Goal: Information Seeking & Learning: Learn about a topic

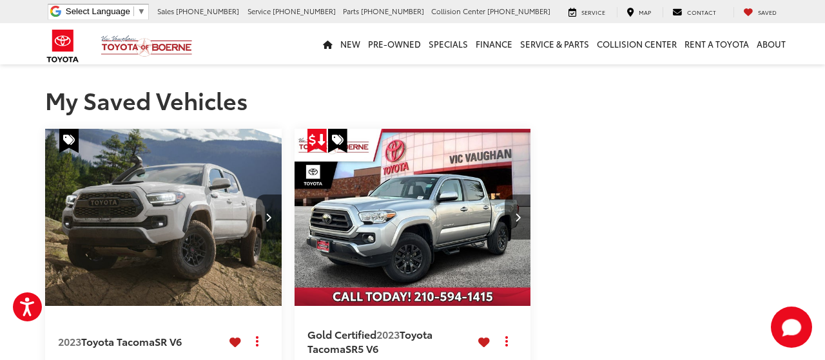
click at [761, 14] on span "Saved" at bounding box center [767, 12] width 19 height 8
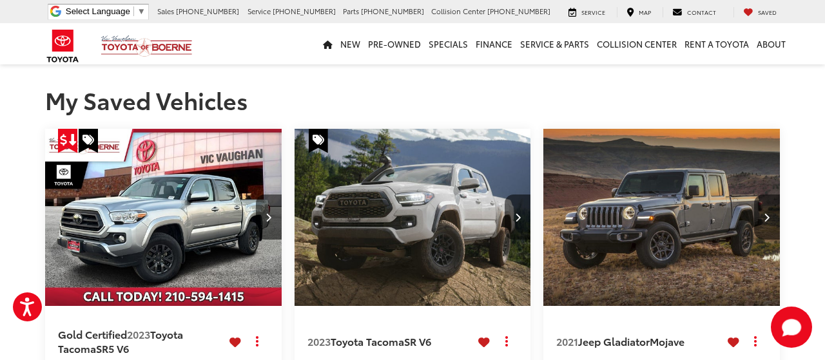
click at [700, 243] on img "2021 Jeep Gladiator Mojave 0" at bounding box center [662, 218] width 239 height 179
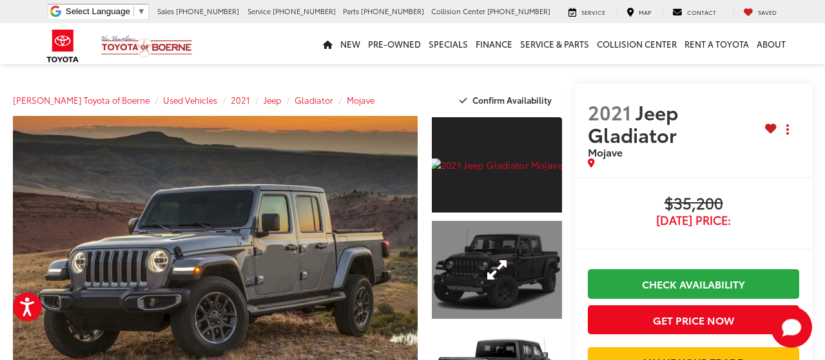
click at [456, 257] on link "Expand Photo 2" at bounding box center [497, 270] width 130 height 98
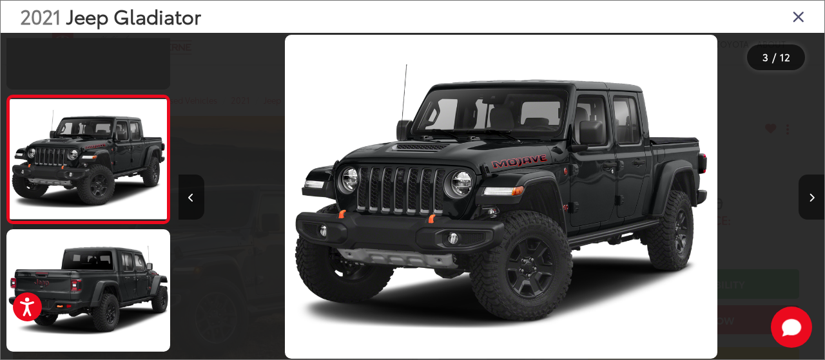
scroll to position [0, 1294]
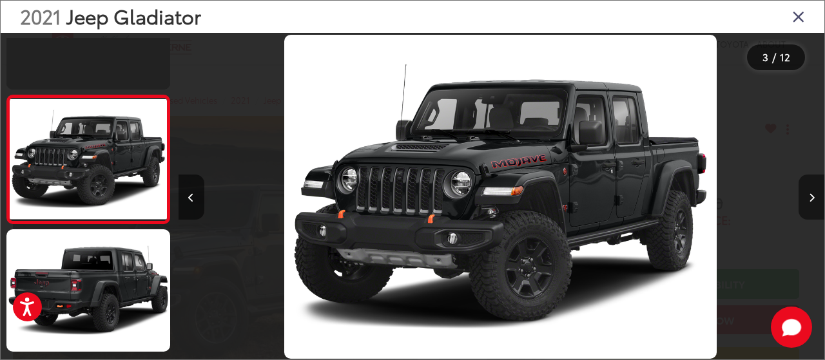
click at [813, 194] on icon "Next image" at bounding box center [812, 197] width 6 height 9
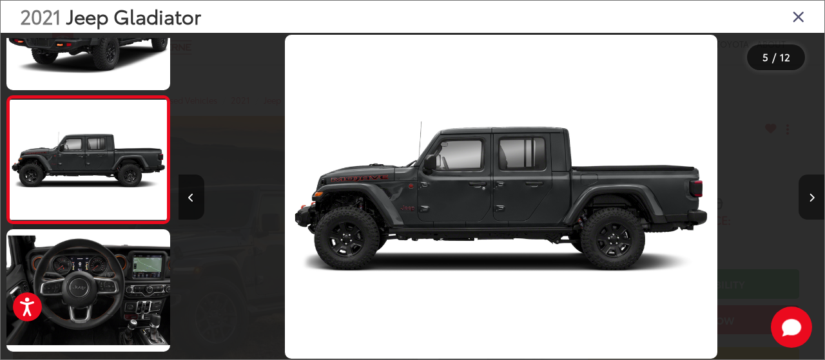
scroll to position [0, 0]
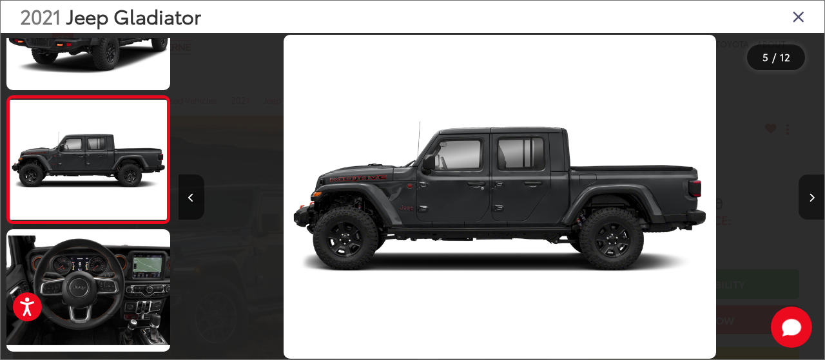
click at [813, 194] on icon "Next image" at bounding box center [812, 197] width 6 height 9
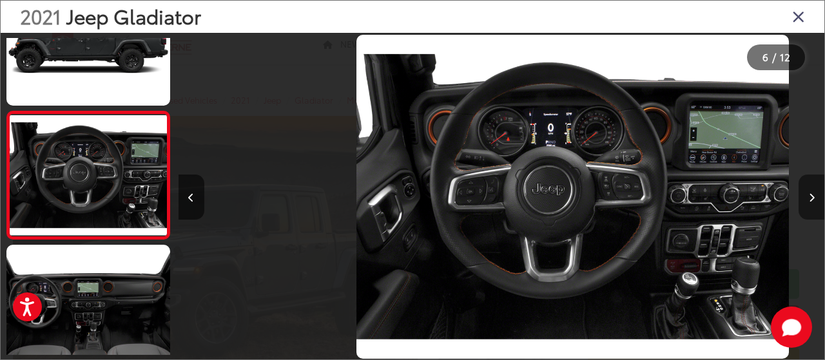
scroll to position [582, 0]
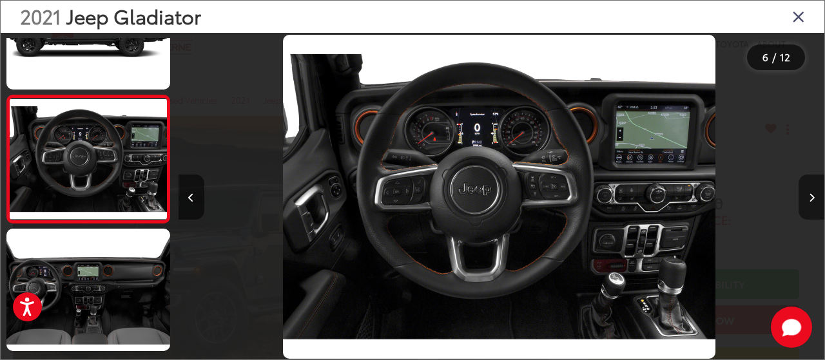
click at [813, 194] on icon "Next image" at bounding box center [812, 197] width 6 height 9
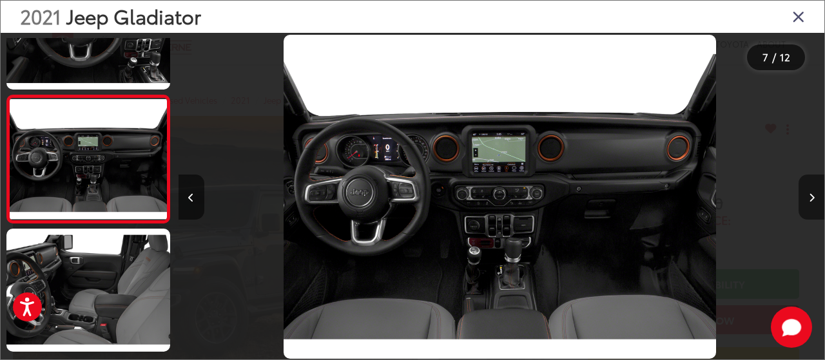
click at [813, 194] on icon "Next image" at bounding box center [812, 197] width 6 height 9
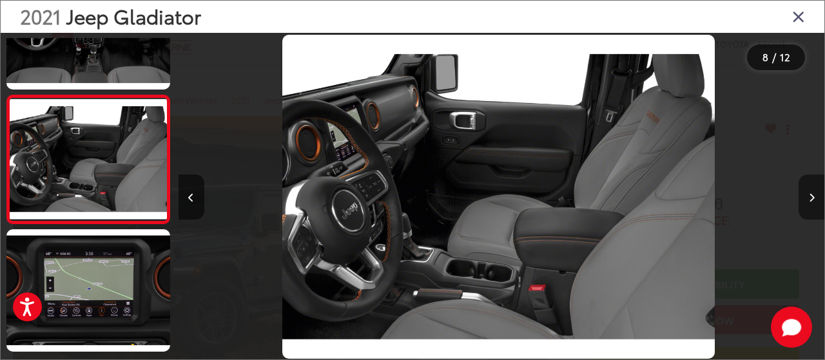
click at [813, 194] on icon "Next image" at bounding box center [812, 197] width 6 height 9
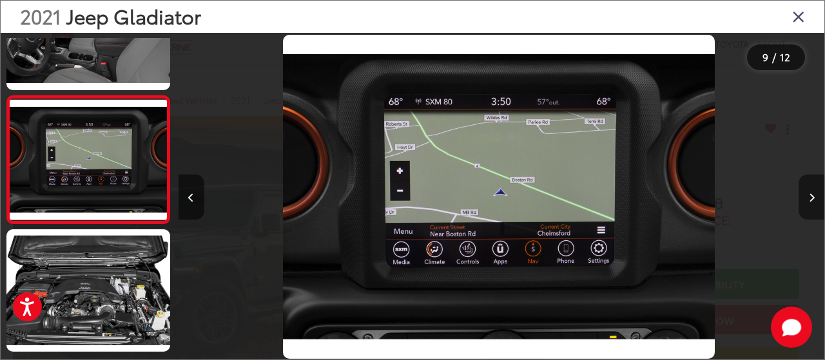
click at [813, 194] on icon "Next image" at bounding box center [812, 197] width 6 height 9
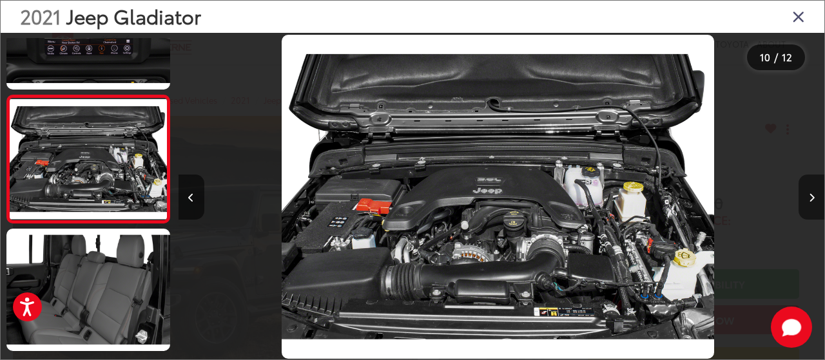
click at [813, 194] on icon "Next image" at bounding box center [812, 197] width 6 height 9
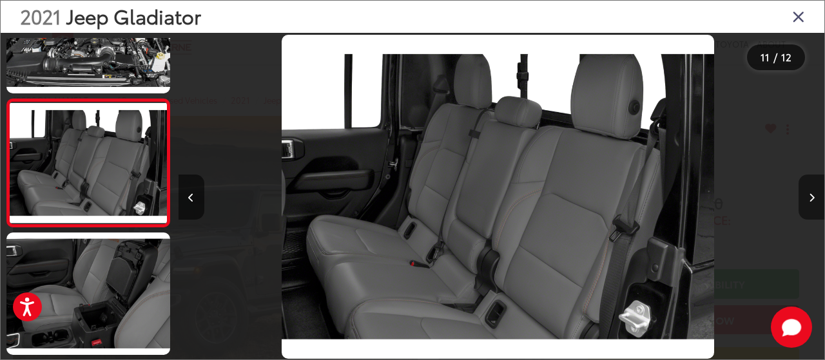
click at [813, 194] on icon "Next image" at bounding box center [812, 197] width 6 height 9
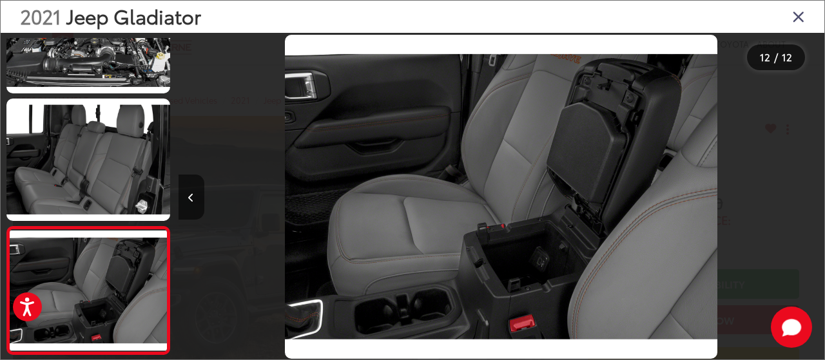
click at [813, 194] on div at bounding box center [744, 197] width 162 height 328
click at [795, 15] on icon "Close gallery" at bounding box center [799, 16] width 13 height 17
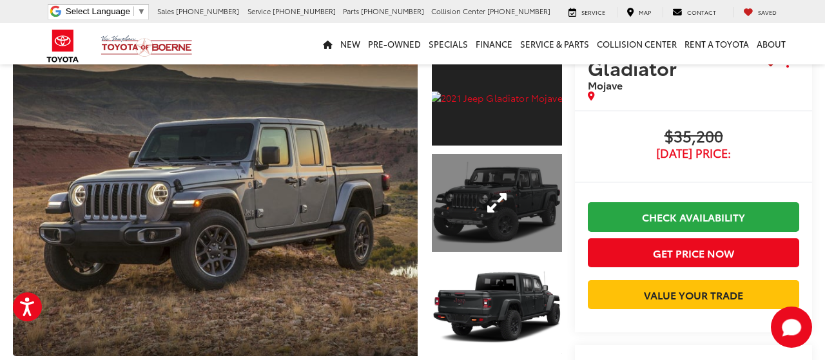
click at [470, 212] on link "Expand Photo 2" at bounding box center [497, 203] width 130 height 98
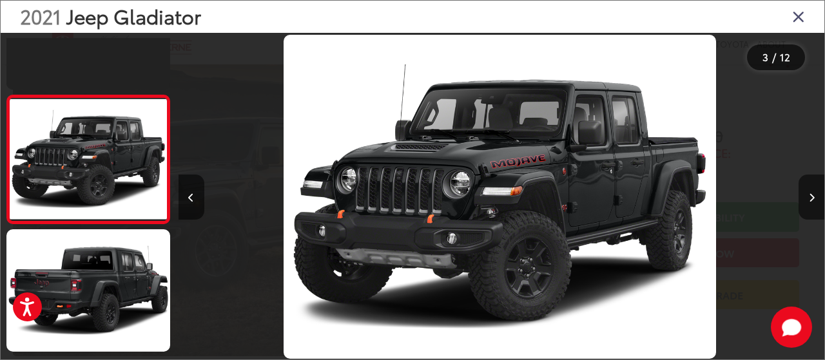
scroll to position [0, 1294]
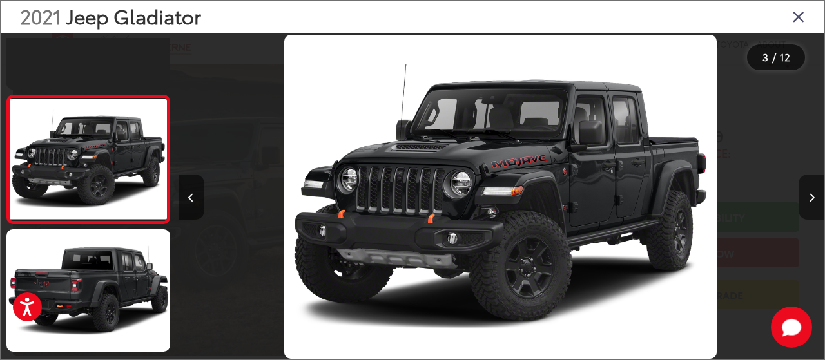
click at [814, 199] on icon "Next image" at bounding box center [812, 197] width 6 height 9
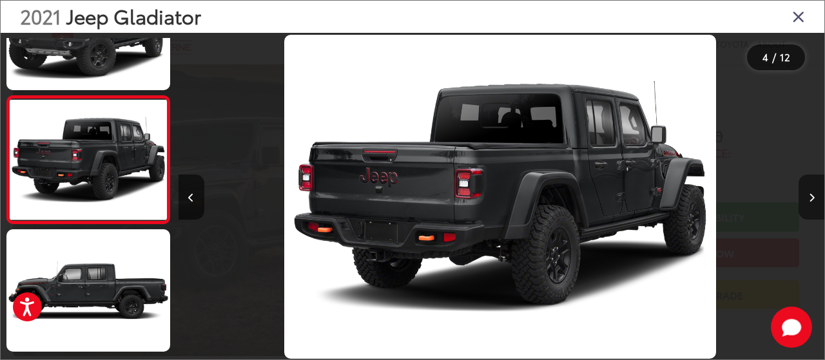
scroll to position [327, 0]
click at [814, 199] on icon "Next image" at bounding box center [812, 197] width 6 height 9
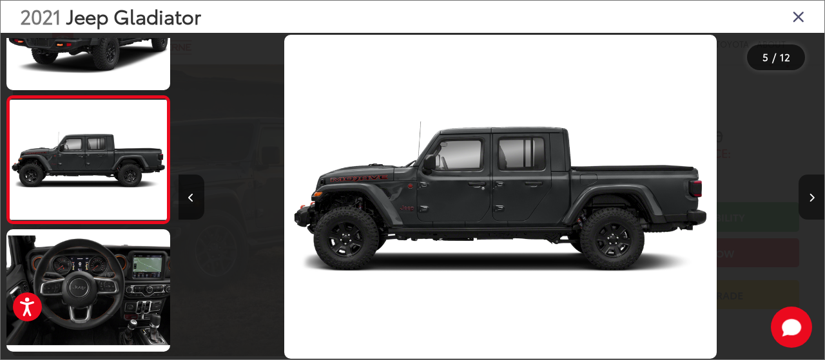
scroll to position [0, 2587]
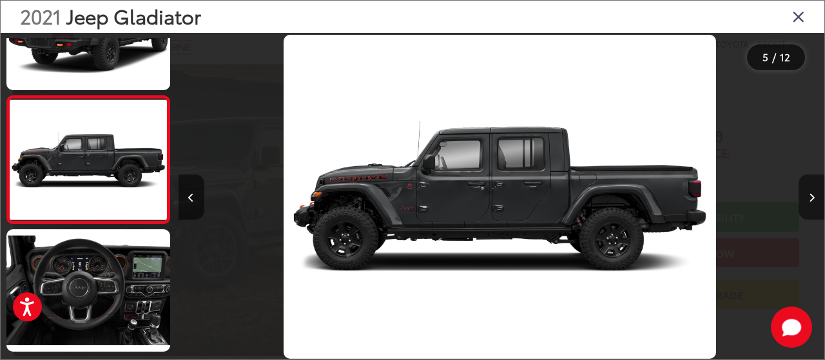
click at [814, 199] on icon "Next image" at bounding box center [812, 197] width 6 height 9
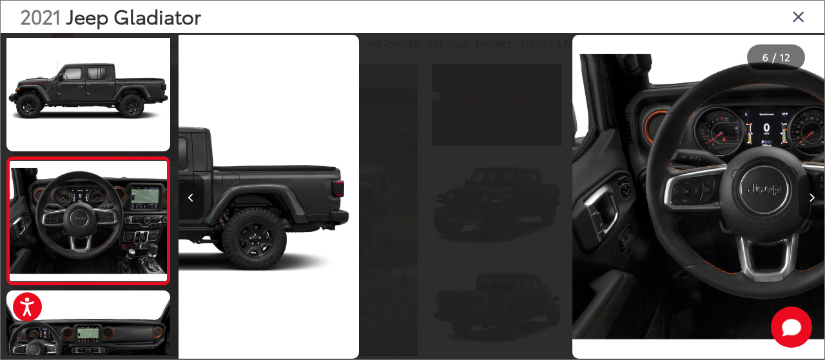
scroll to position [0, 3141]
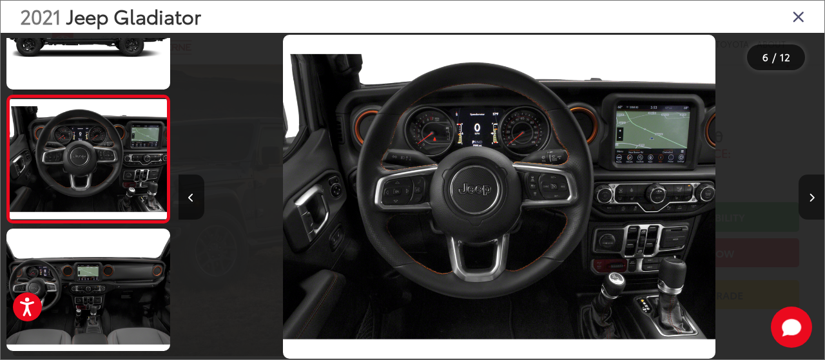
click at [814, 199] on icon "Next image" at bounding box center [812, 197] width 6 height 9
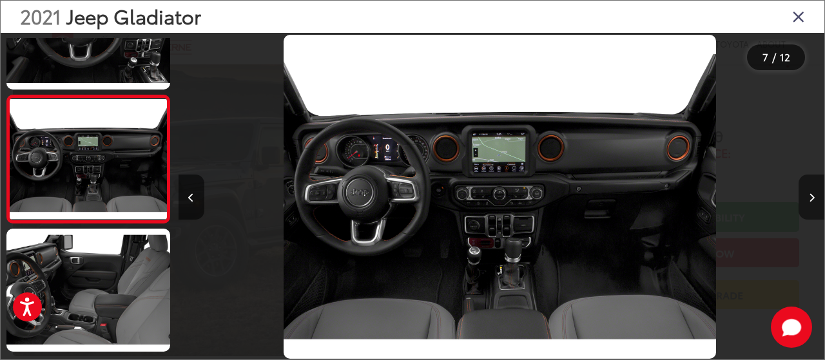
click at [814, 199] on icon "Next image" at bounding box center [812, 197] width 6 height 9
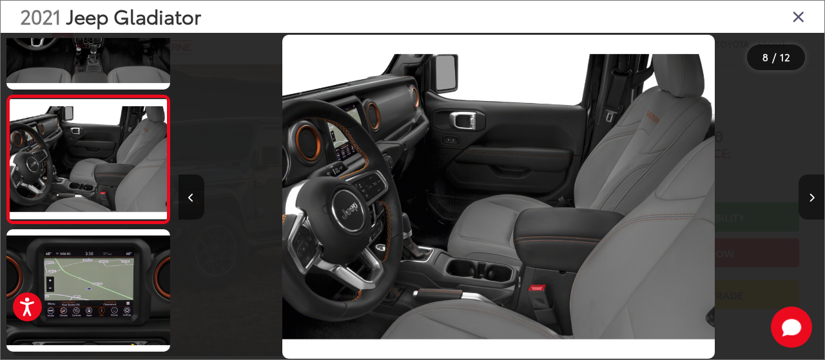
click at [815, 198] on button "Next image" at bounding box center [812, 197] width 26 height 45
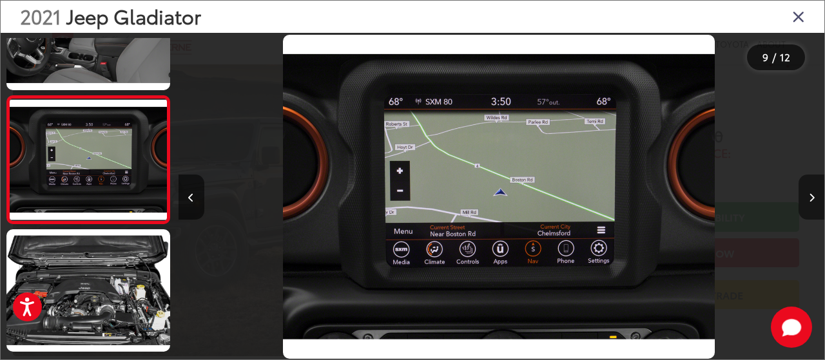
click at [815, 198] on button "Next image" at bounding box center [812, 197] width 26 height 45
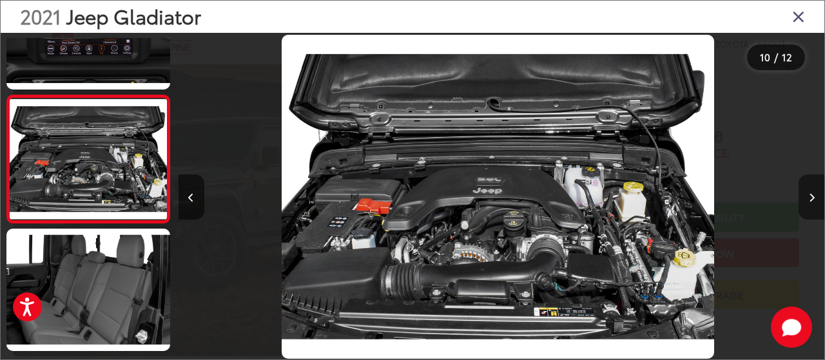
click at [816, 197] on button "Next image" at bounding box center [812, 197] width 26 height 45
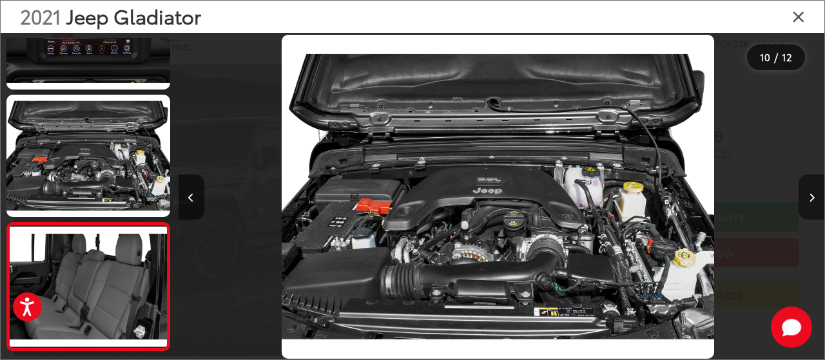
click at [816, 197] on button "Next image" at bounding box center [812, 197] width 26 height 45
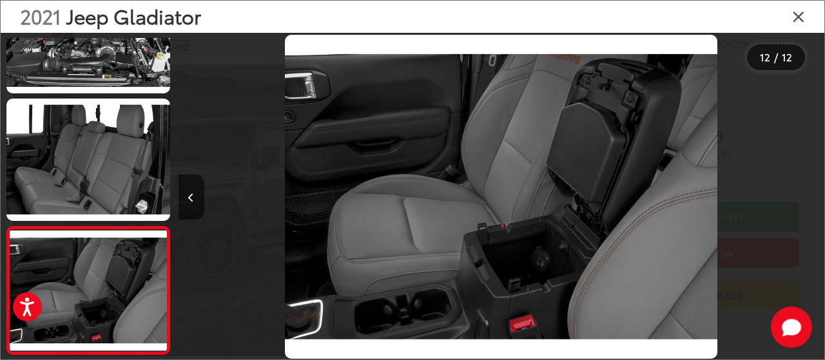
click at [816, 197] on div at bounding box center [744, 197] width 162 height 328
click at [800, 11] on icon "Close gallery" at bounding box center [799, 16] width 13 height 17
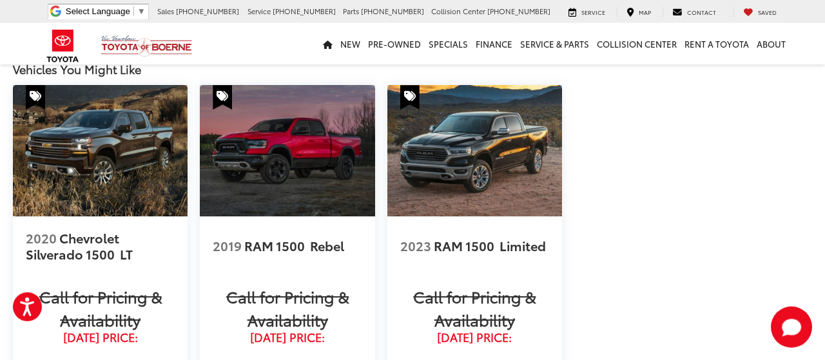
scroll to position [1543, 0]
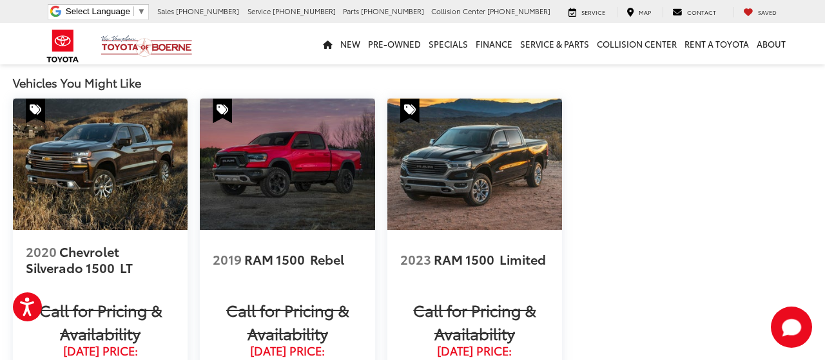
click at [86, 177] on img at bounding box center [100, 165] width 175 height 132
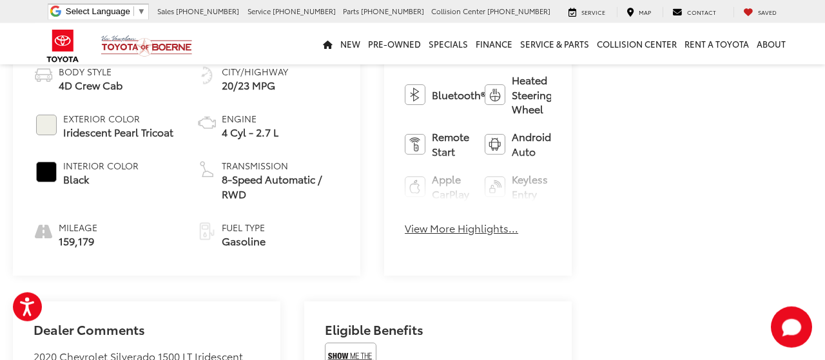
scroll to position [604, 0]
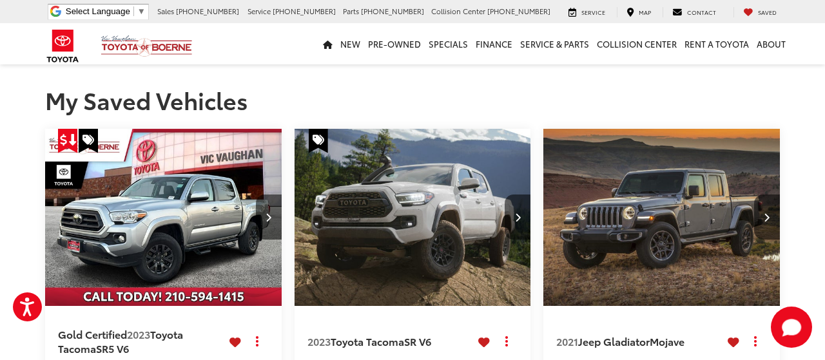
click at [405, 236] on img "2023 Toyota Tacoma SR V6 0" at bounding box center [413, 218] width 239 height 179
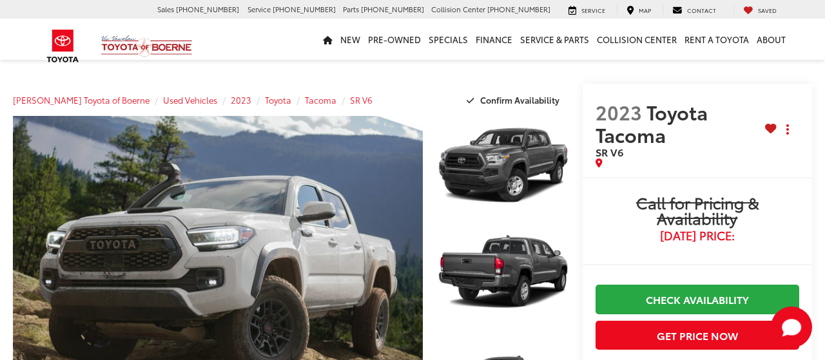
scroll to position [537, 0]
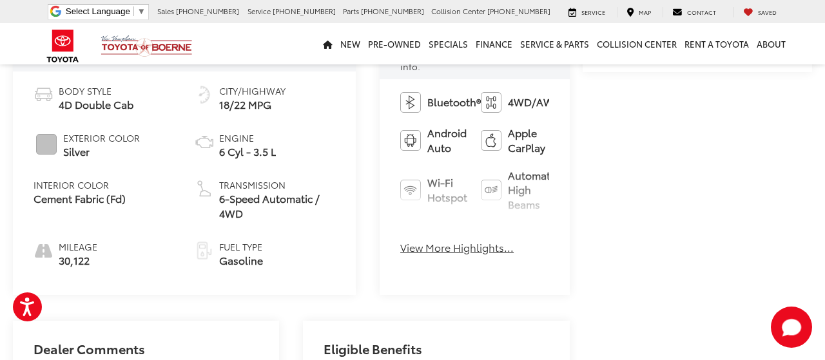
click at [400, 241] on button "View More Highlights..." at bounding box center [457, 248] width 114 height 15
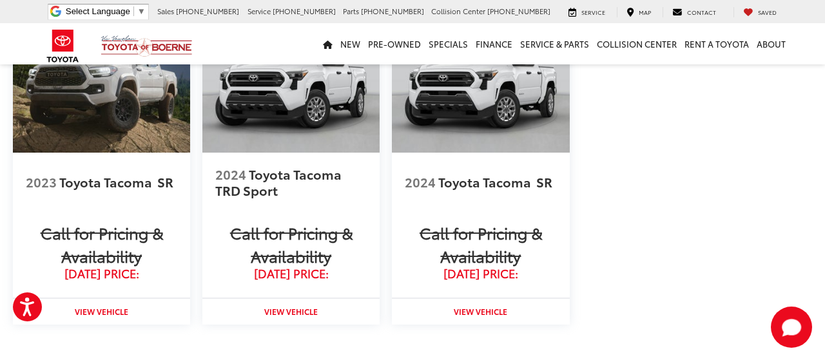
scroll to position [1408, 0]
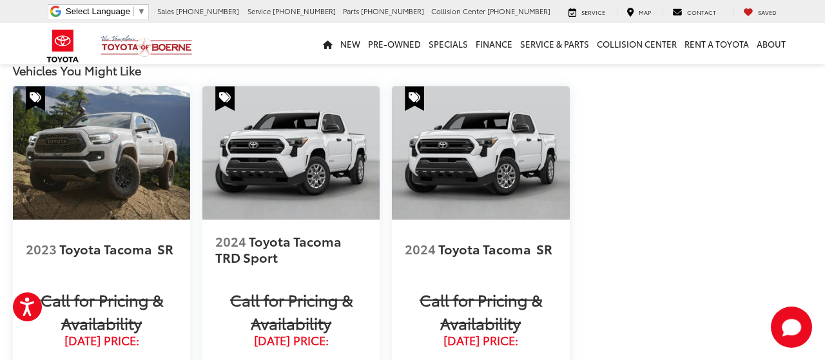
click at [286, 139] on img at bounding box center [290, 152] width 177 height 133
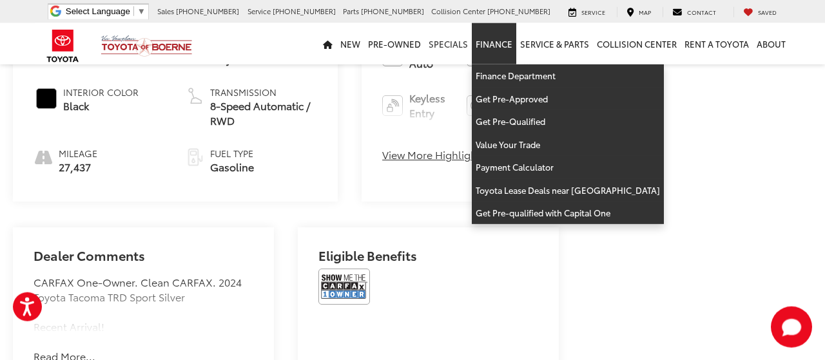
scroll to position [604, 0]
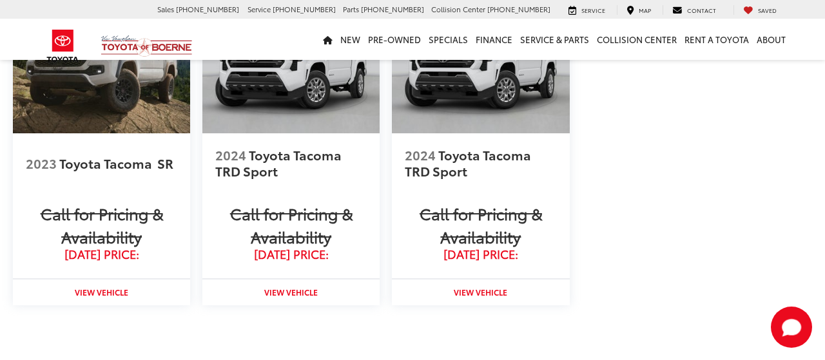
scroll to position [1408, 0]
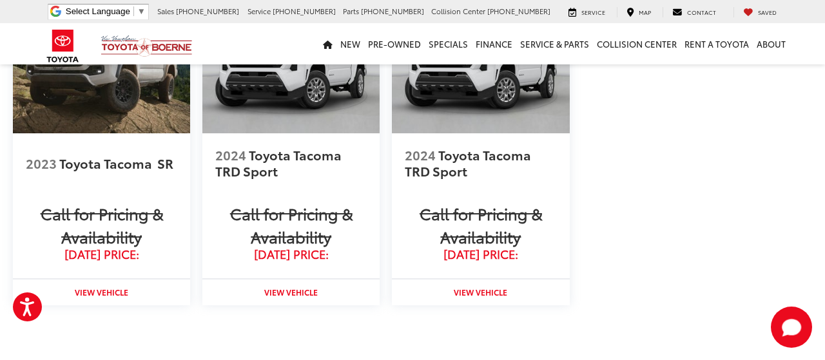
click at [413, 100] on img at bounding box center [480, 67] width 177 height 133
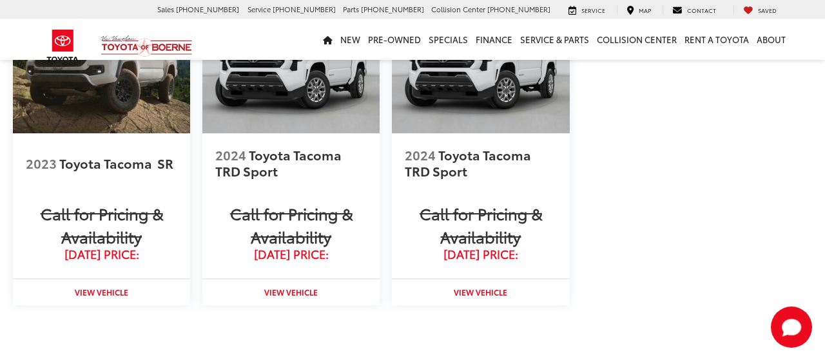
scroll to position [1408, 0]
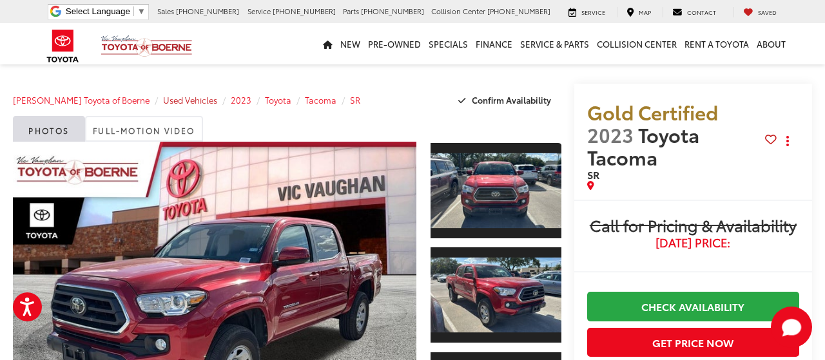
click at [163, 98] on span "Used Vehicles" at bounding box center [190, 100] width 54 height 12
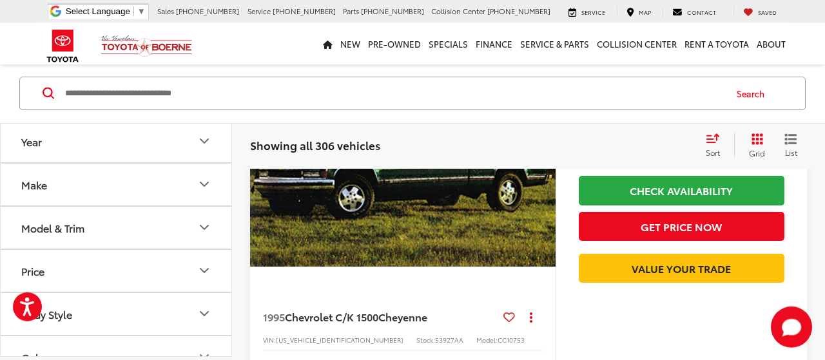
scroll to position [3488, 0]
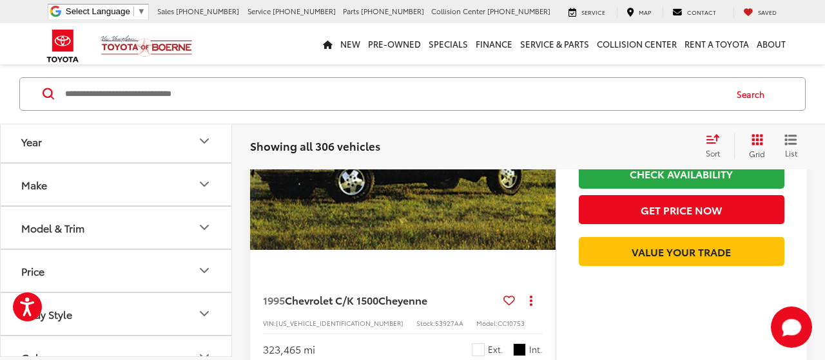
click at [378, 233] on img "1995 Chevrolet C/K 1500 Cheyenne 0" at bounding box center [404, 136] width 308 height 231
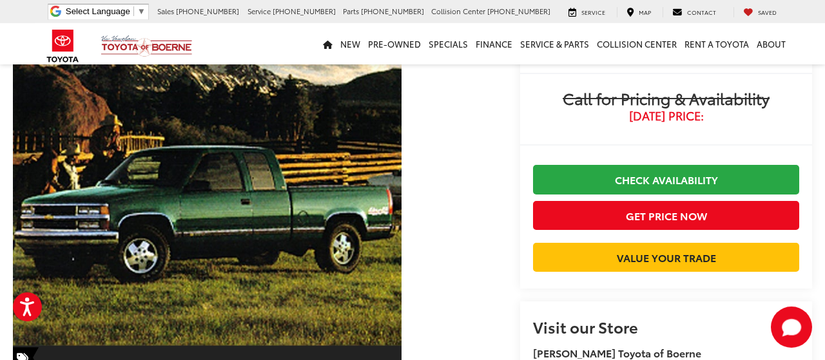
scroll to position [67, 0]
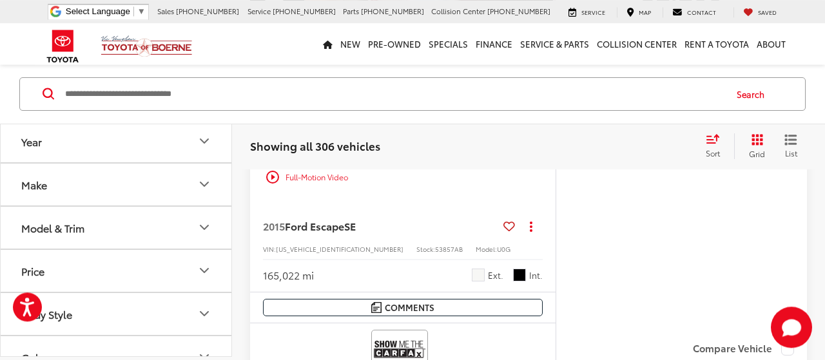
scroll to position [1339, 0]
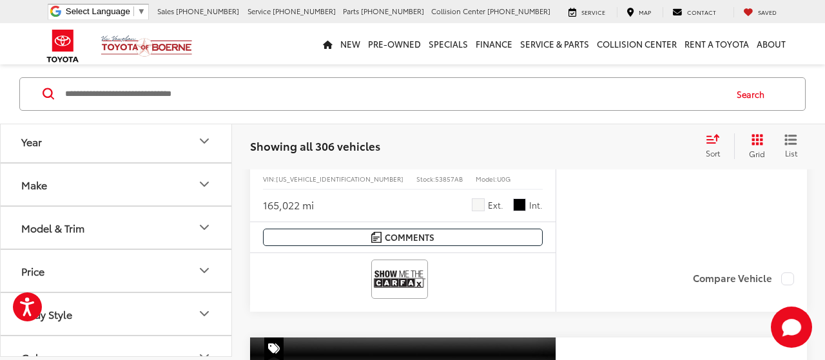
click at [215, 228] on button "Model & Trim" at bounding box center [117, 228] width 232 height 42
click at [213, 228] on button "Model & Trim" at bounding box center [117, 228] width 232 height 42
click at [210, 228] on icon "Model & Trim" at bounding box center [204, 228] width 15 height 15
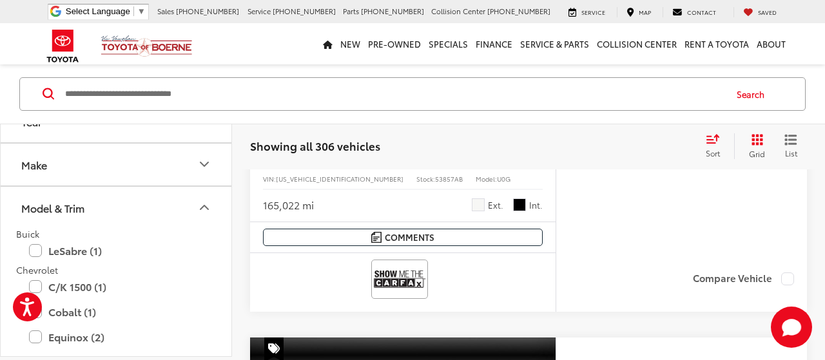
scroll to position [0, 0]
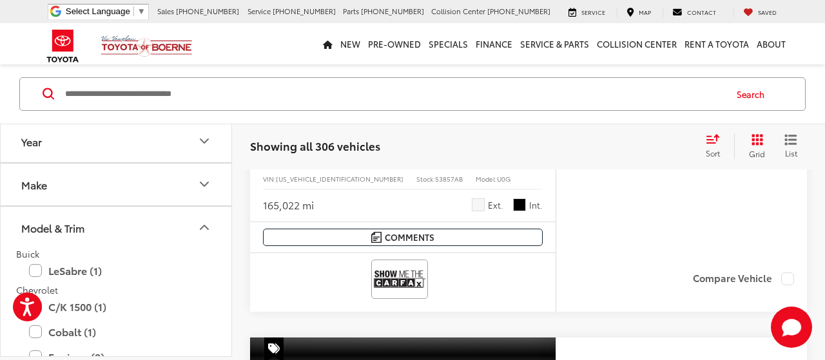
click at [197, 184] on icon "Make" at bounding box center [204, 184] width 15 height 15
click at [196, 183] on button "Make" at bounding box center [117, 185] width 232 height 42
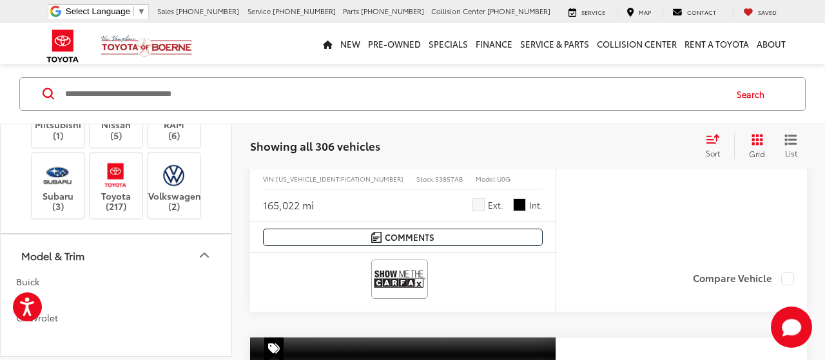
scroll to position [387, 0]
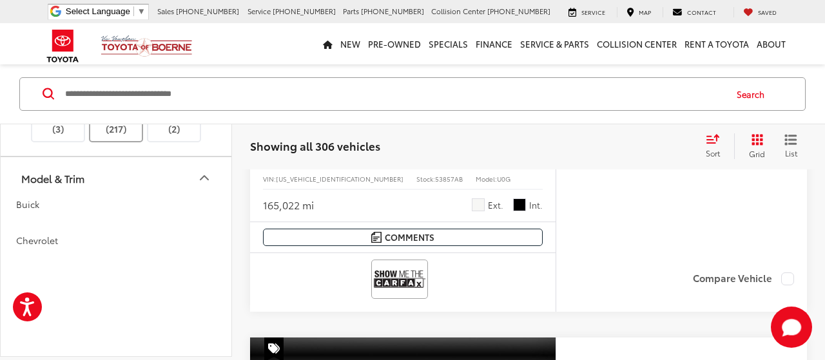
click at [105, 113] on img at bounding box center [115, 98] width 35 height 30
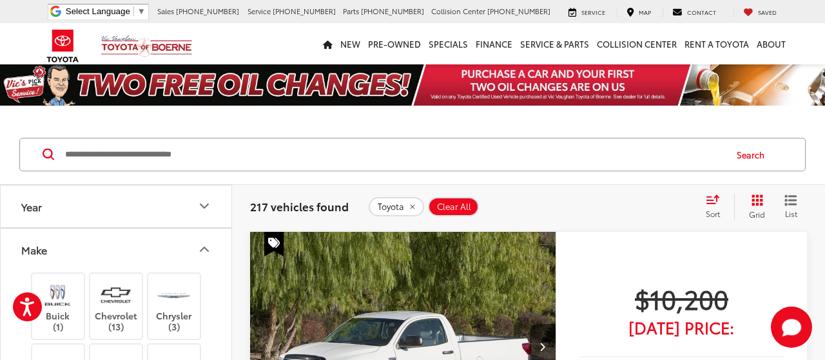
click at [295, 152] on input "Search by Make, Model, or Keyword" at bounding box center [394, 154] width 661 height 31
click at [295, 153] on input "Search by Make, Model, or Keyword" at bounding box center [394, 154] width 661 height 31
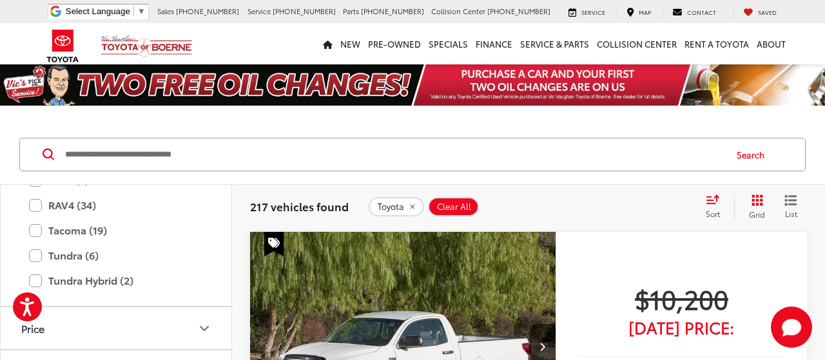
scroll to position [1006, 0]
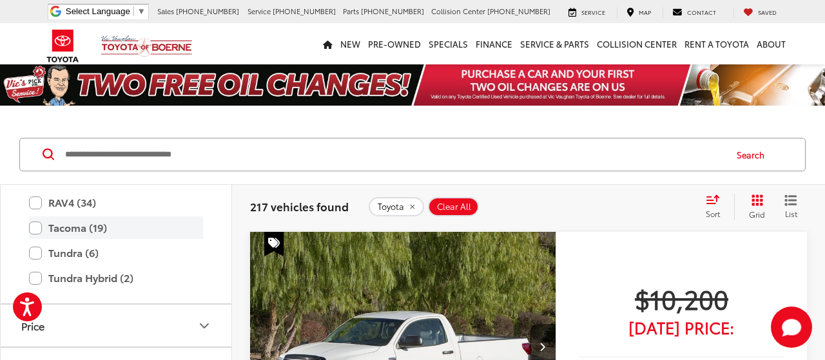
click at [37, 226] on label "Tacoma (19)" at bounding box center [116, 228] width 174 height 23
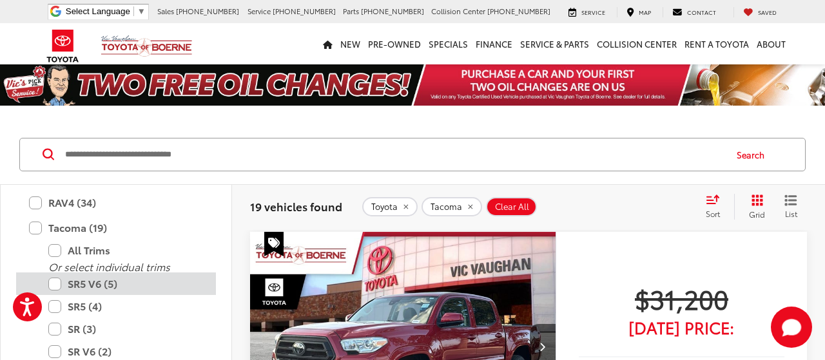
click at [52, 284] on label "SR5 V6 (5)" at bounding box center [125, 284] width 155 height 23
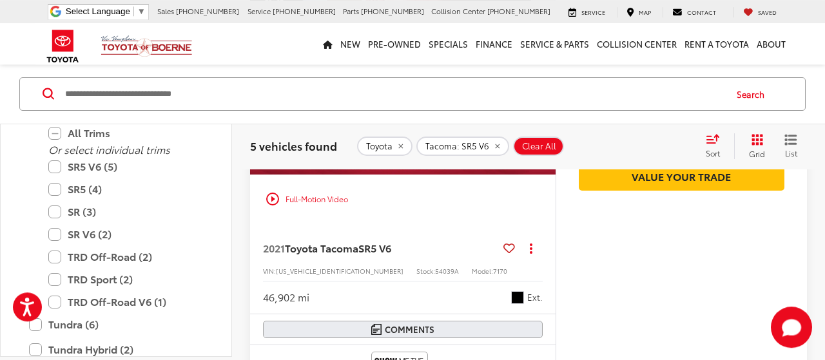
scroll to position [335, 0]
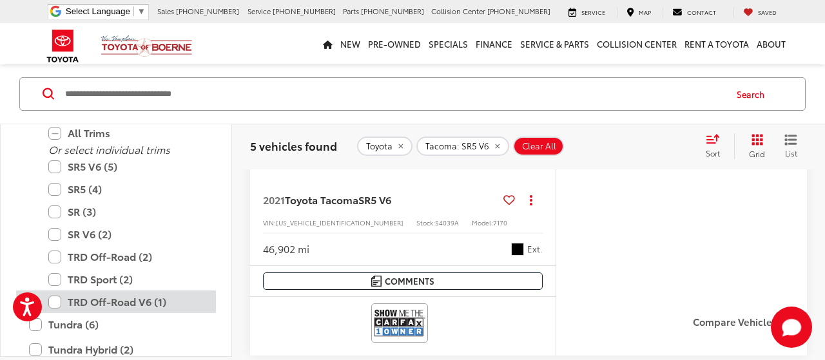
click at [54, 300] on label "TRD Off-Road V6 (1)" at bounding box center [125, 302] width 155 height 23
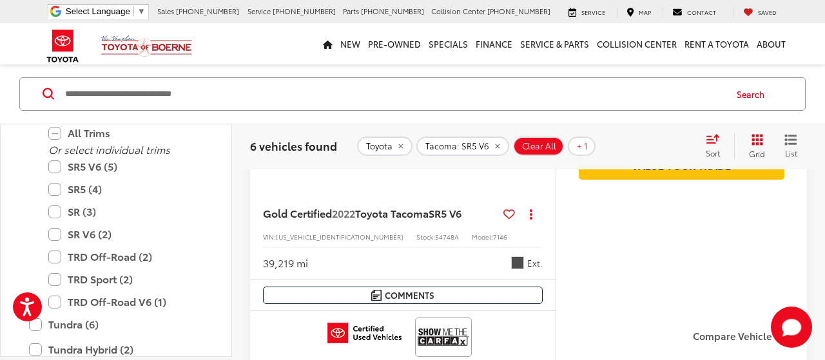
scroll to position [1201, 0]
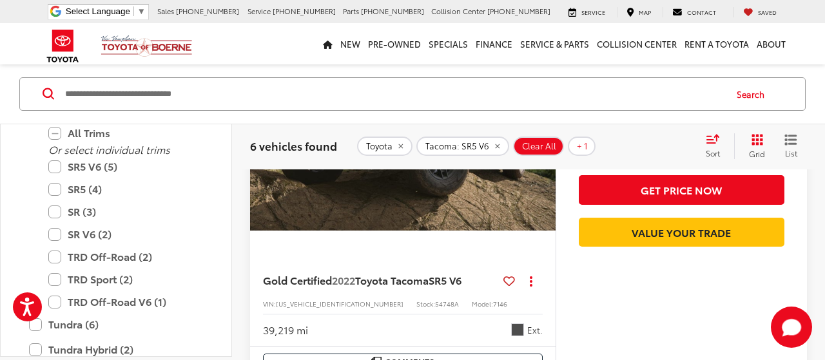
click at [377, 204] on img "2022 Toyota Tacoma SR5 V6 0" at bounding box center [404, 116] width 308 height 231
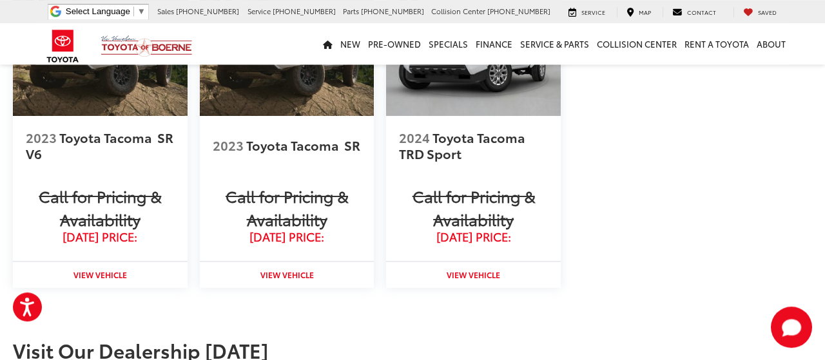
scroll to position [1476, 0]
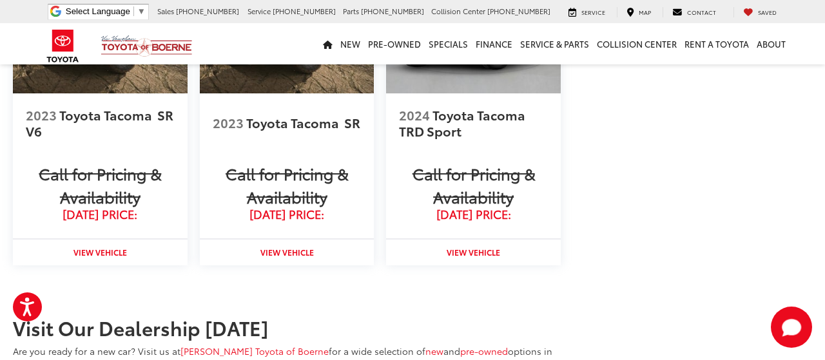
click at [452, 70] on img at bounding box center [473, 28] width 175 height 131
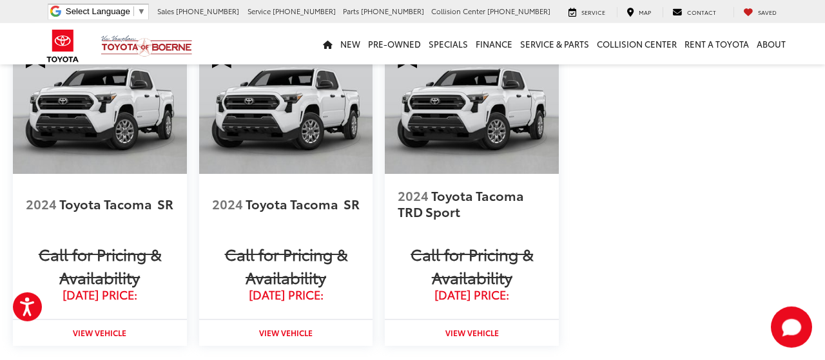
scroll to position [1341, 0]
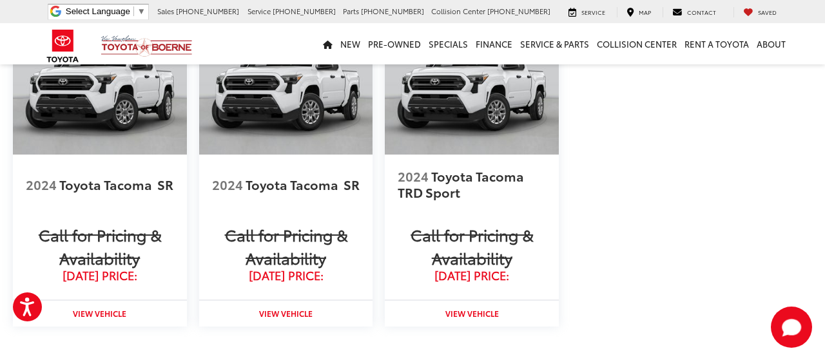
click at [119, 192] on span "Toyota Tacoma" at bounding box center [106, 184] width 95 height 18
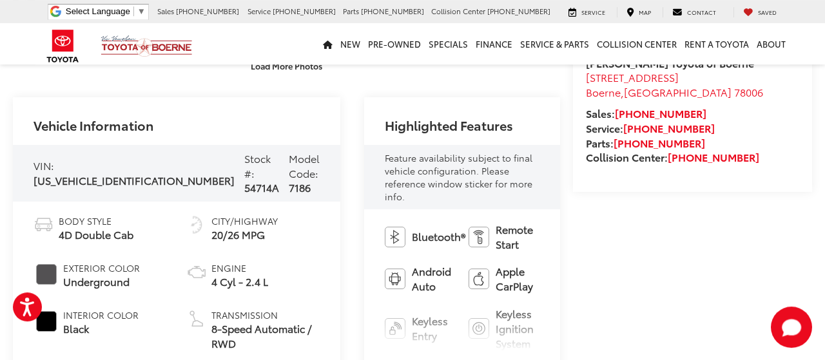
scroll to position [402, 0]
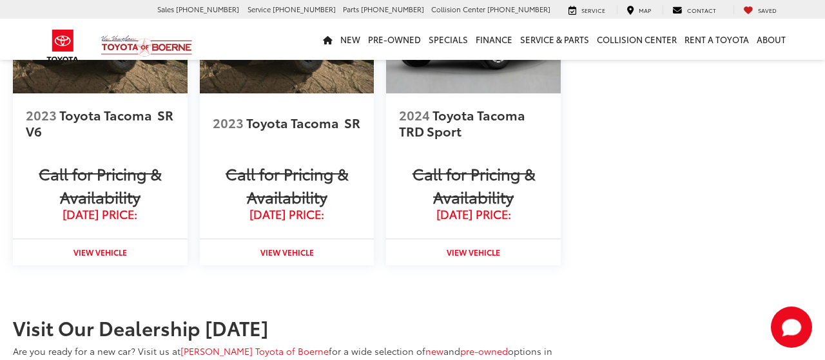
scroll to position [1476, 0]
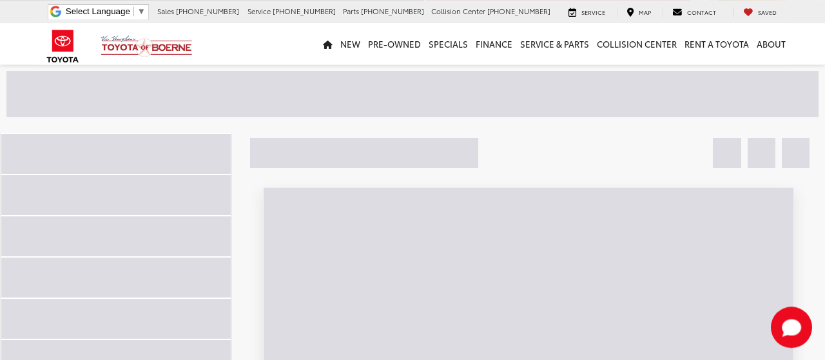
scroll to position [64, 0]
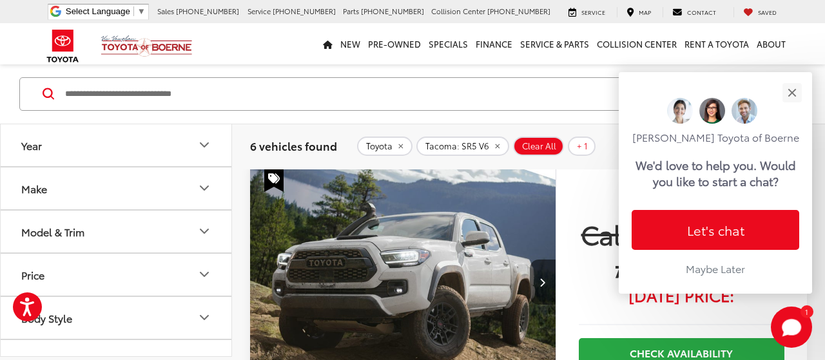
click at [199, 189] on icon "Make" at bounding box center [204, 188] width 15 height 15
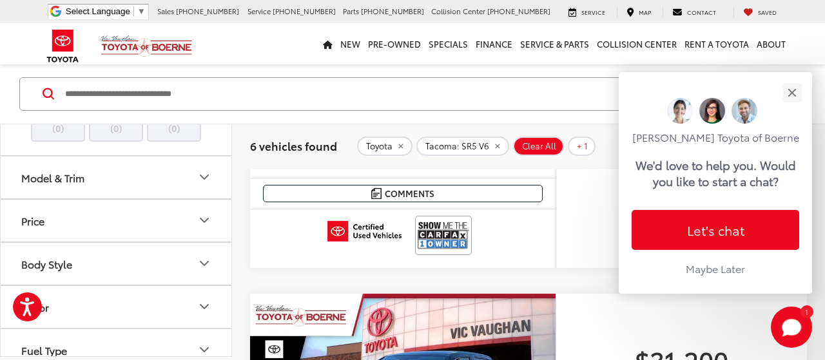
scroll to position [696, 0]
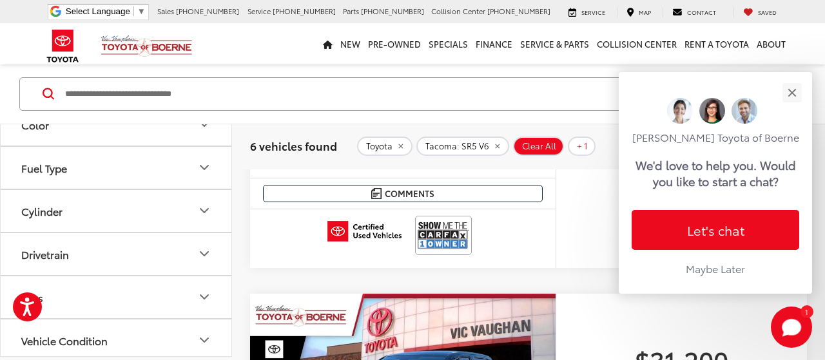
click at [204, 89] on icon "Body Style" at bounding box center [204, 81] width 15 height 15
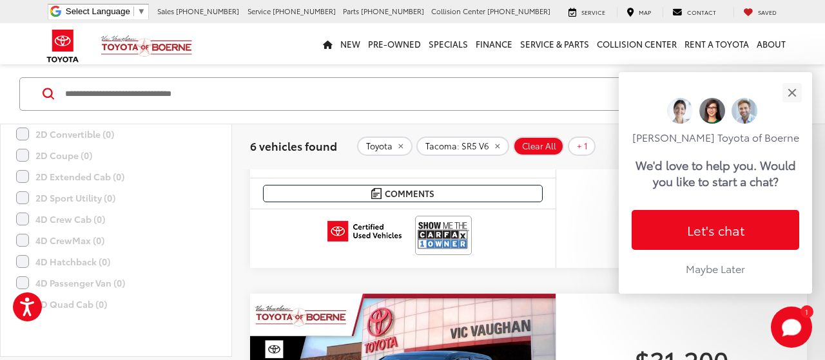
click at [20, 123] on label "4D Double Cab (6)" at bounding box center [65, 112] width 99 height 21
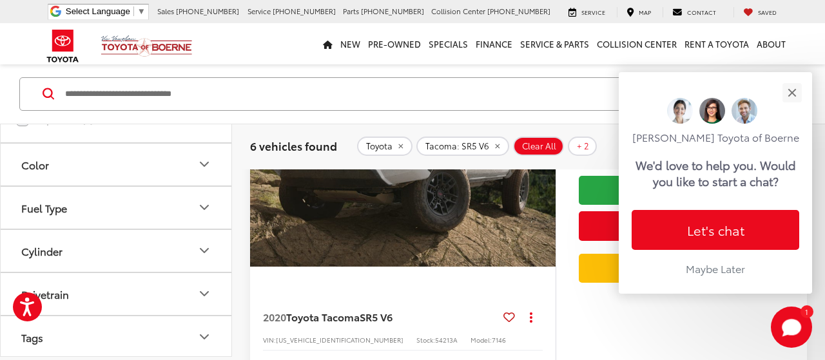
scroll to position [1006, 0]
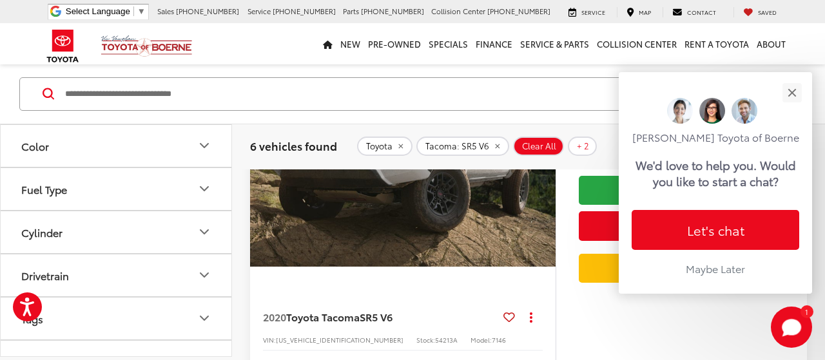
click at [208, 277] on icon "Drivetrain" at bounding box center [205, 275] width 8 height 4
click at [206, 283] on icon "Drivetrain" at bounding box center [204, 275] width 15 height 15
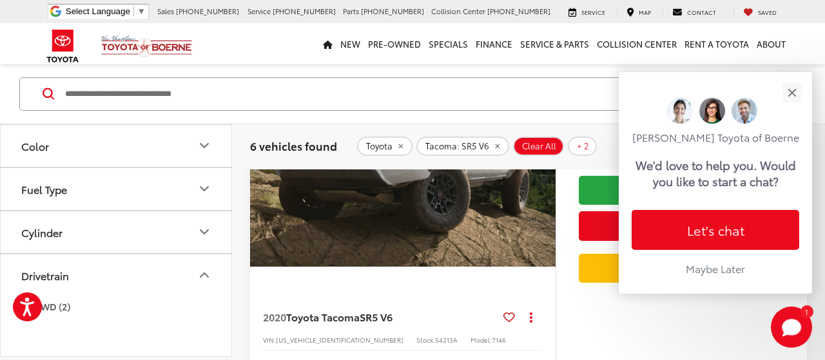
click at [201, 283] on icon "Drivetrain" at bounding box center [204, 275] width 15 height 15
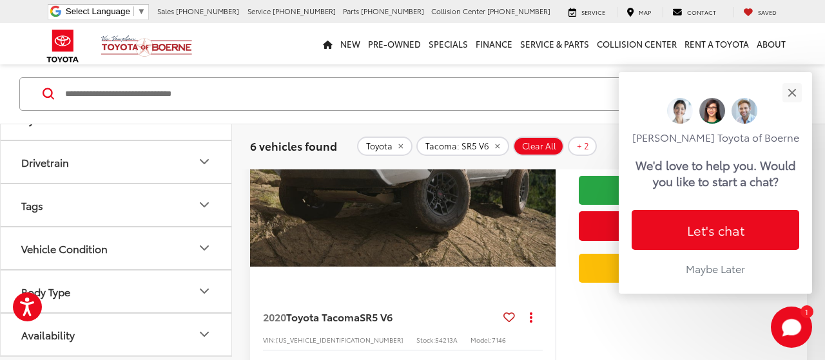
scroll to position [1174, 0]
click at [185, 166] on button "Drivetrain" at bounding box center [117, 162] width 232 height 42
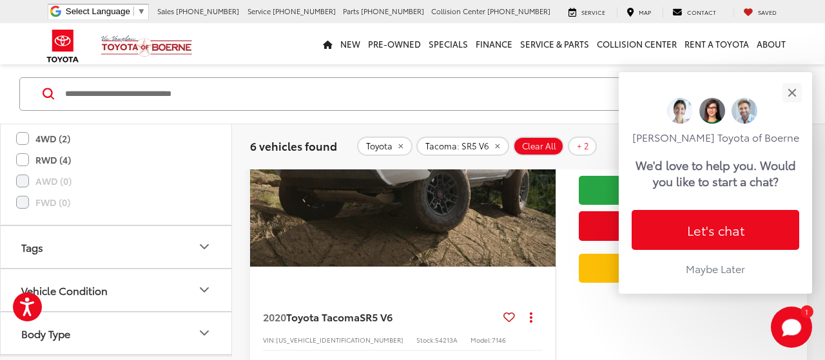
click at [23, 149] on label "4WD (2)" at bounding box center [43, 138] width 54 height 21
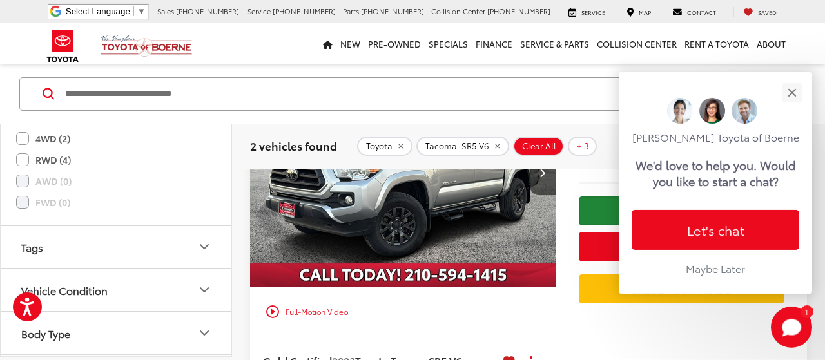
scroll to position [195, 0]
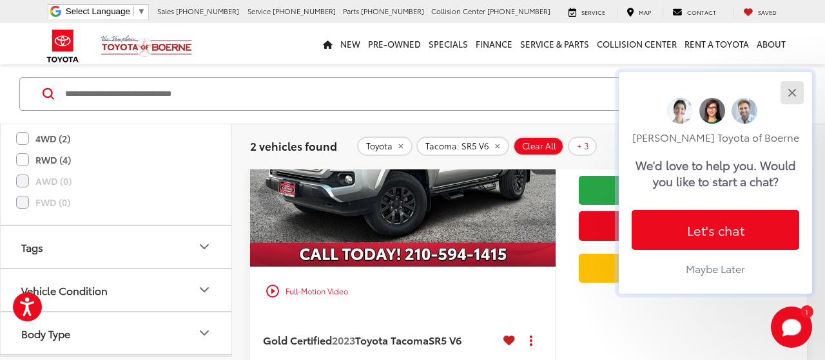
click at [784, 81] on button "Close" at bounding box center [792, 93] width 28 height 28
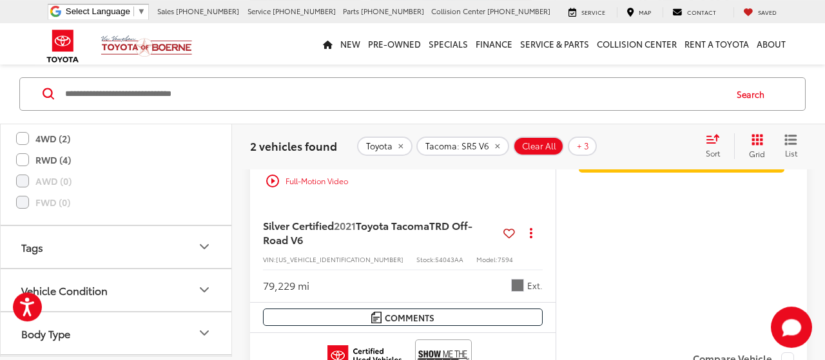
scroll to position [805, 0]
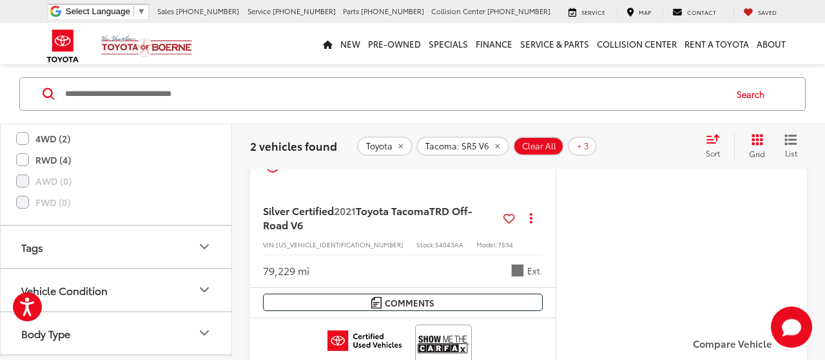
click at [509, 219] on icon at bounding box center [510, 219] width 12 height 1
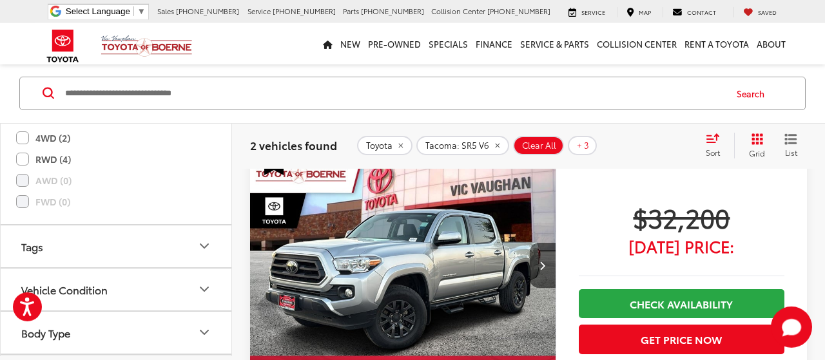
scroll to position [67, 0]
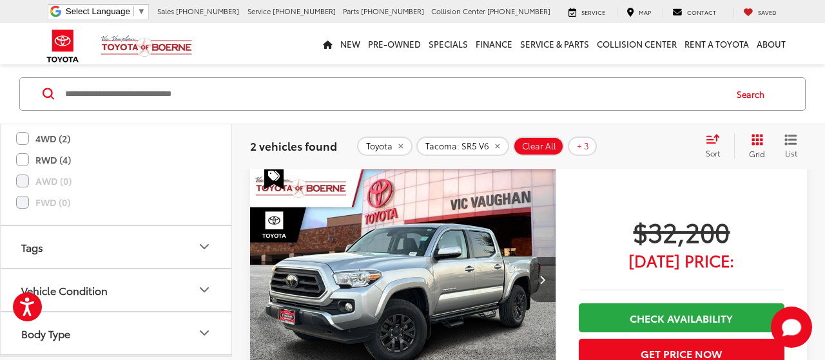
click at [452, 233] on img "2023 Toyota Tacoma SR5 V6 0" at bounding box center [404, 280] width 308 height 231
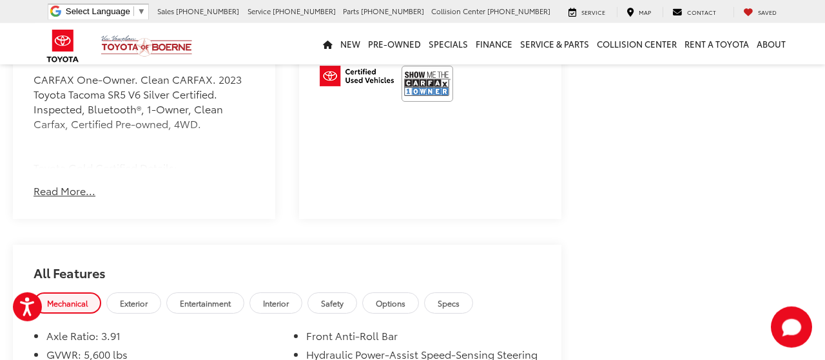
scroll to position [872, 0]
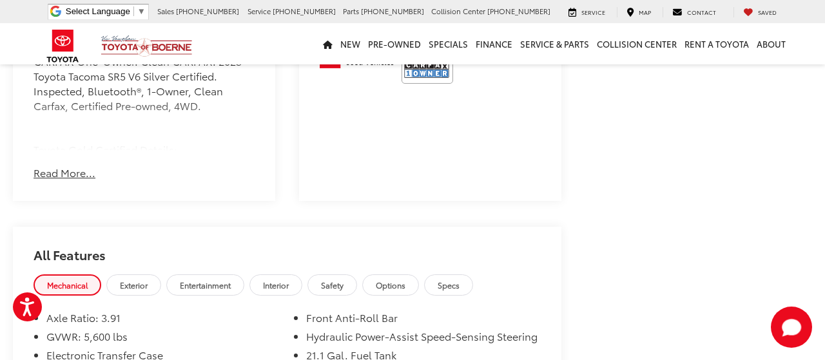
click at [49, 181] on button "Read More..." at bounding box center [65, 173] width 62 height 15
click at [49, 151] on div "CARFAX One-Owner. Clean CARFAX. 2023 Toyota Tacoma SR5 V6 Silver Certified. Ins…" at bounding box center [144, 102] width 221 height 97
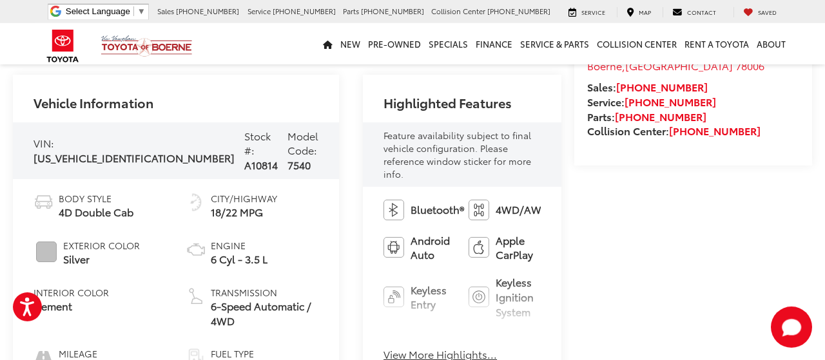
scroll to position [469, 0]
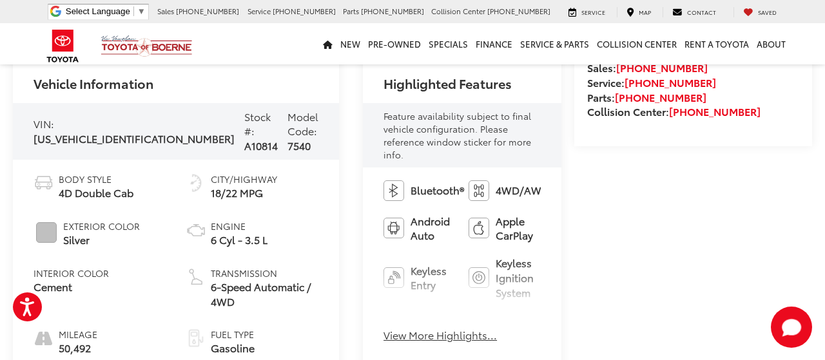
click at [384, 328] on button "View More Highlights..." at bounding box center [441, 335] width 114 height 15
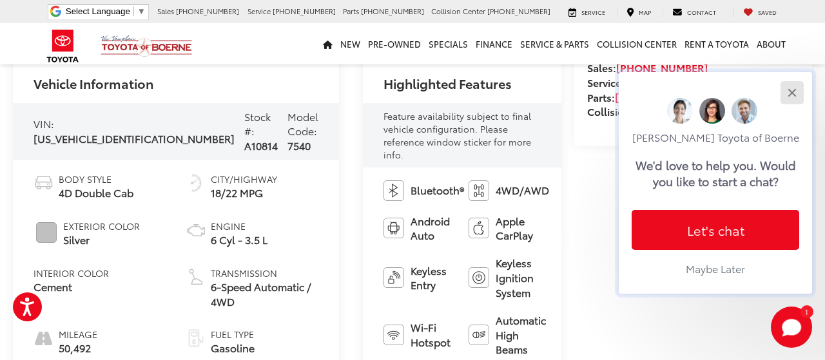
click at [789, 82] on button "Close" at bounding box center [792, 93] width 28 height 28
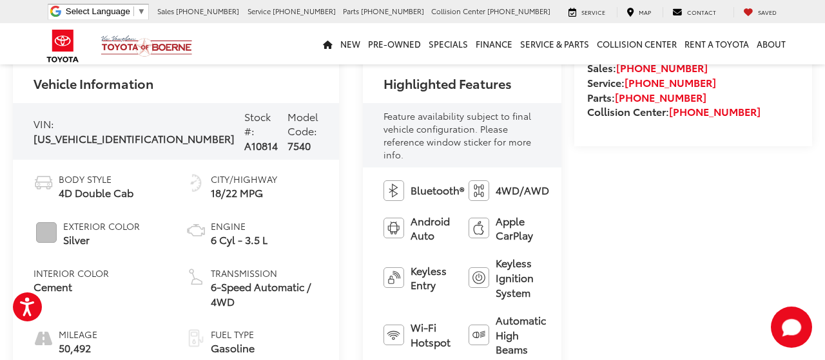
click at [789, 106] on button "Close" at bounding box center [794, 118] width 25 height 25
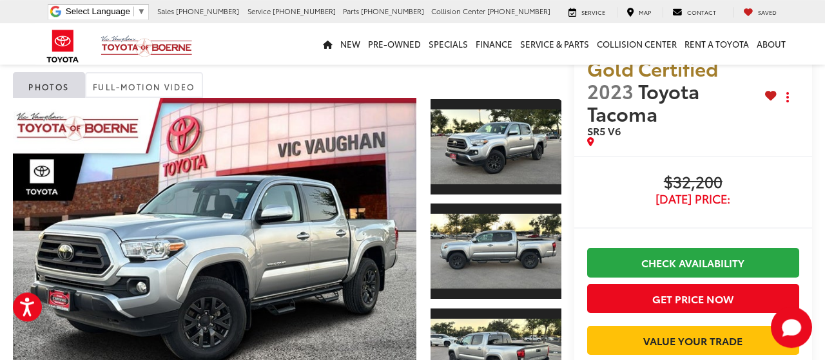
scroll to position [0, 0]
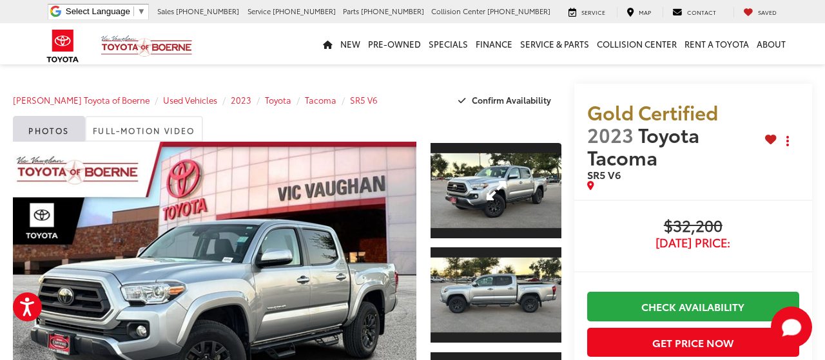
click at [478, 207] on link "Expand Photo 1" at bounding box center [496, 191] width 130 height 98
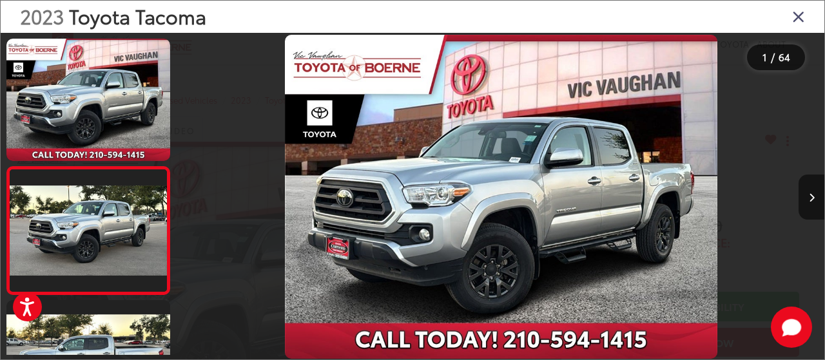
click at [478, 206] on div "2023 Toyota Tacoma SR5 V6 0" at bounding box center [502, 197] width 646 height 324
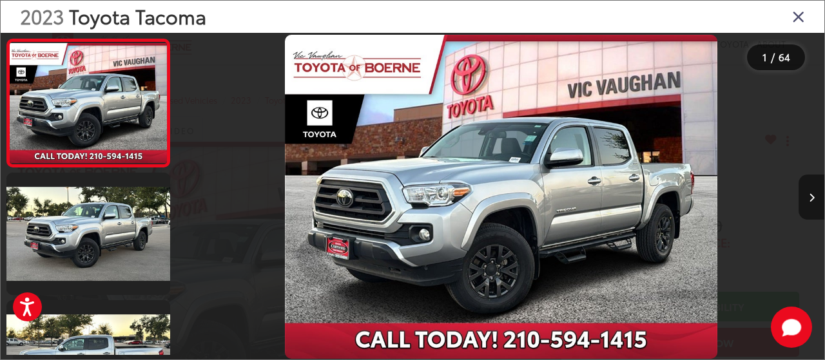
click at [814, 192] on button "Next image" at bounding box center [812, 197] width 26 height 45
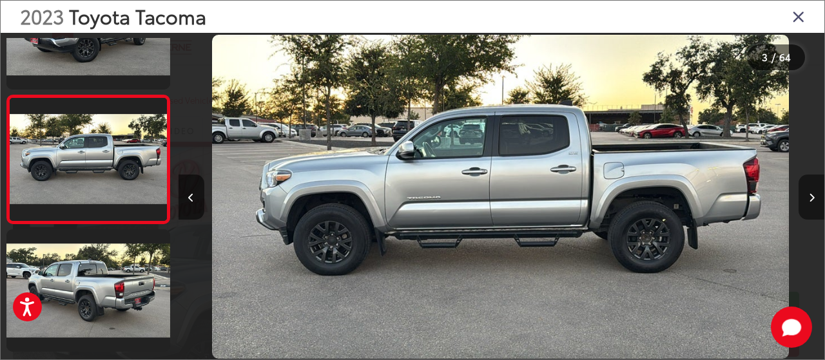
scroll to position [199, 0]
click at [814, 198] on icon "Next image" at bounding box center [812, 197] width 6 height 9
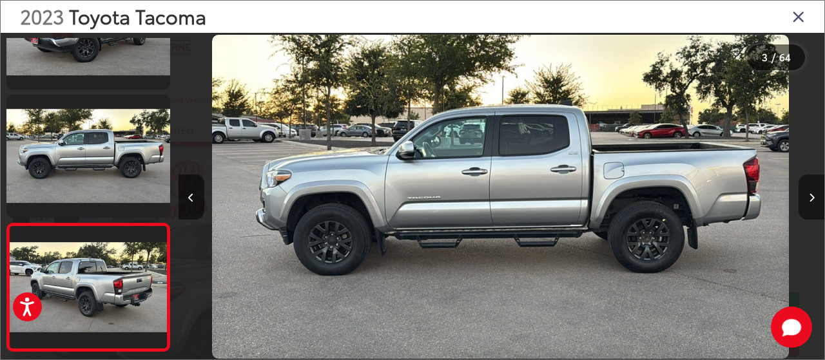
click at [814, 198] on icon "Next image" at bounding box center [812, 197] width 6 height 9
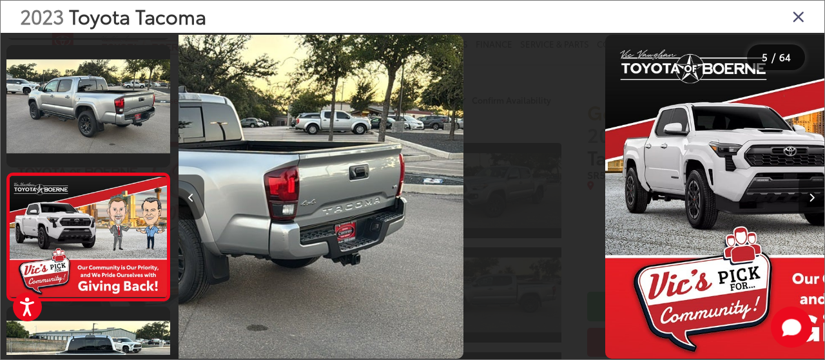
scroll to position [0, 0]
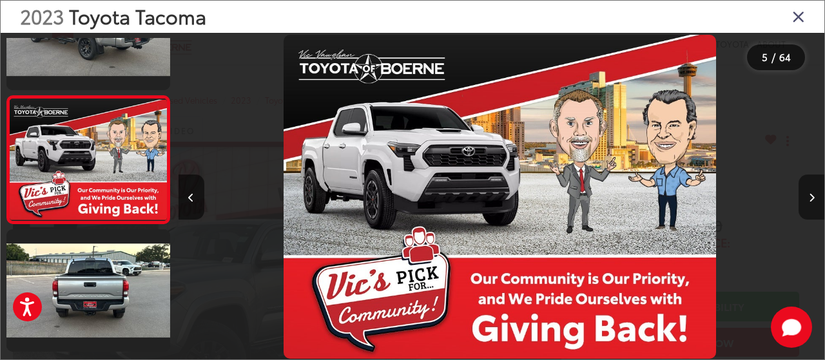
click at [814, 198] on icon "Next image" at bounding box center [812, 197] width 6 height 9
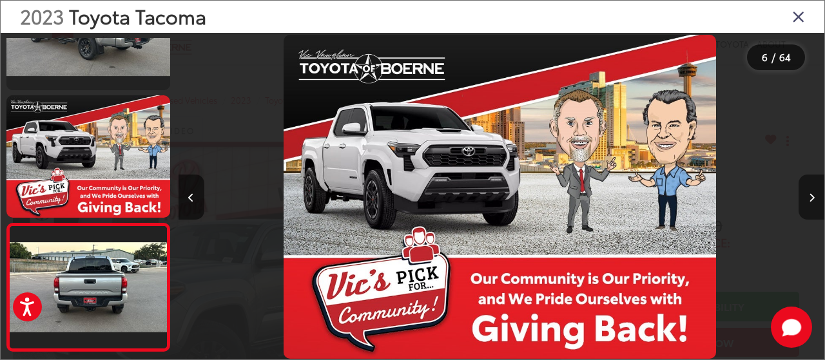
click at [814, 198] on icon "Next image" at bounding box center [812, 197] width 6 height 9
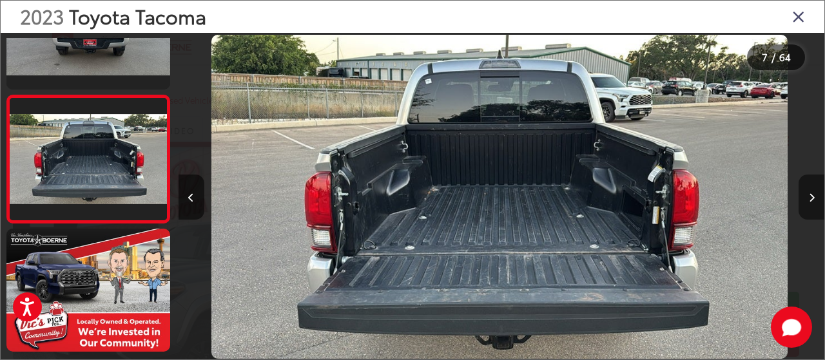
click at [813, 198] on icon "Next image" at bounding box center [812, 197] width 6 height 9
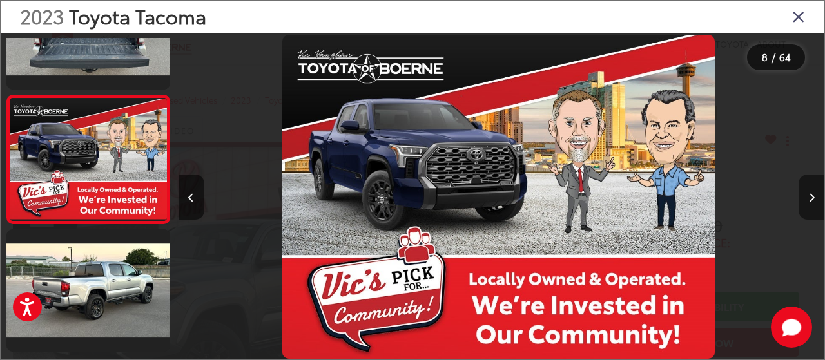
click at [813, 198] on icon "Next image" at bounding box center [812, 197] width 6 height 9
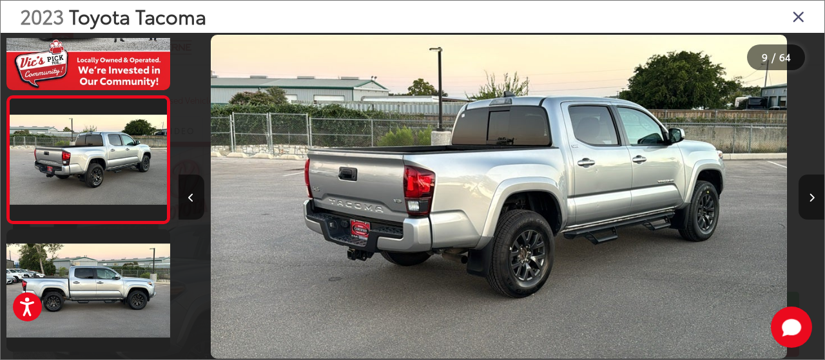
click at [814, 197] on icon "Next image" at bounding box center [812, 197] width 6 height 9
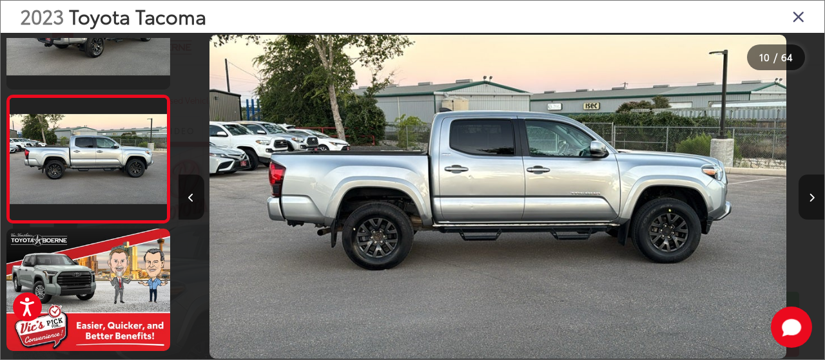
click at [813, 195] on icon "Next image" at bounding box center [812, 197] width 6 height 9
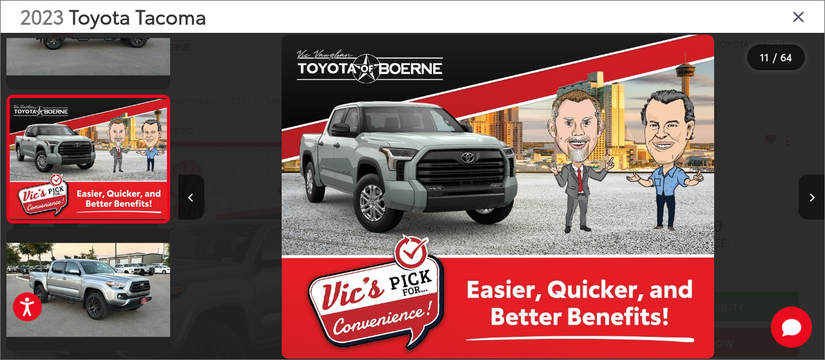
click at [813, 195] on icon "Next image" at bounding box center [812, 197] width 6 height 9
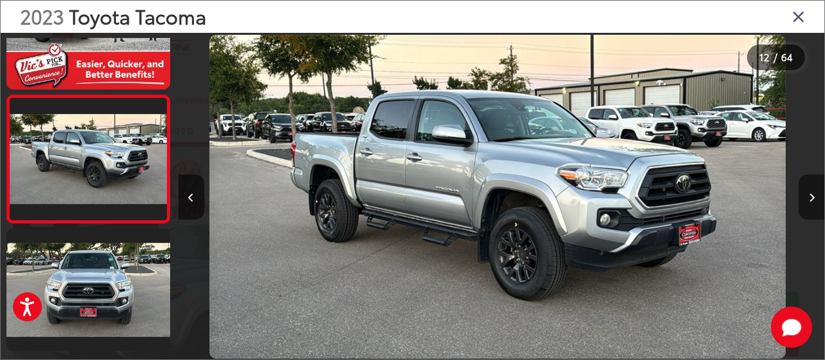
click at [813, 195] on icon "Next image" at bounding box center [812, 197] width 6 height 9
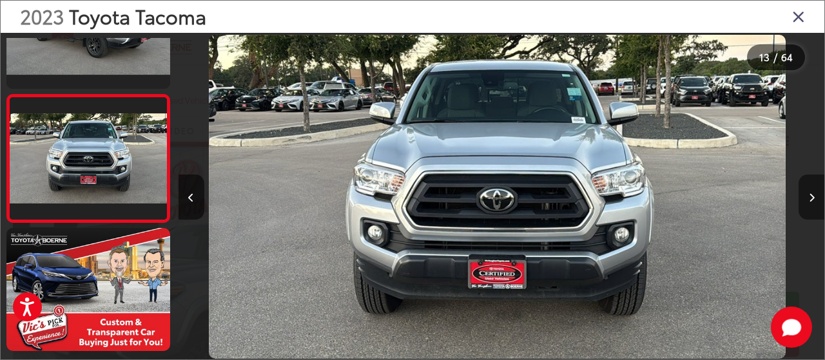
click at [813, 195] on icon "Next image" at bounding box center [812, 197] width 6 height 9
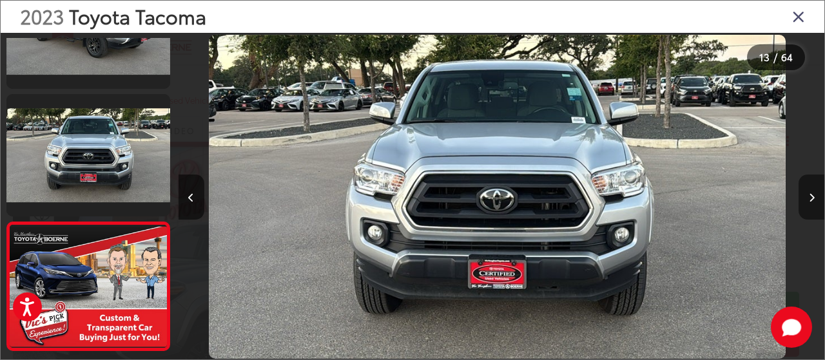
click at [813, 195] on icon "Next image" at bounding box center [812, 197] width 6 height 9
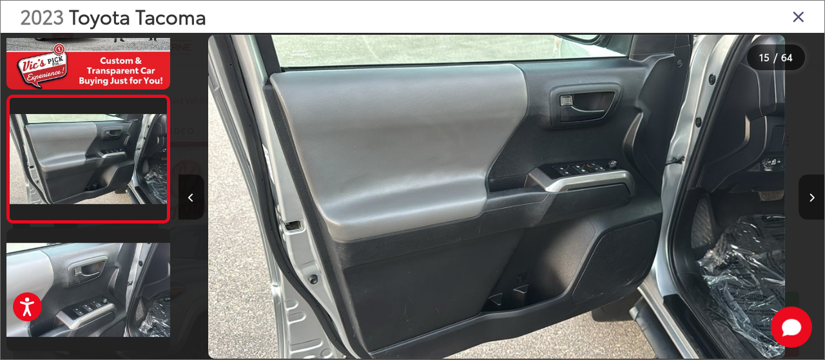
click at [813, 196] on icon "Next image" at bounding box center [812, 197] width 6 height 9
click at [813, 195] on icon "Next image" at bounding box center [812, 197] width 6 height 9
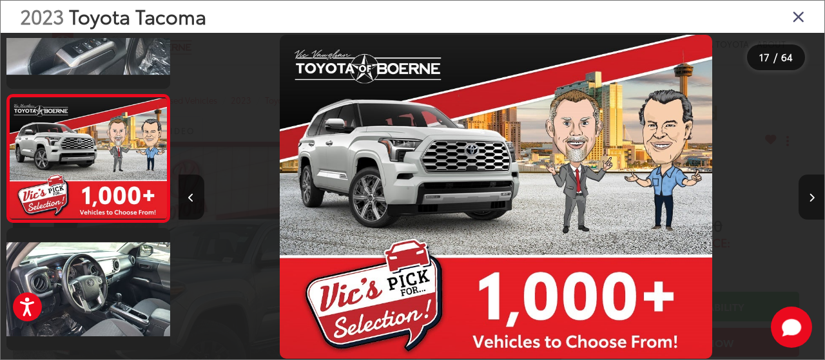
click at [813, 195] on icon "Next image" at bounding box center [812, 197] width 6 height 9
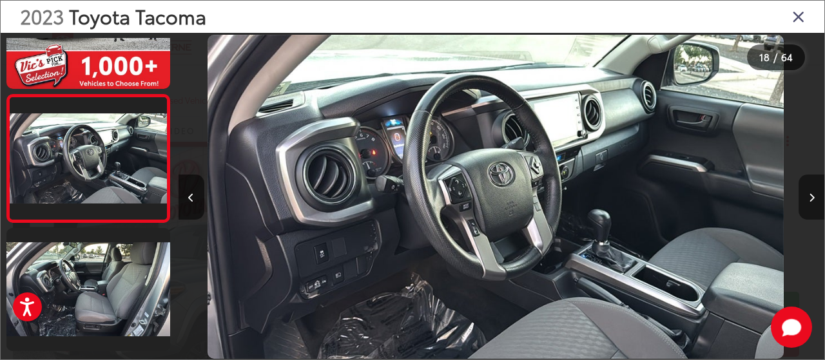
click at [813, 196] on icon "Next image" at bounding box center [812, 197] width 6 height 9
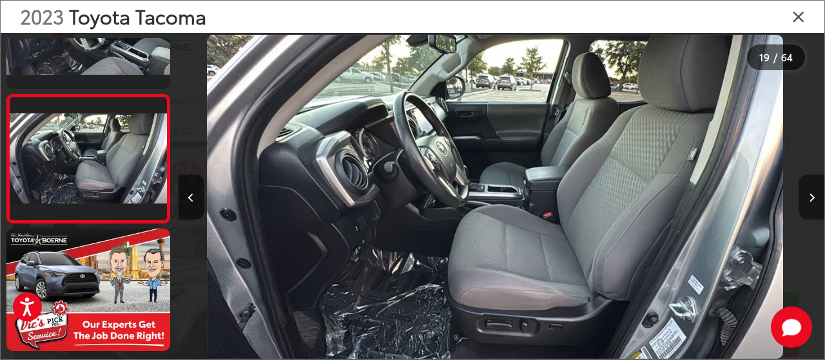
click at [813, 198] on icon "Next image" at bounding box center [812, 197] width 6 height 9
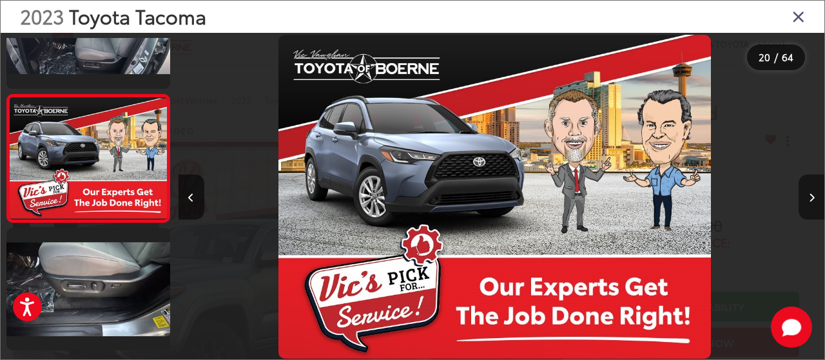
click at [813, 197] on icon "Next image" at bounding box center [812, 197] width 6 height 9
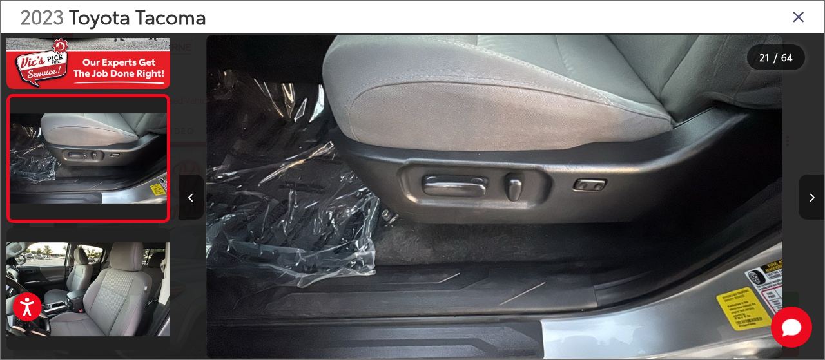
click at [813, 197] on icon "Next image" at bounding box center [812, 197] width 6 height 9
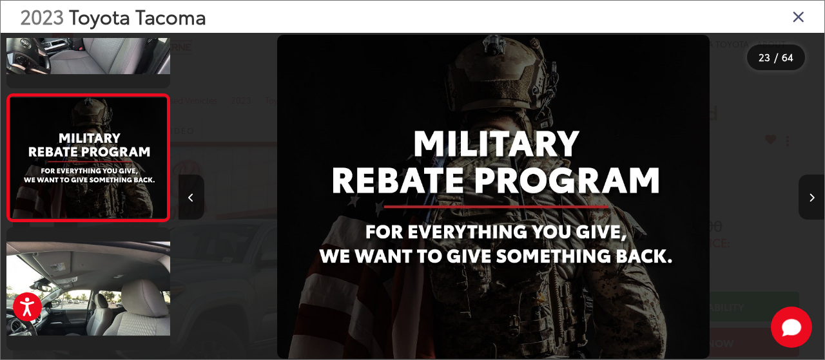
click at [813, 198] on icon "Next image" at bounding box center [812, 197] width 6 height 9
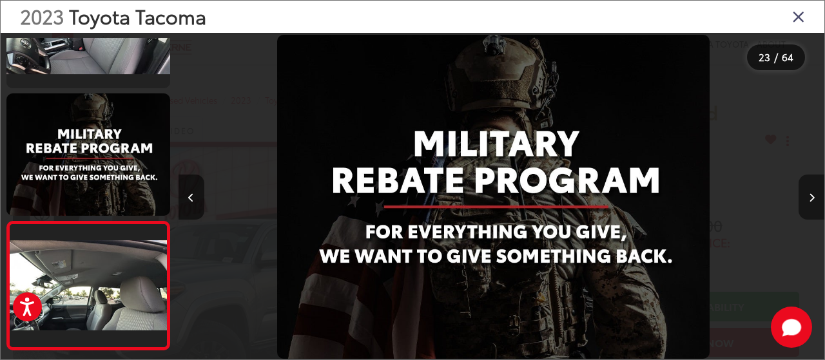
click at [813, 198] on icon "Next image" at bounding box center [812, 197] width 6 height 9
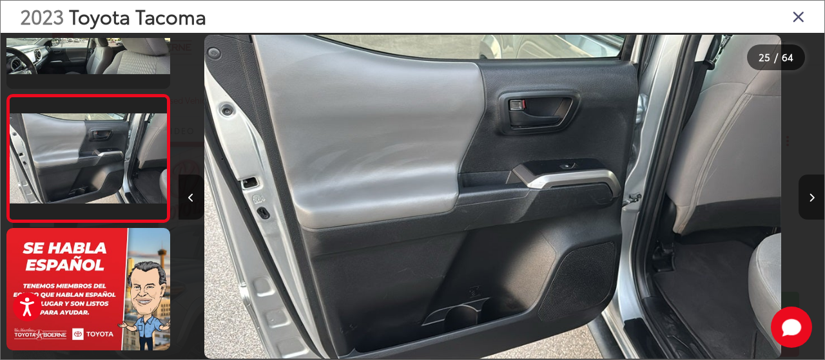
click at [813, 197] on icon "Next image" at bounding box center [812, 197] width 6 height 9
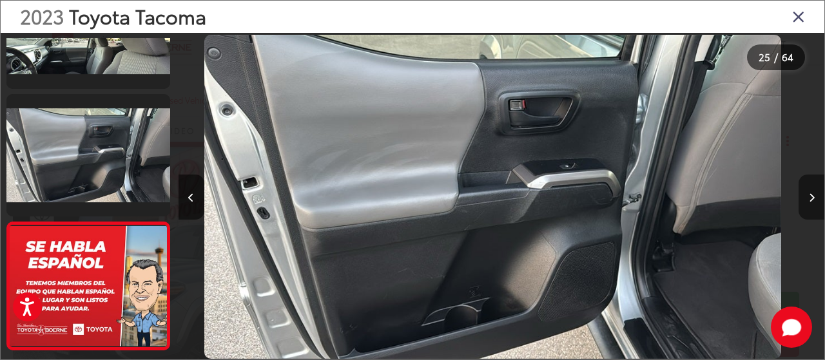
click at [813, 197] on icon "Next image" at bounding box center [812, 197] width 6 height 9
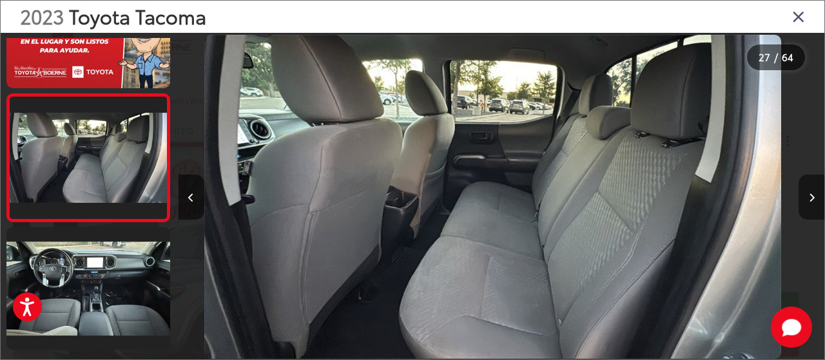
click at [814, 195] on icon "Next image" at bounding box center [812, 197] width 6 height 9
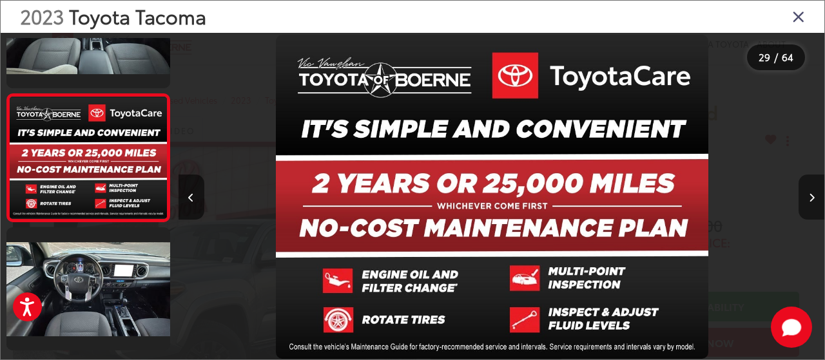
click at [813, 197] on icon "Next image" at bounding box center [812, 197] width 6 height 9
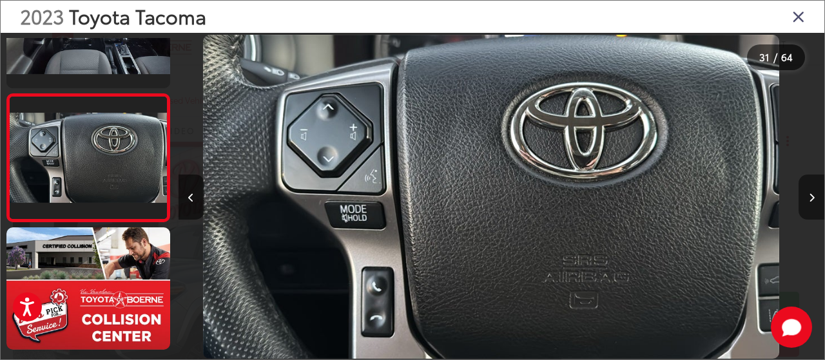
click at [813, 197] on icon "Next image" at bounding box center [812, 197] width 6 height 9
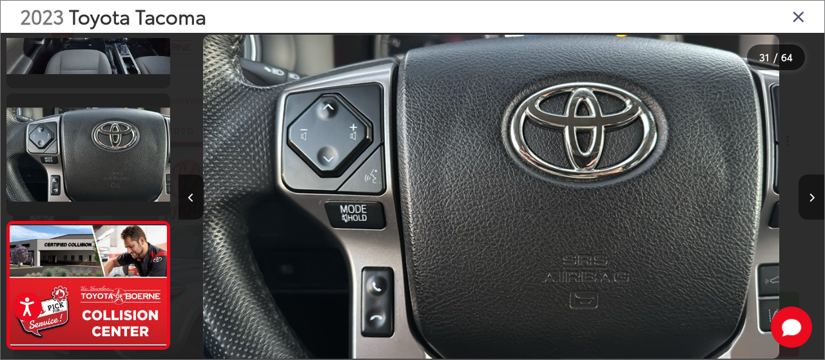
click at [813, 197] on icon "Next image" at bounding box center [812, 197] width 6 height 9
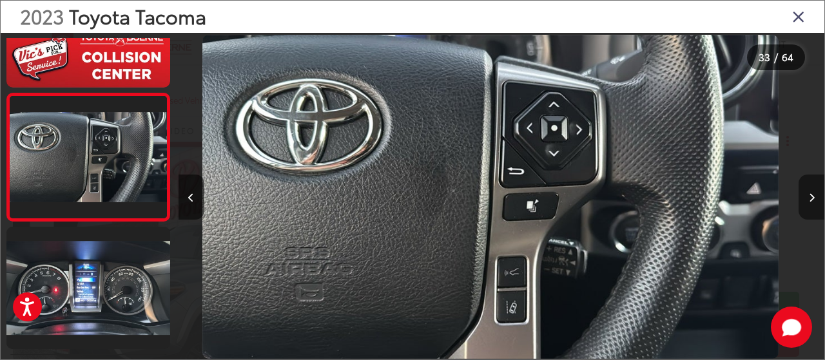
click at [813, 197] on icon "Next image" at bounding box center [812, 197] width 6 height 9
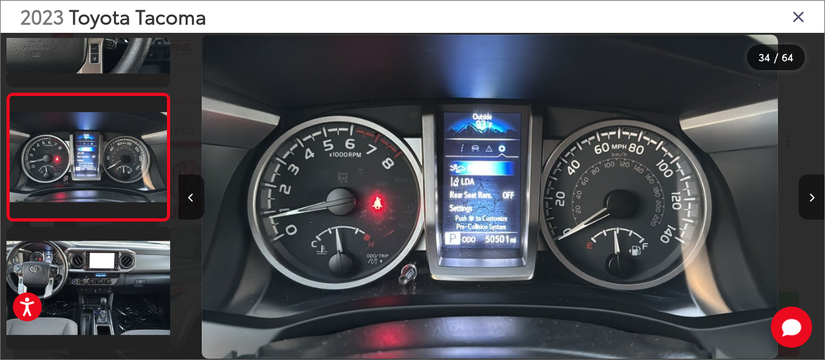
click at [813, 197] on icon "Next image" at bounding box center [812, 197] width 6 height 9
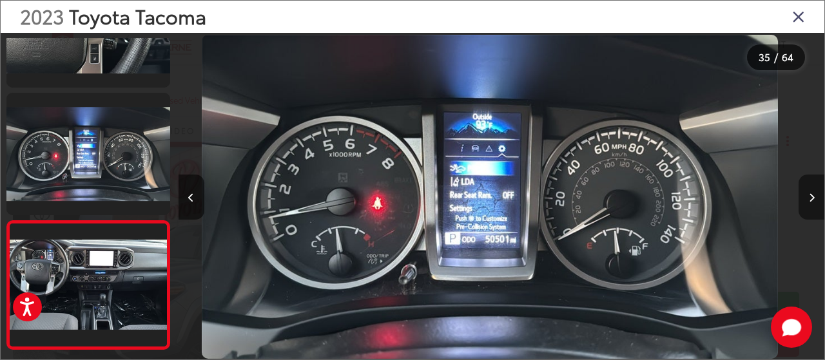
click at [813, 198] on icon "Next image" at bounding box center [812, 197] width 6 height 9
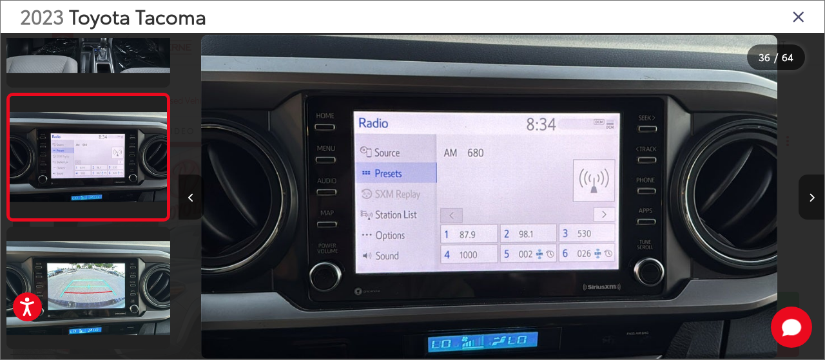
click at [813, 197] on icon "Next image" at bounding box center [812, 197] width 6 height 9
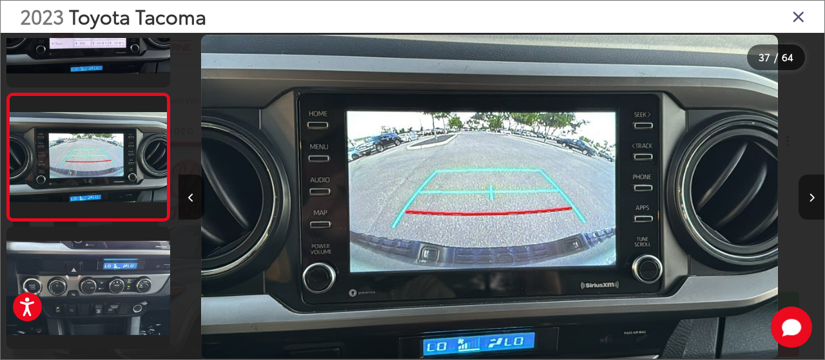
click at [813, 198] on icon "Next image" at bounding box center [812, 197] width 6 height 9
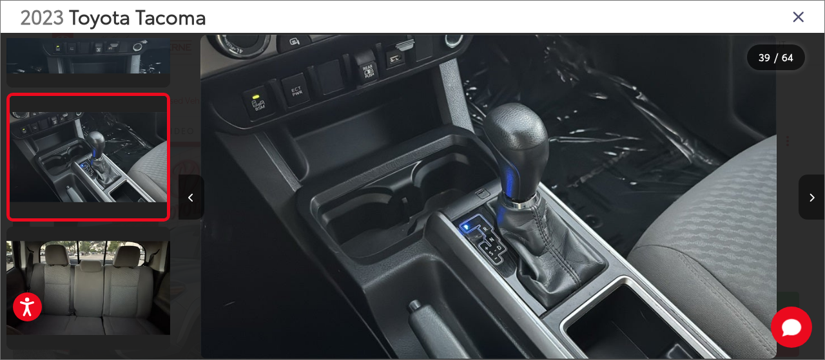
click at [810, 175] on button "Next image" at bounding box center [812, 197] width 26 height 45
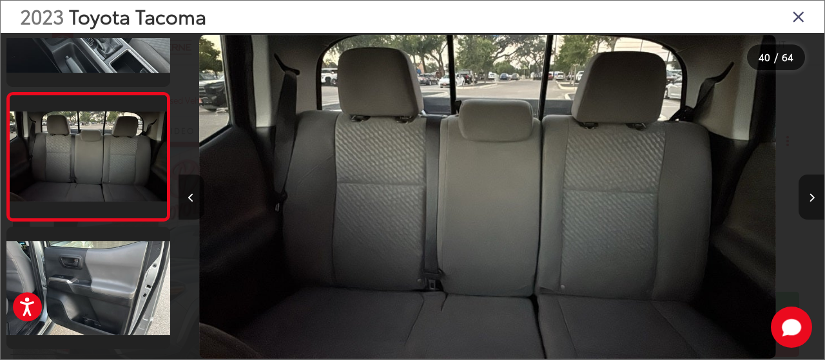
click at [810, 175] on button "Next image" at bounding box center [812, 197] width 26 height 45
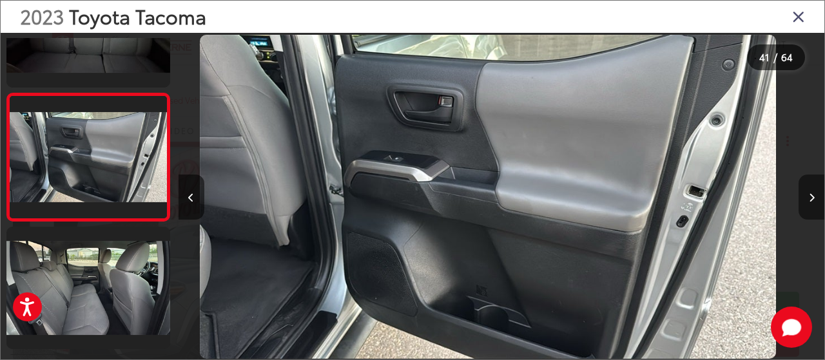
click at [810, 175] on button "Next image" at bounding box center [812, 197] width 26 height 45
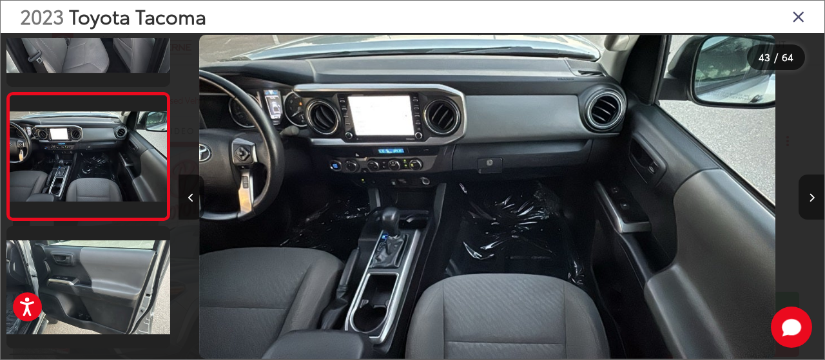
click at [809, 175] on button "Next image" at bounding box center [812, 197] width 26 height 45
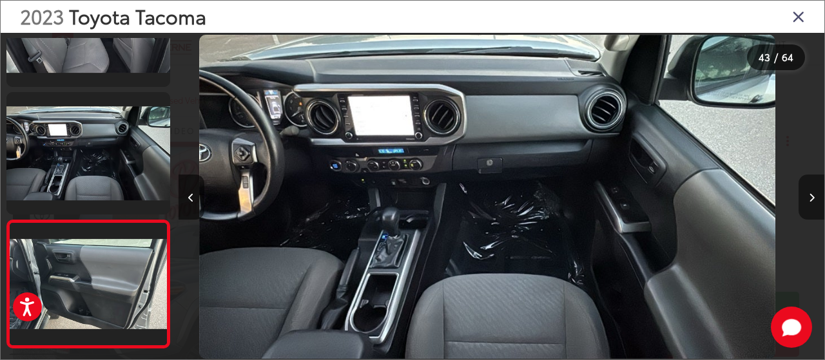
click at [809, 175] on button "Next image" at bounding box center [812, 197] width 26 height 45
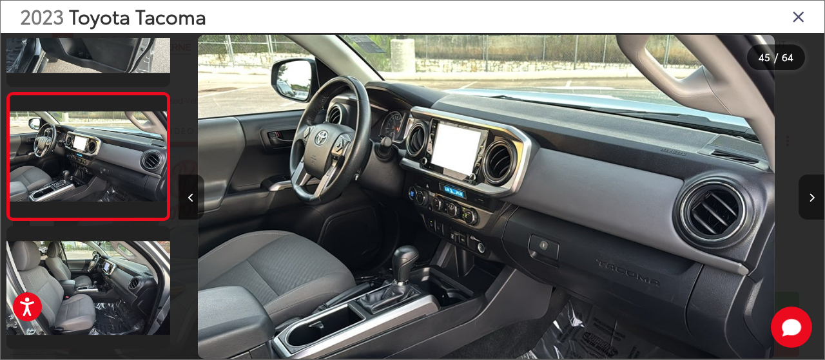
click at [814, 194] on icon "Next image" at bounding box center [812, 197] width 6 height 9
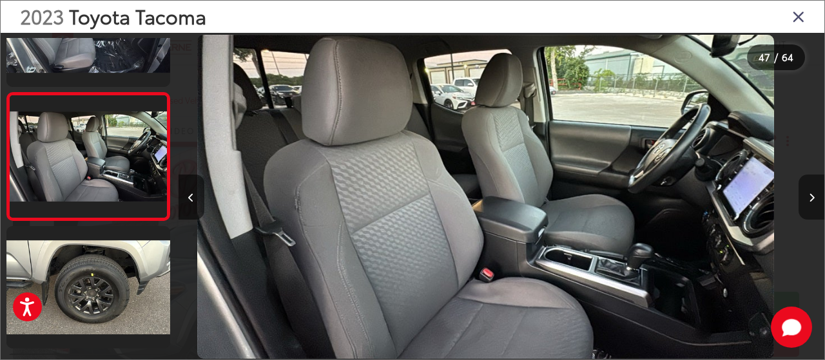
click at [813, 192] on button "Next image" at bounding box center [812, 197] width 26 height 45
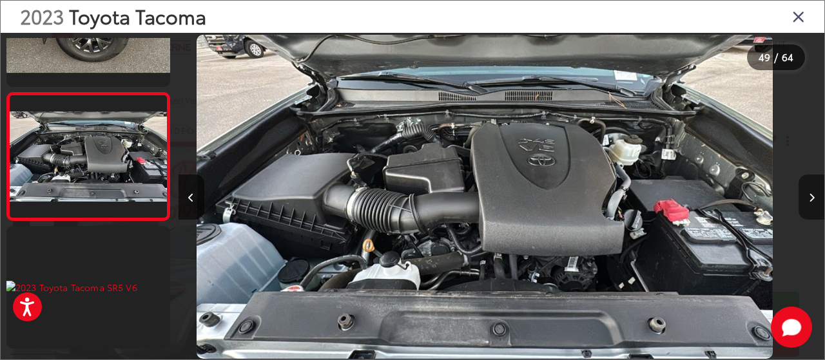
click at [813, 198] on icon "Next image" at bounding box center [812, 197] width 6 height 9
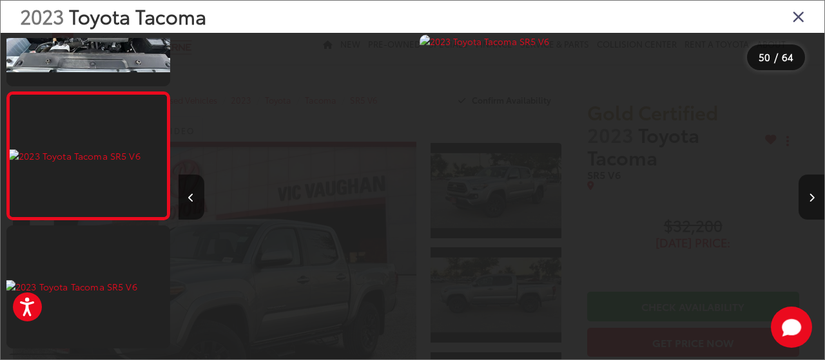
click at [813, 198] on icon "Next image" at bounding box center [812, 197] width 6 height 9
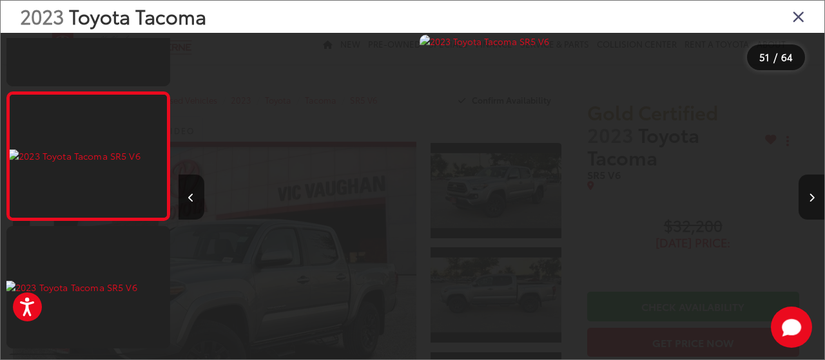
click at [813, 198] on icon "Next image" at bounding box center [812, 197] width 6 height 9
click at [796, 17] on icon "Close gallery" at bounding box center [799, 16] width 13 height 17
click at [795, 17] on div "Vic Vaughan Toyota of Boerne Select Language ​ ▼ Sales 726-222-1164 Service 726…" at bounding box center [412, 11] width 825 height 23
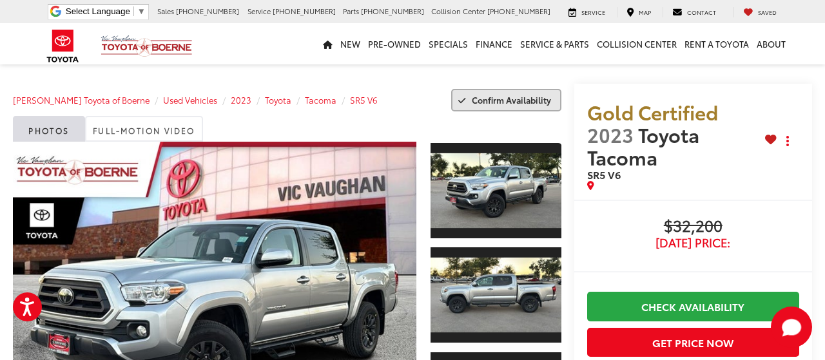
click at [472, 100] on span "Confirm Availability" at bounding box center [511, 100] width 79 height 12
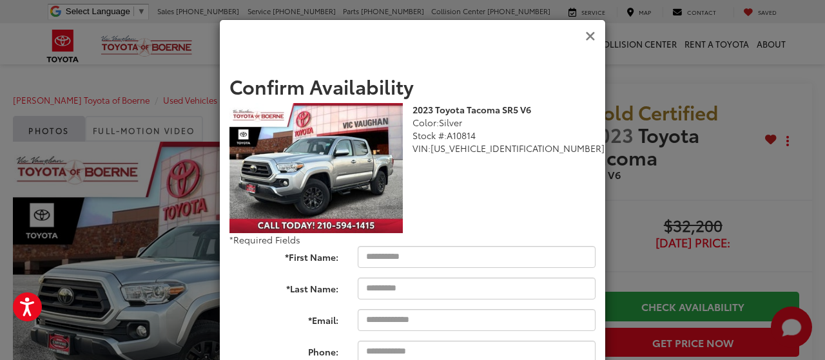
click at [591, 37] on icon "Close" at bounding box center [591, 37] width 10 height 14
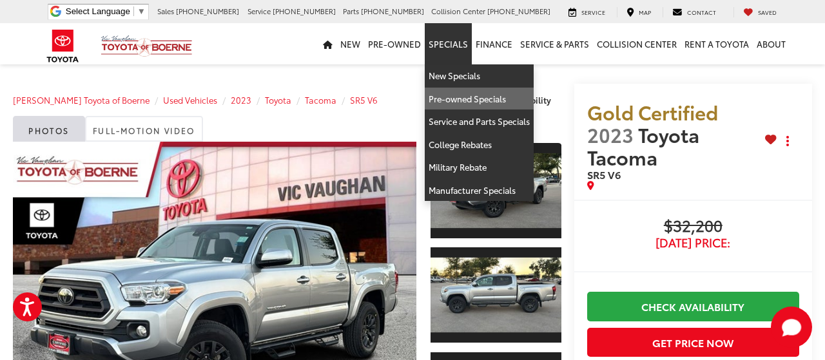
click at [455, 101] on link "Pre-owned Specials" at bounding box center [479, 99] width 109 height 23
click at [472, 101] on span "Confirm Availability" at bounding box center [511, 100] width 79 height 12
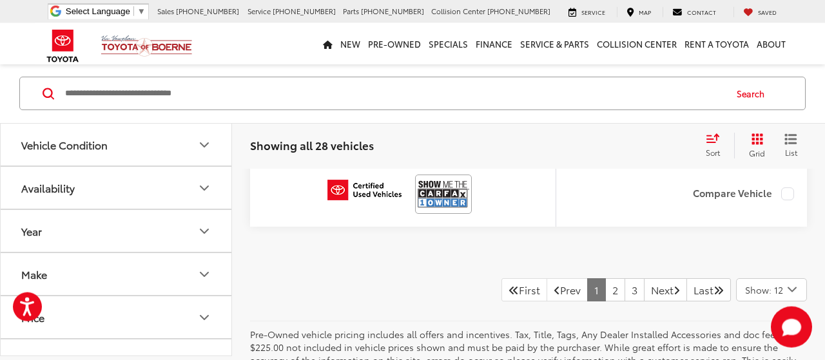
scroll to position [5768, 0]
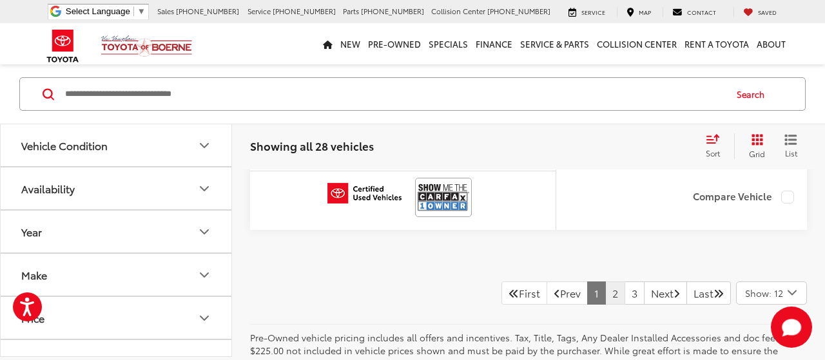
click at [606, 304] on link "2" at bounding box center [616, 293] width 20 height 23
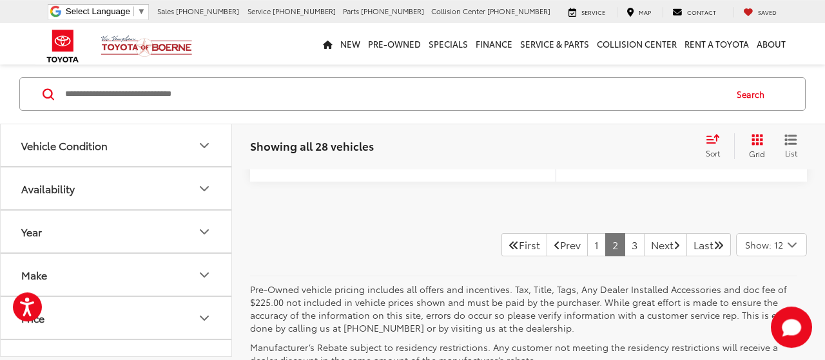
scroll to position [5809, 0]
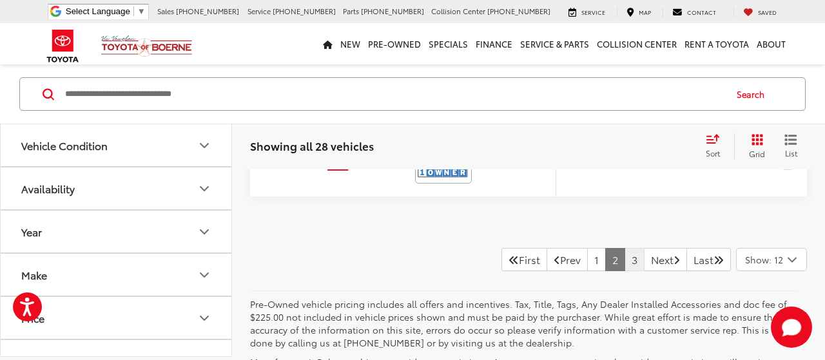
click at [625, 250] on link "3" at bounding box center [635, 259] width 20 height 23
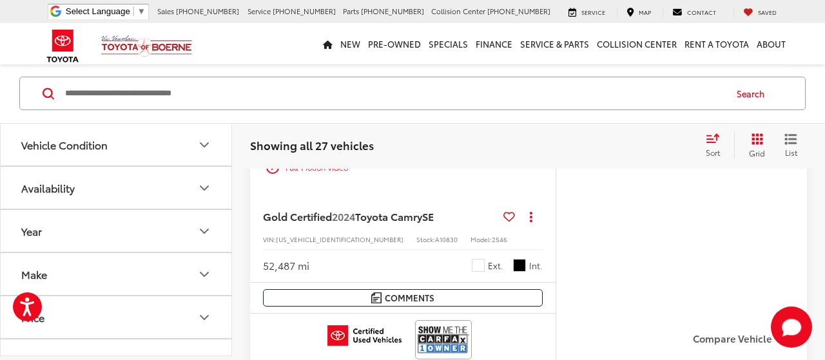
scroll to position [671, 0]
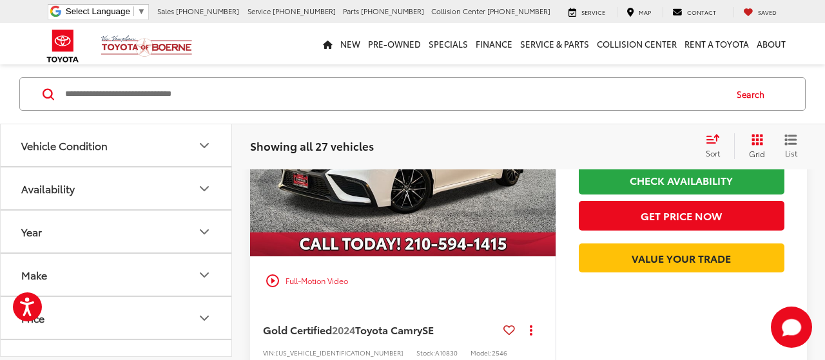
click at [206, 184] on icon "Availability" at bounding box center [204, 188] width 15 height 15
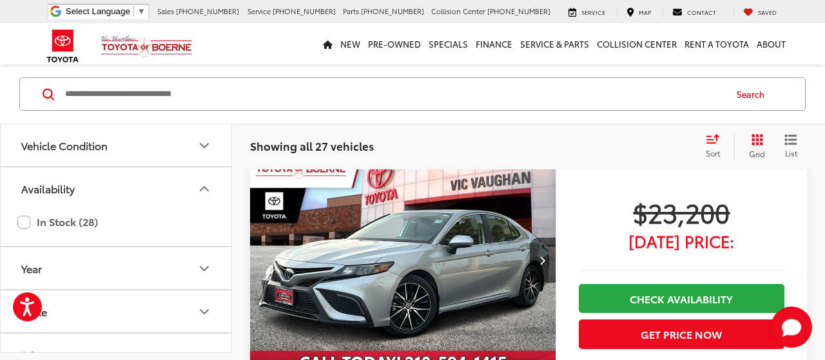
scroll to position [0, 0]
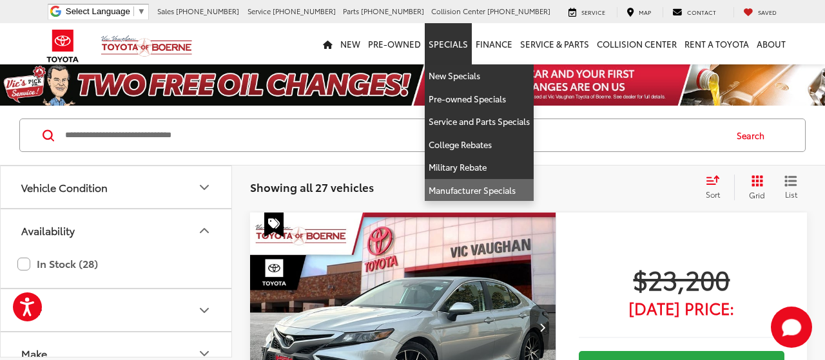
click at [445, 192] on link "Manufacturer Specials" at bounding box center [479, 190] width 109 height 23
click at [445, 192] on div "Showing all 27 vehicles Clear All + 0" at bounding box center [472, 187] width 445 height 13
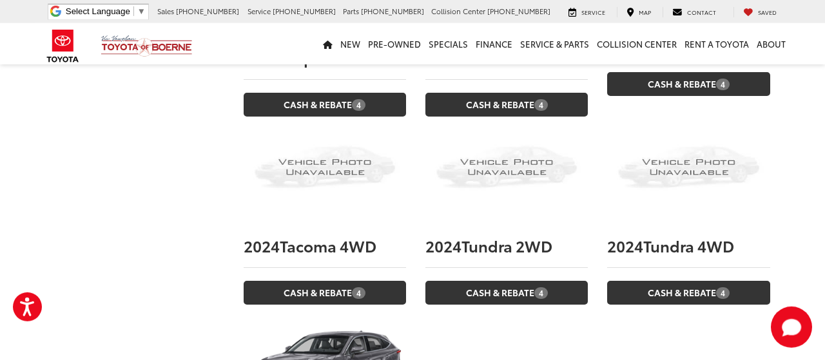
scroll to position [4283, 0]
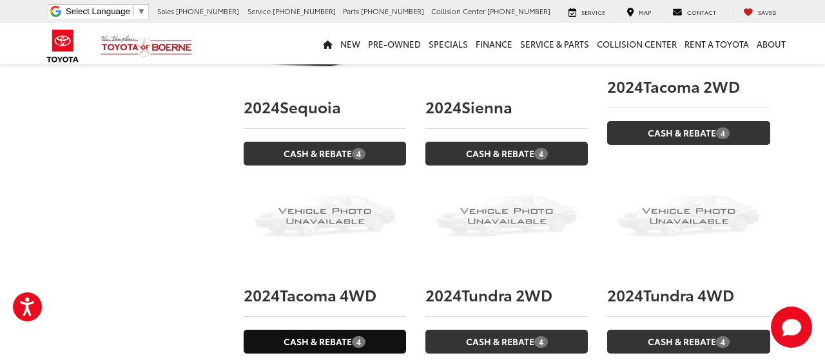
click at [313, 330] on link "Cash & Rebate 4" at bounding box center [325, 342] width 163 height 24
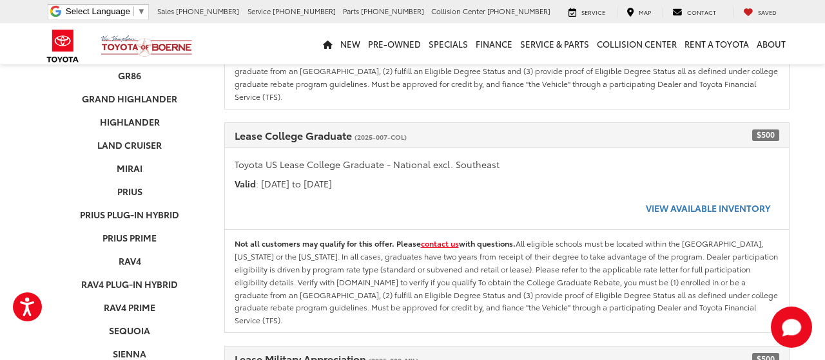
scroll to position [335, 0]
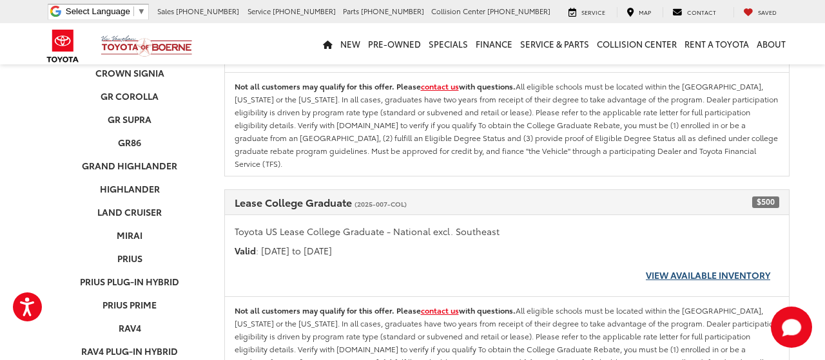
click at [687, 264] on link "View Available Inventory" at bounding box center [708, 275] width 143 height 23
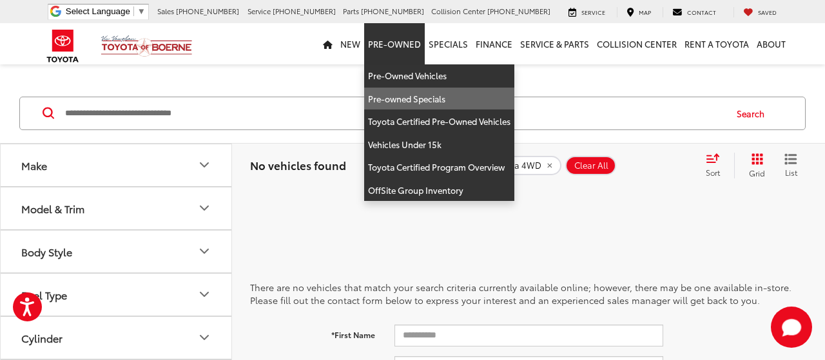
click at [399, 97] on link "Pre-owned Specials" at bounding box center [439, 99] width 150 height 23
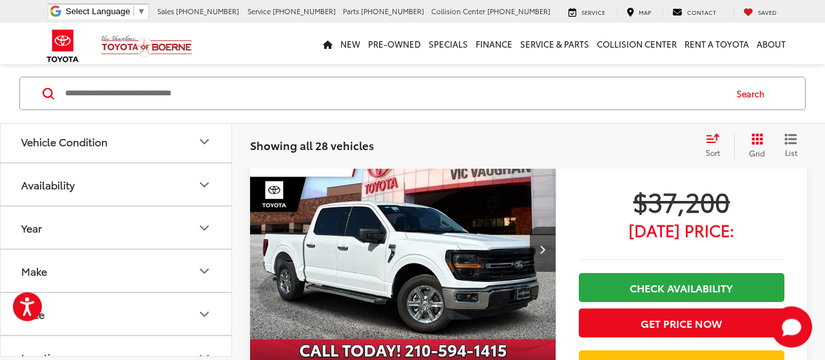
scroll to position [2482, 0]
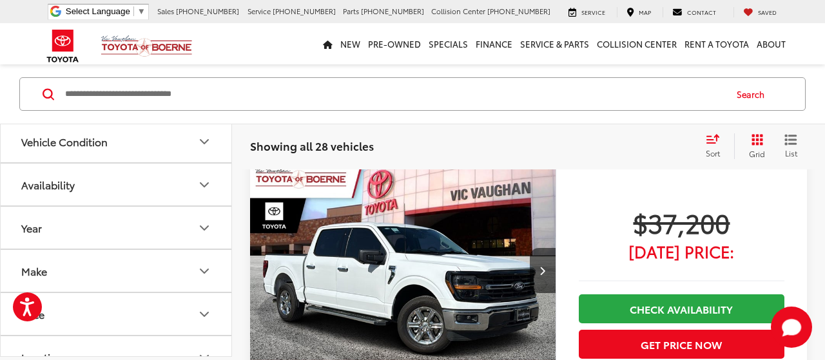
click at [377, 270] on img "2024 Ford F-150 XLT 0" at bounding box center [404, 271] width 308 height 231
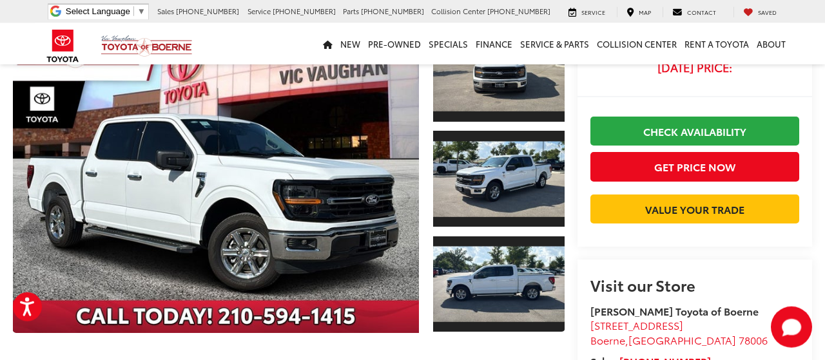
scroll to position [67, 0]
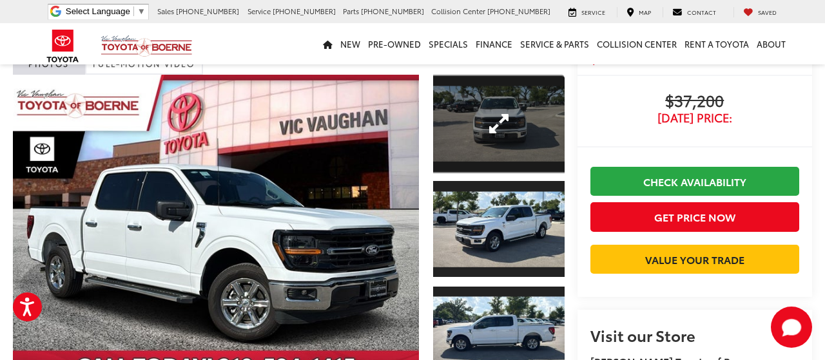
click at [475, 123] on link "Expand Photo 1" at bounding box center [498, 124] width 131 height 99
click at [0, 0] on div "2024 Ford F-150 XLT 0" at bounding box center [0, 0] width 0 height 0
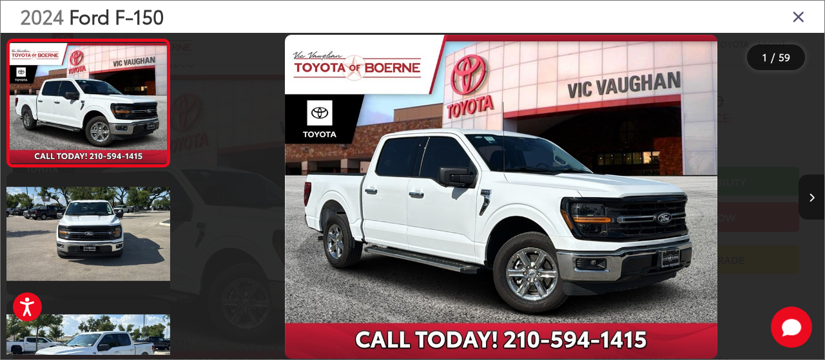
click at [816, 194] on button "Next image" at bounding box center [812, 197] width 26 height 45
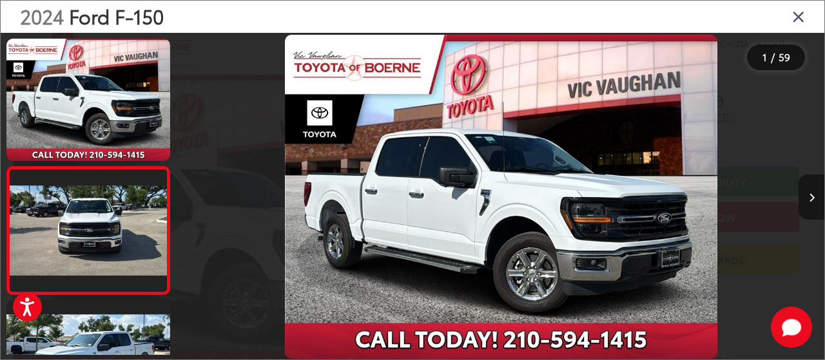
click at [816, 194] on button "Next image" at bounding box center [812, 197] width 26 height 45
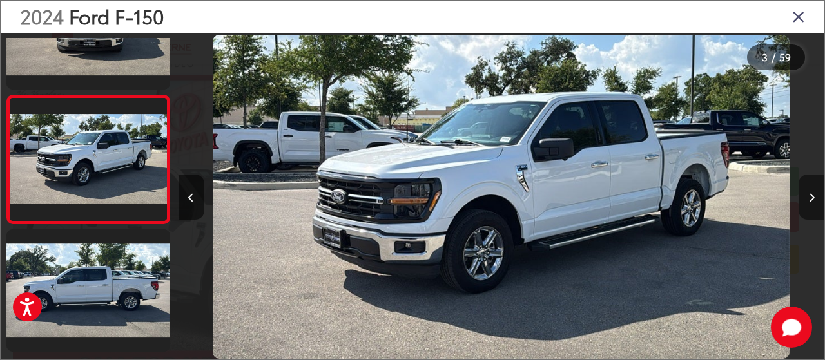
scroll to position [0, 1294]
click at [816, 194] on button "Next image" at bounding box center [812, 197] width 26 height 45
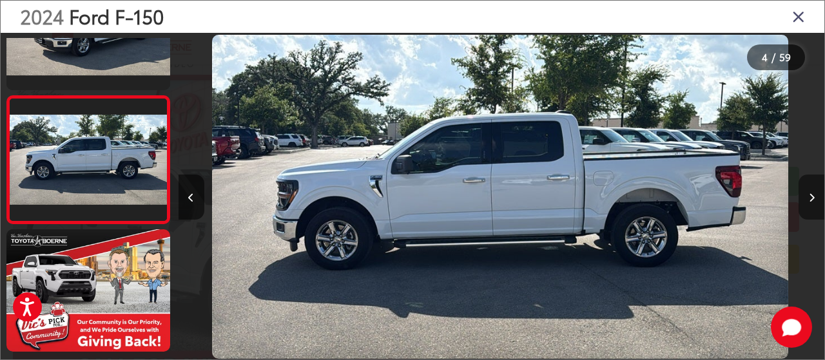
scroll to position [327, 0]
click at [816, 194] on button "Next image" at bounding box center [812, 197] width 26 height 45
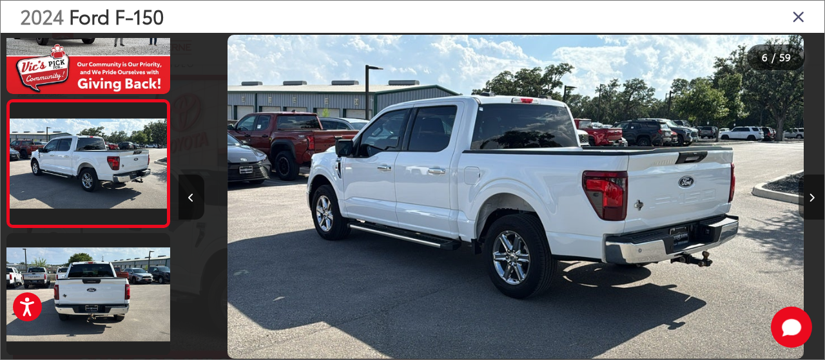
scroll to position [0, 0]
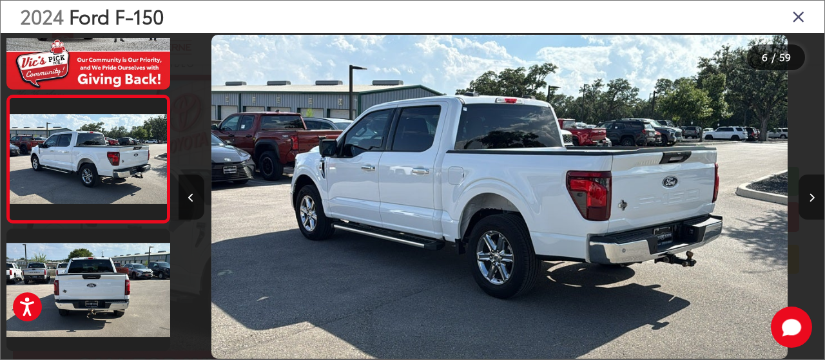
click at [816, 194] on button "Next image" at bounding box center [812, 197] width 26 height 45
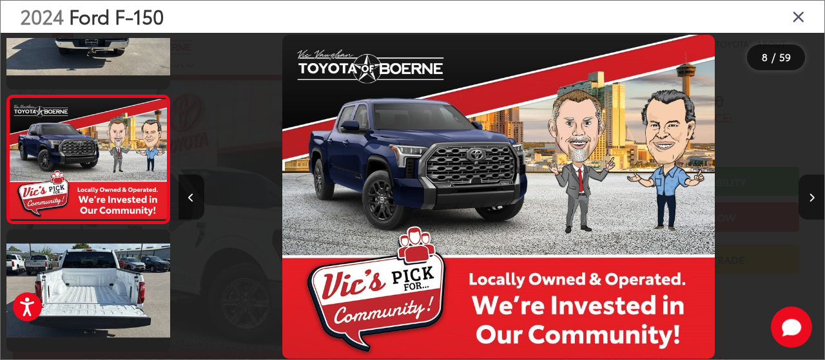
click at [816, 194] on button "Next image" at bounding box center [812, 197] width 26 height 45
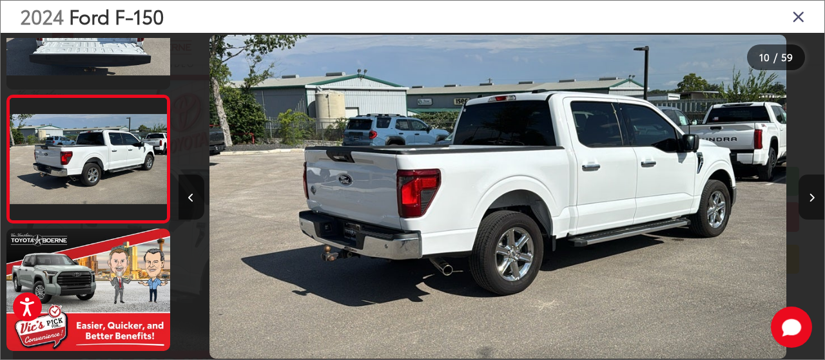
click at [811, 203] on button "Next image" at bounding box center [812, 197] width 26 height 45
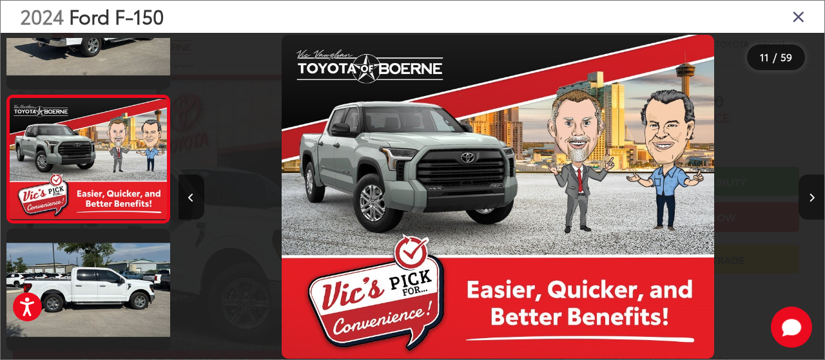
click at [811, 203] on button "Next image" at bounding box center [812, 197] width 26 height 45
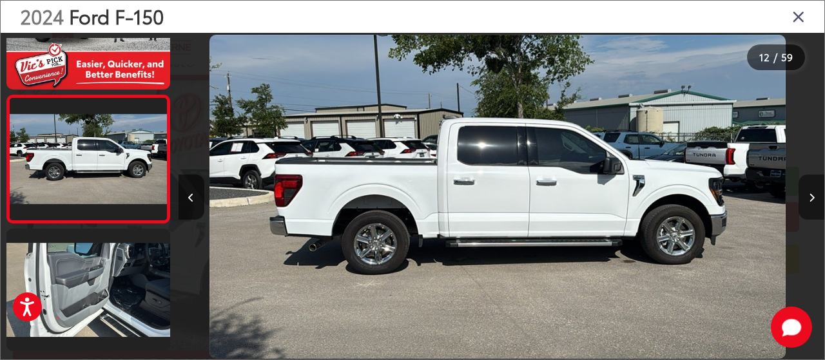
click at [811, 203] on button "Next image" at bounding box center [812, 197] width 26 height 45
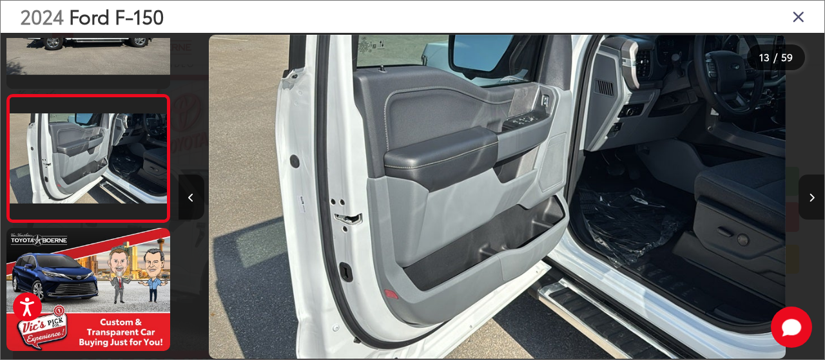
click at [811, 203] on button "Next image" at bounding box center [812, 197] width 26 height 45
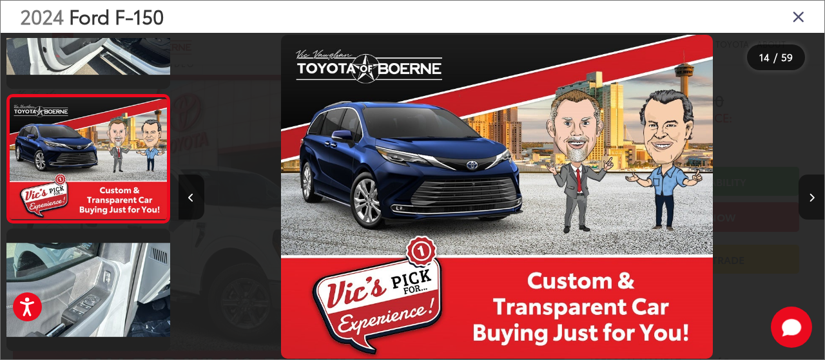
click at [811, 203] on button "Next image" at bounding box center [812, 197] width 26 height 45
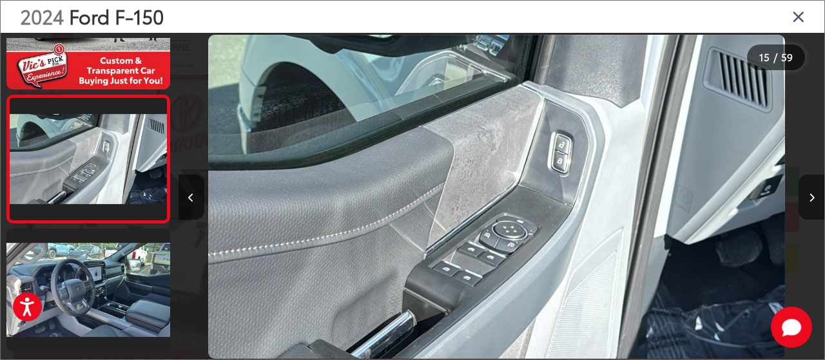
click at [811, 203] on button "Next image" at bounding box center [812, 197] width 26 height 45
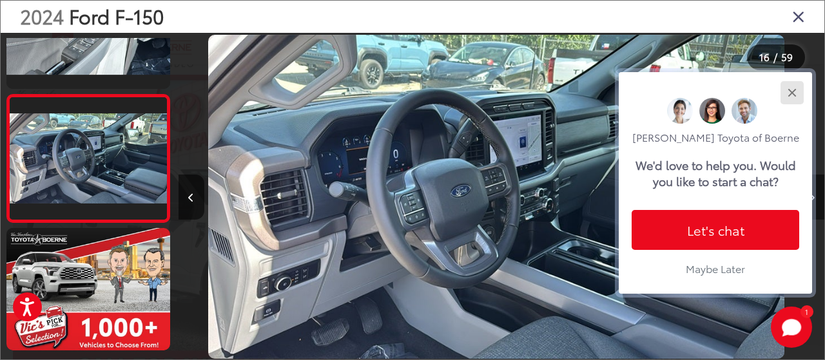
click at [795, 88] on div "Close" at bounding box center [792, 92] width 8 height 8
click at [795, 79] on button "Close" at bounding box center [792, 93] width 28 height 28
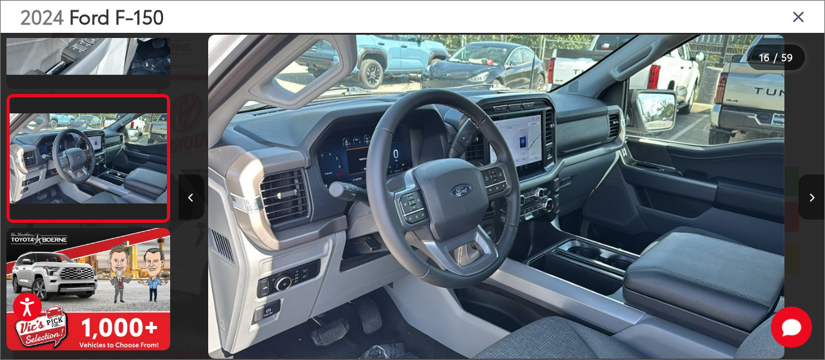
click at [813, 191] on button "Next image" at bounding box center [812, 197] width 26 height 45
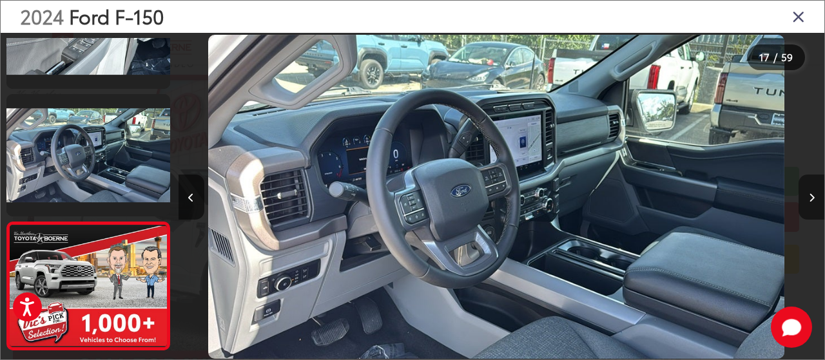
click at [813, 191] on button "Next image" at bounding box center [812, 197] width 26 height 45
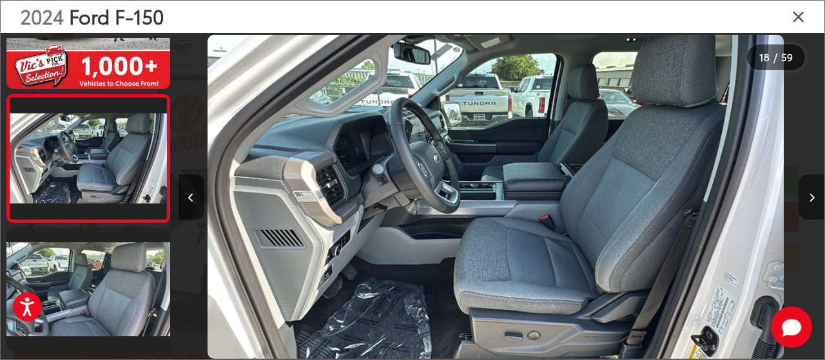
click at [812, 195] on icon "Next image" at bounding box center [812, 197] width 6 height 9
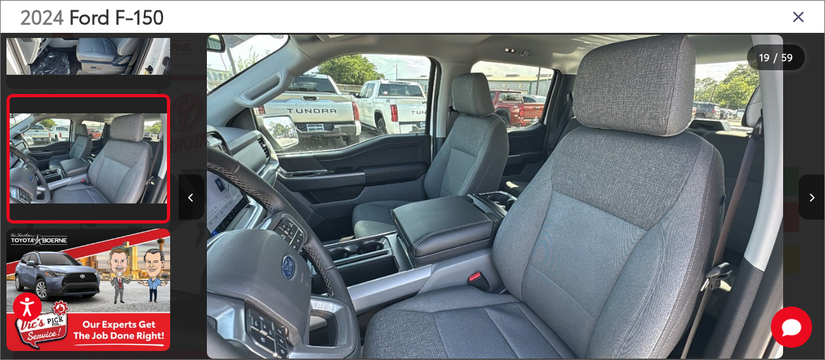
click at [812, 195] on icon "Next image" at bounding box center [812, 197] width 6 height 9
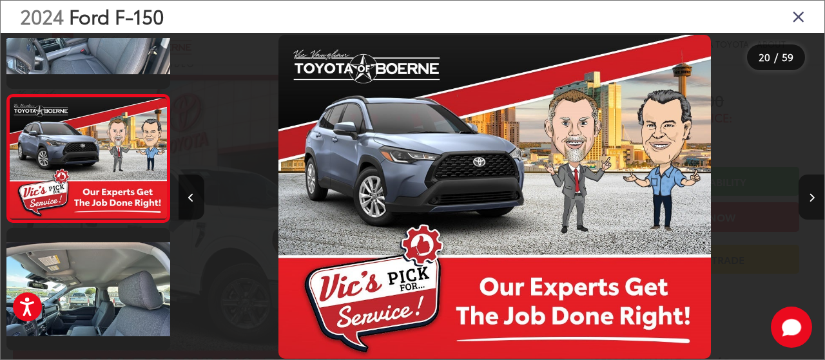
click at [812, 195] on icon "Next image" at bounding box center [812, 197] width 6 height 9
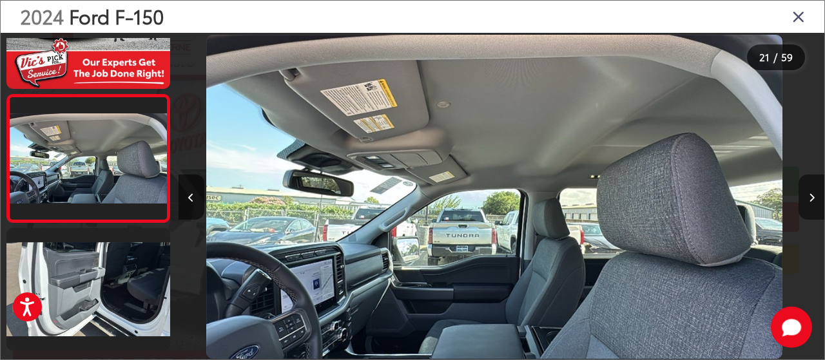
click at [812, 195] on icon "Next image" at bounding box center [812, 197] width 6 height 9
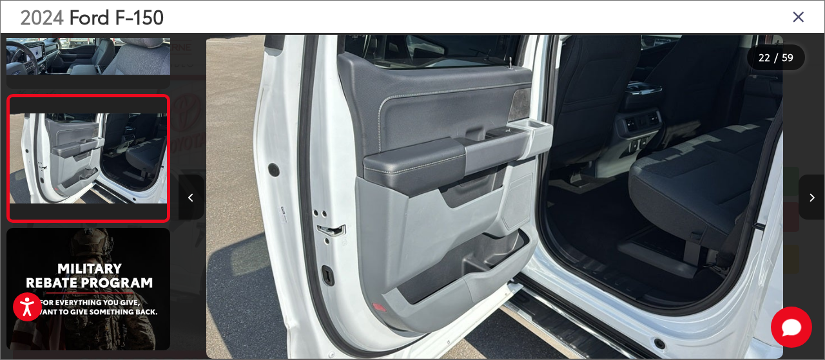
click at [812, 195] on icon "Next image" at bounding box center [812, 197] width 6 height 9
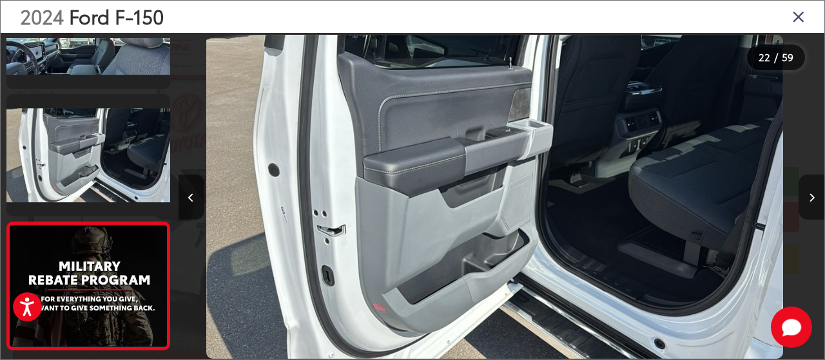
click at [812, 195] on icon "Next image" at bounding box center [812, 197] width 6 height 9
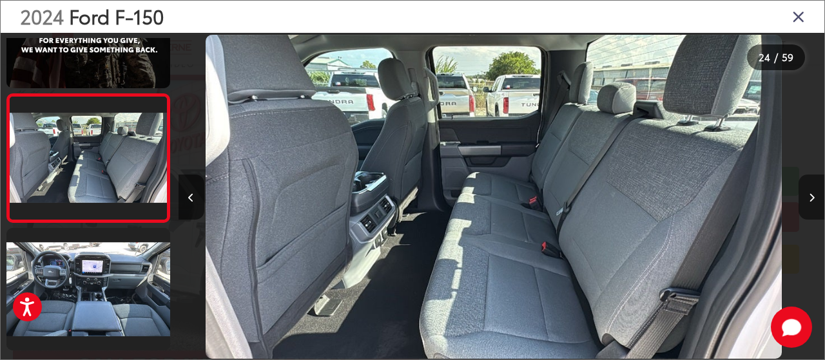
click at [812, 195] on icon "Next image" at bounding box center [812, 197] width 6 height 9
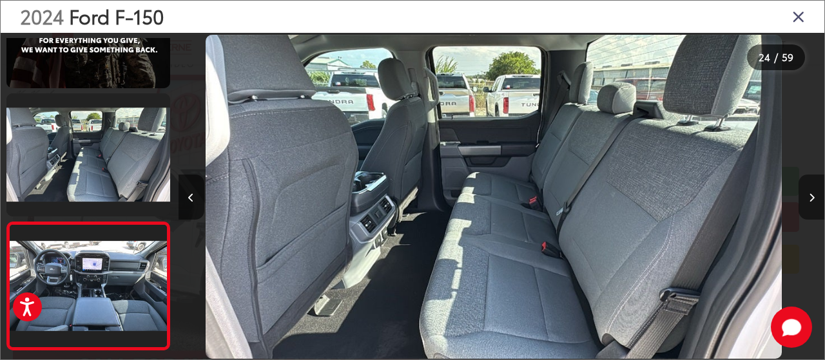
click at [812, 195] on icon "Next image" at bounding box center [812, 197] width 6 height 9
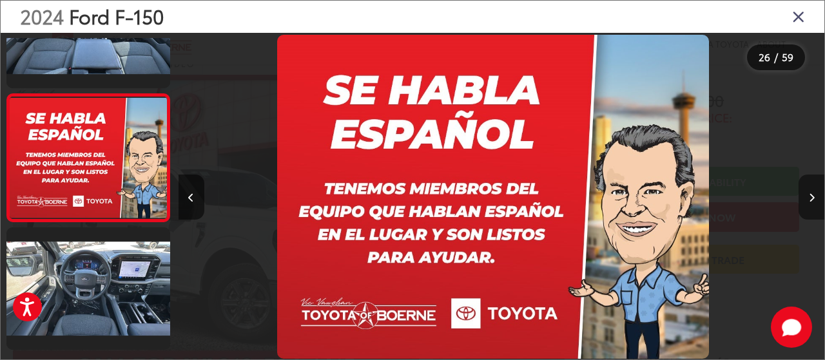
click at [812, 195] on icon "Next image" at bounding box center [812, 197] width 6 height 9
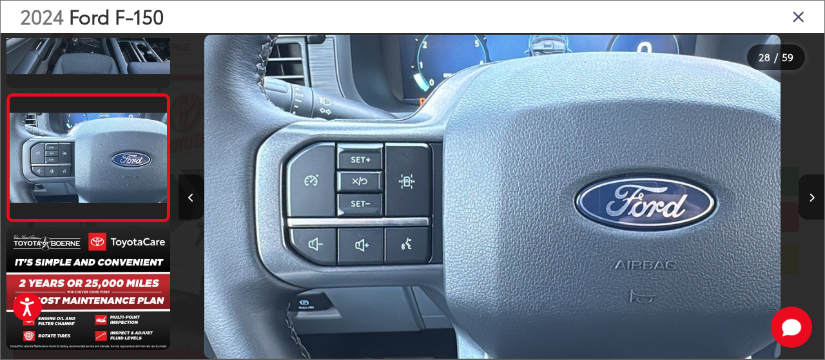
click at [812, 195] on icon "Next image" at bounding box center [812, 197] width 6 height 9
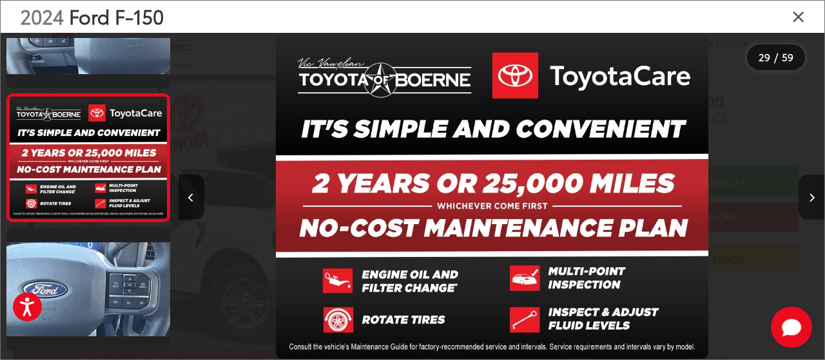
click at [811, 198] on icon "Next image" at bounding box center [812, 197] width 6 height 9
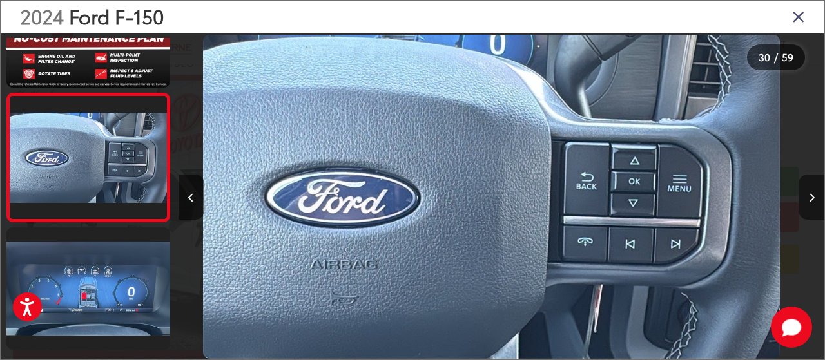
click at [811, 198] on icon "Next image" at bounding box center [812, 197] width 6 height 9
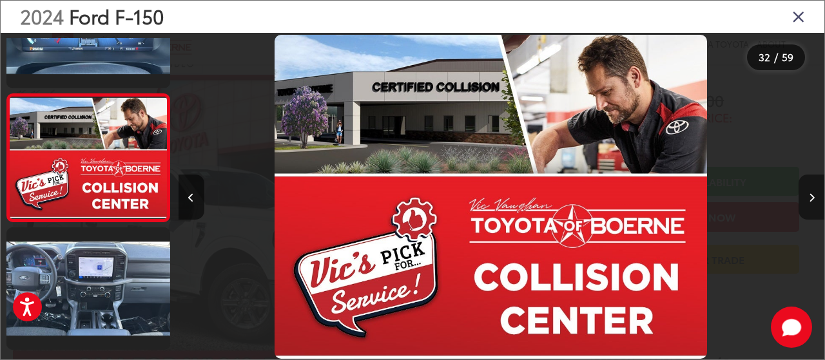
click at [811, 198] on icon "Next image" at bounding box center [812, 197] width 6 height 9
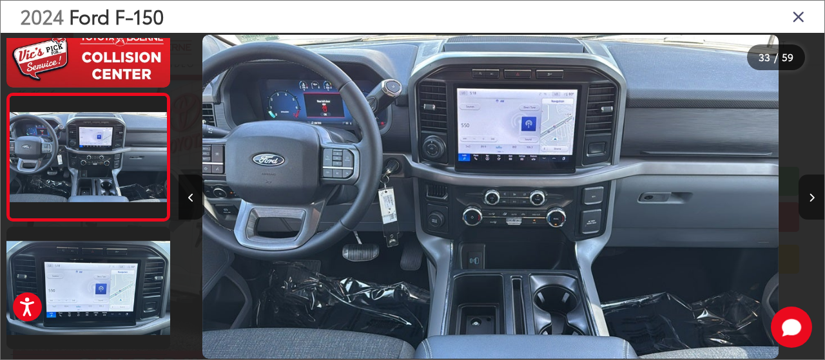
click at [811, 198] on icon "Next image" at bounding box center [812, 197] width 6 height 9
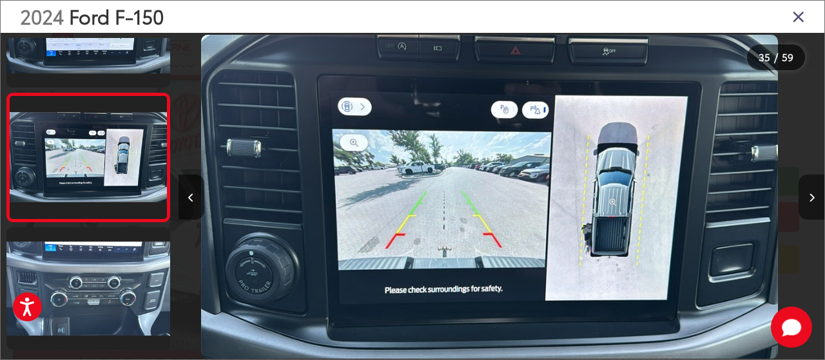
click at [812, 198] on icon "Next image" at bounding box center [812, 197] width 6 height 9
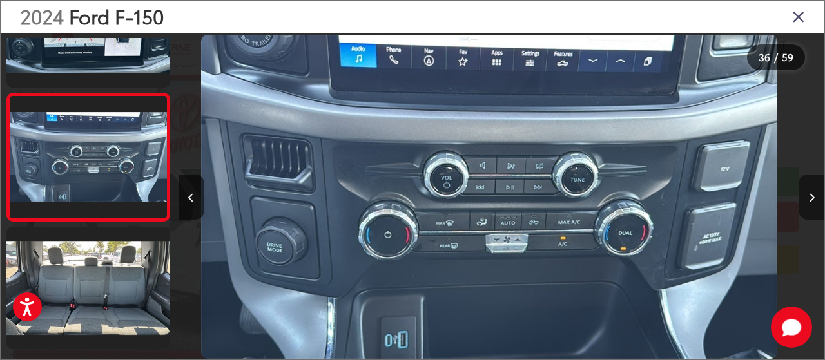
click at [812, 198] on icon "Next image" at bounding box center [812, 197] width 6 height 9
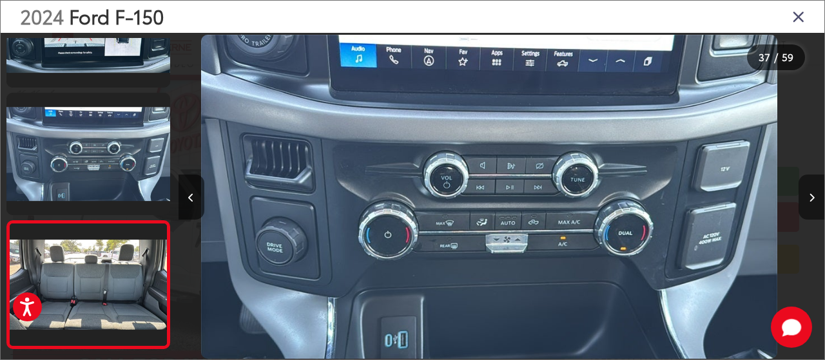
click at [812, 198] on icon "Next image" at bounding box center [812, 197] width 6 height 9
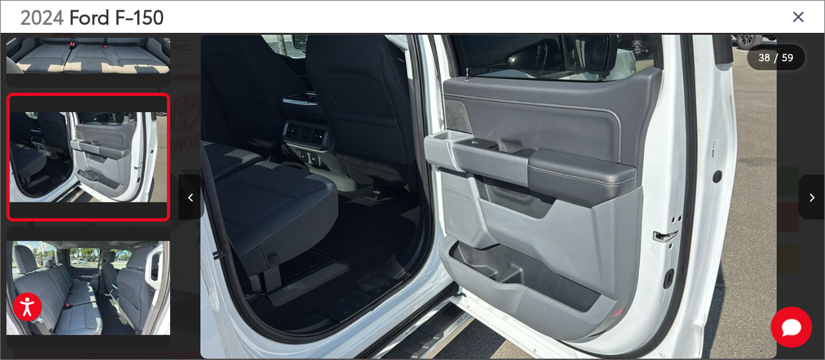
click at [812, 198] on icon "Next image" at bounding box center [812, 197] width 6 height 9
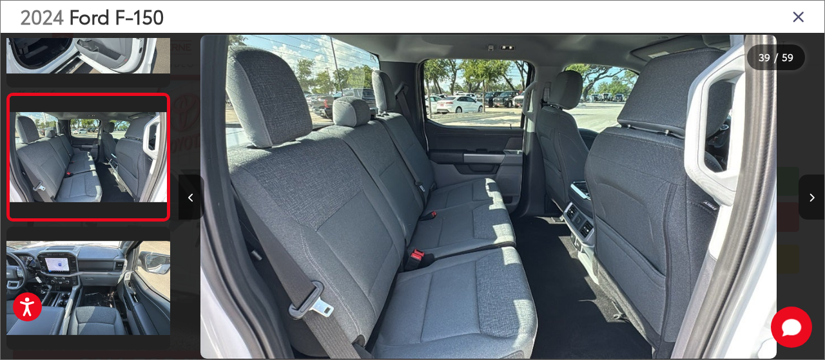
click at [812, 198] on icon "Next image" at bounding box center [812, 197] width 6 height 9
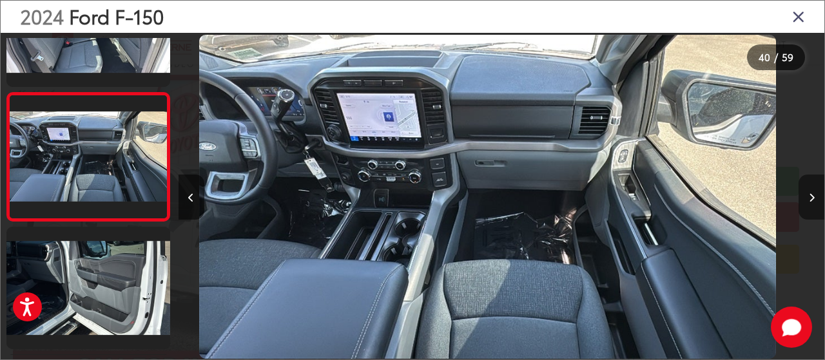
click at [812, 198] on icon "Next image" at bounding box center [812, 197] width 6 height 9
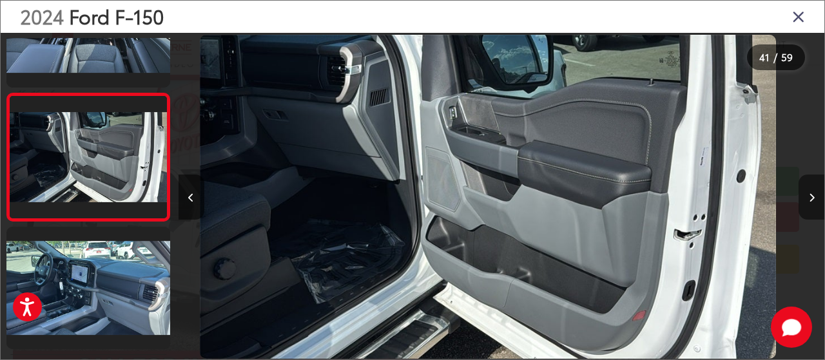
click at [812, 198] on icon "Next image" at bounding box center [812, 197] width 6 height 9
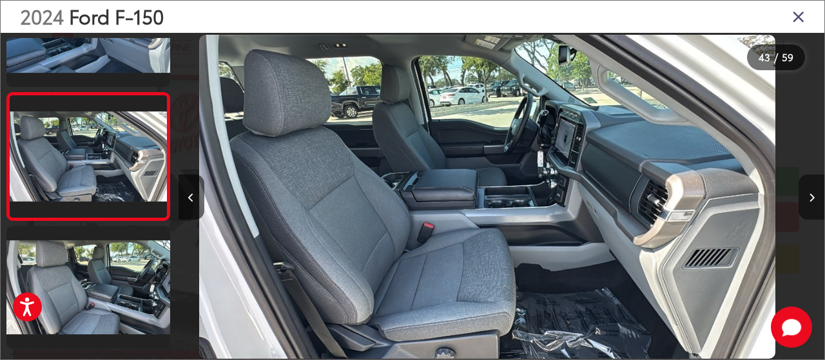
click at [812, 198] on icon "Next image" at bounding box center [812, 197] width 6 height 9
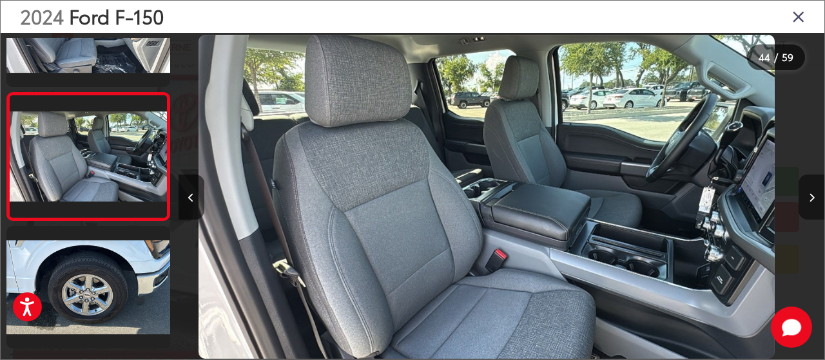
click at [811, 200] on icon "Next image" at bounding box center [812, 197] width 6 height 9
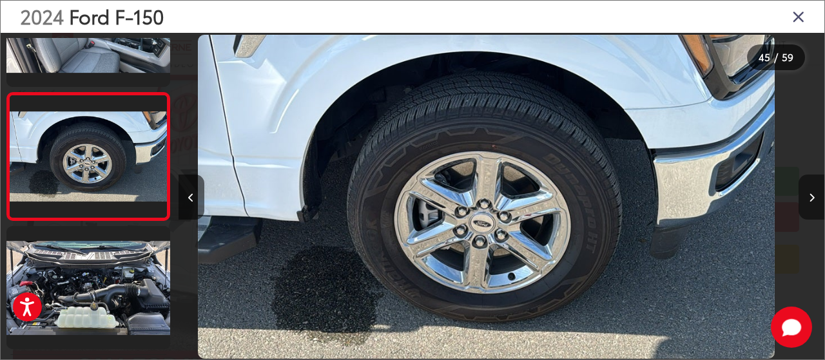
click at [811, 200] on icon "Next image" at bounding box center [812, 197] width 6 height 9
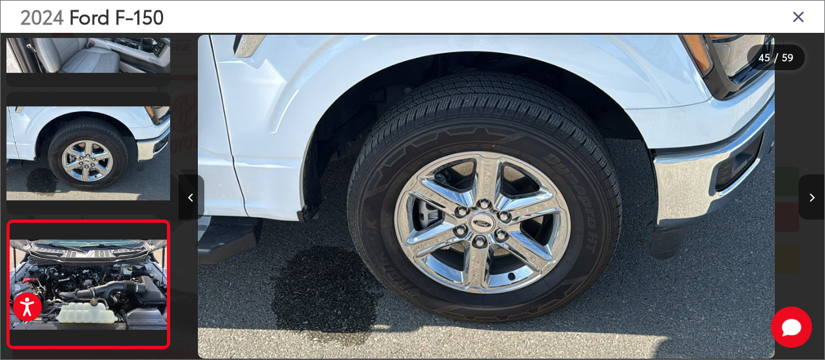
click at [811, 200] on icon "Next image" at bounding box center [812, 197] width 6 height 9
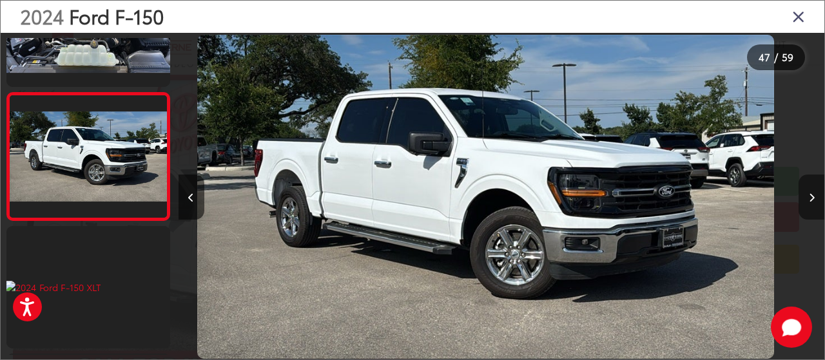
click at [811, 200] on icon "Next image" at bounding box center [812, 197] width 6 height 9
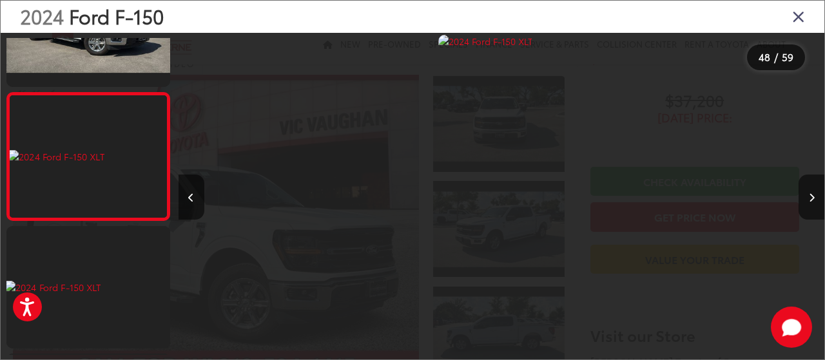
click at [795, 17] on icon "Close gallery" at bounding box center [799, 16] width 13 height 17
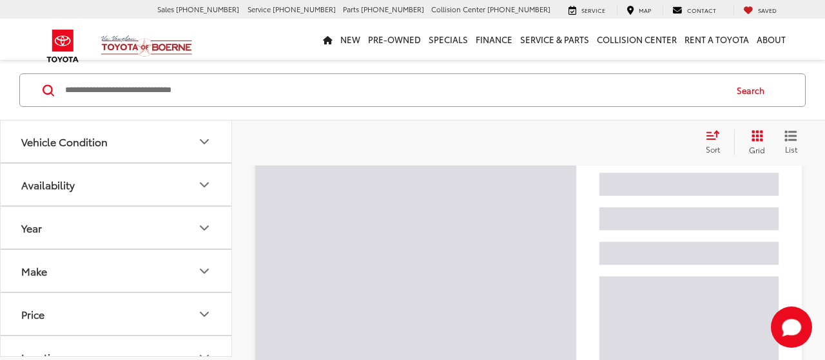
scroll to position [45, 0]
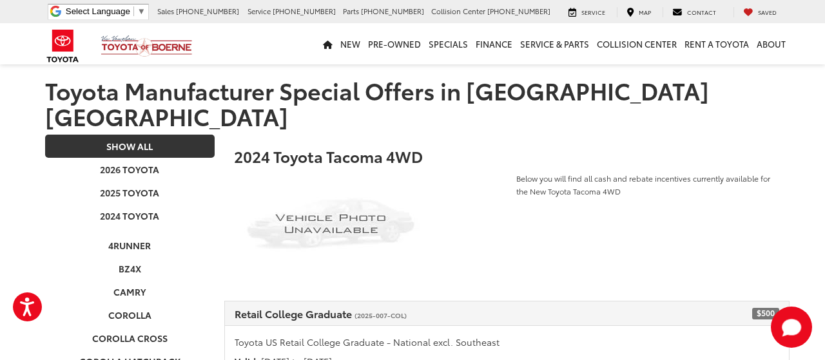
scroll to position [67, 0]
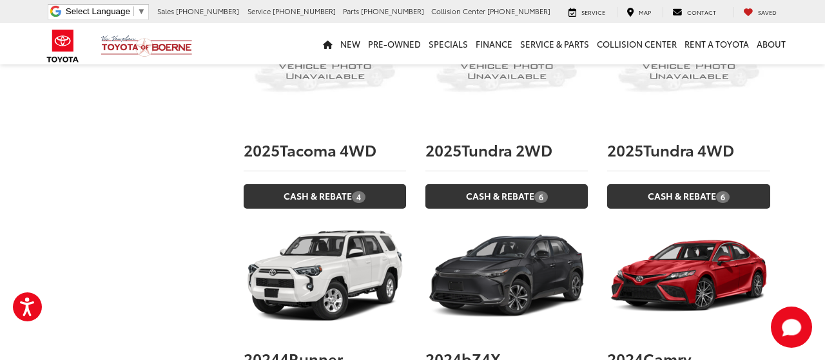
scroll to position [2676, 0]
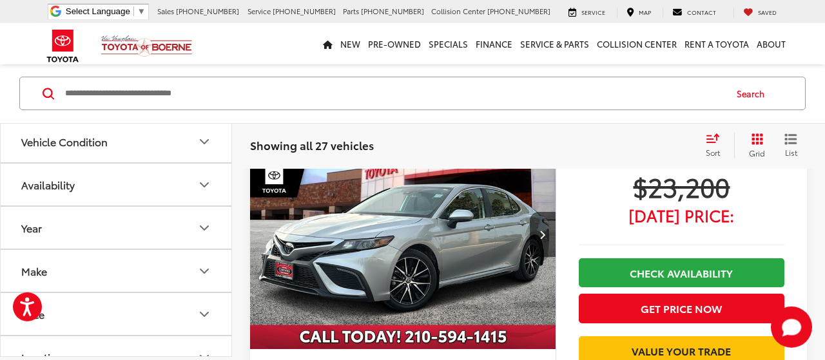
scroll to position [67, 0]
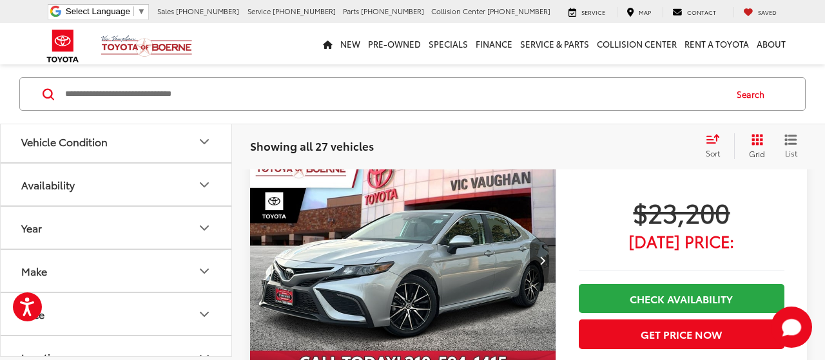
scroll to position [1670, 0]
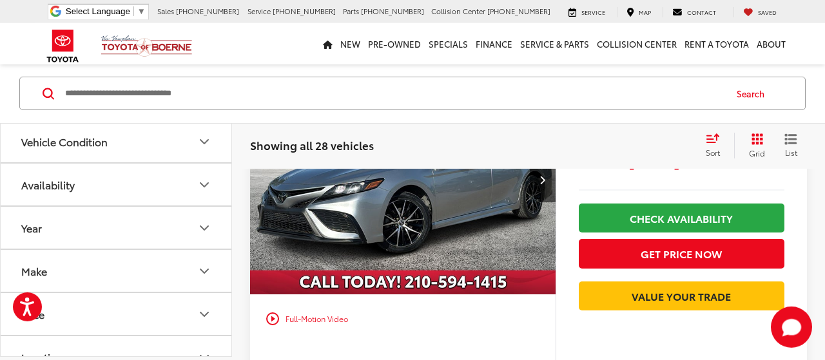
scroll to position [179, 0]
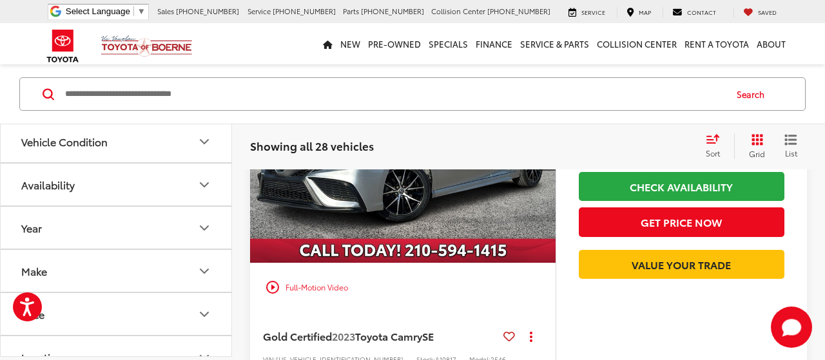
scroll to position [3034, 0]
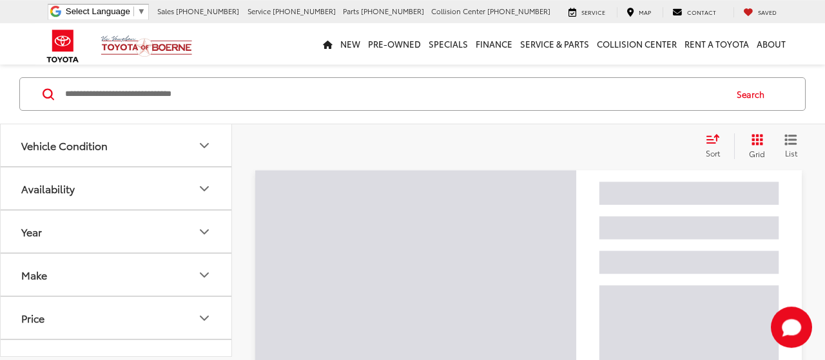
scroll to position [45, 0]
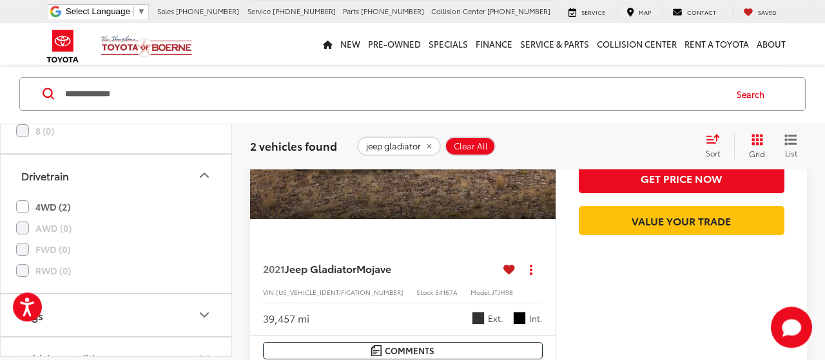
scroll to position [738, 0]
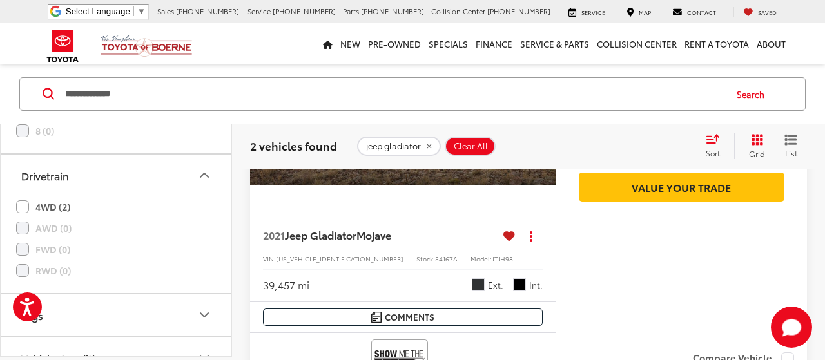
click at [752, 12] on icon "My Saved Vehicles" at bounding box center [748, 12] width 9 height 1
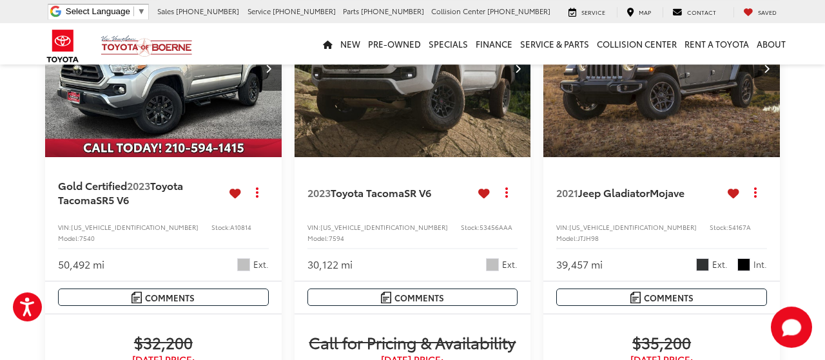
scroll to position [134, 0]
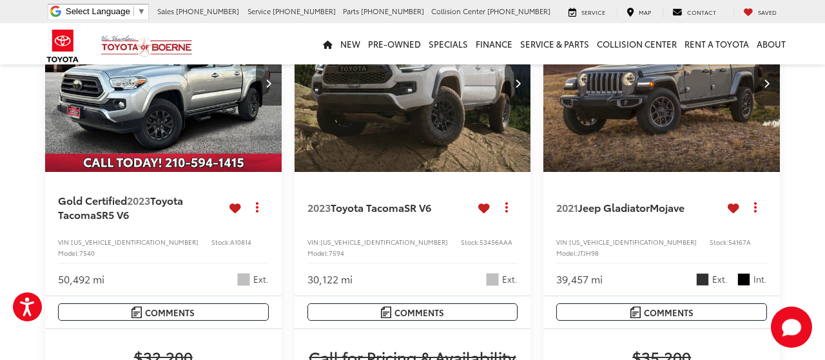
click at [201, 124] on img "2023 Toyota Tacoma SR5 V6 0" at bounding box center [163, 84] width 239 height 179
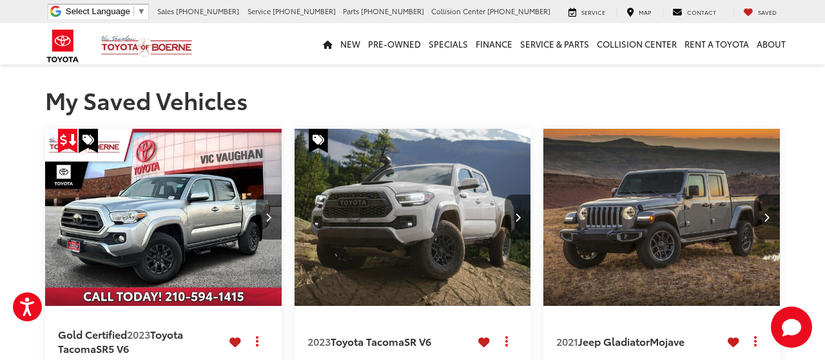
click at [406, 197] on img "2023 Toyota Tacoma SR V6 0" at bounding box center [413, 218] width 239 height 179
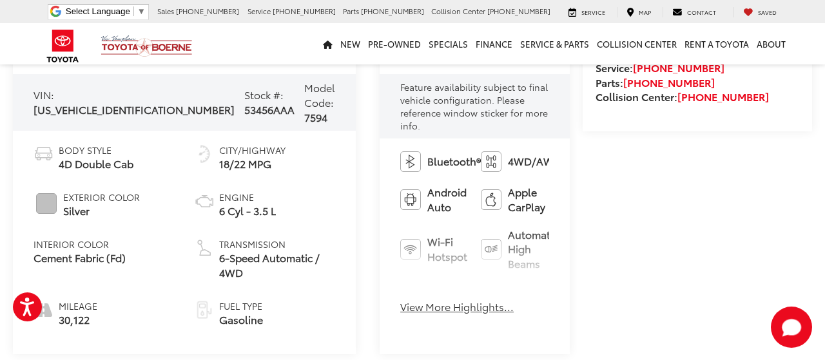
scroll to position [469, 0]
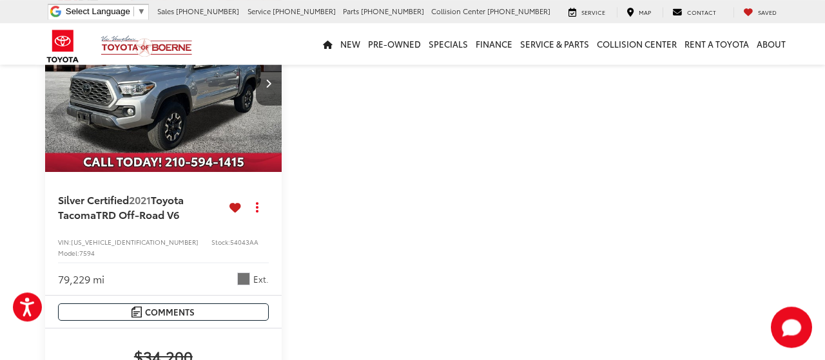
scroll to position [738, 0]
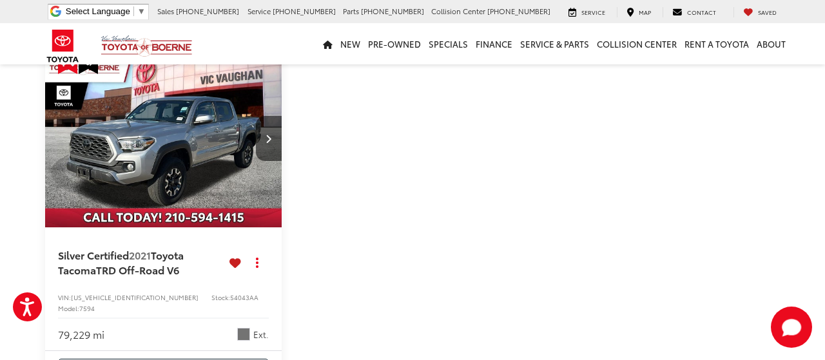
click at [197, 150] on img "2021 Toyota Tacoma TRD Off-Road V6 0" at bounding box center [163, 139] width 239 height 179
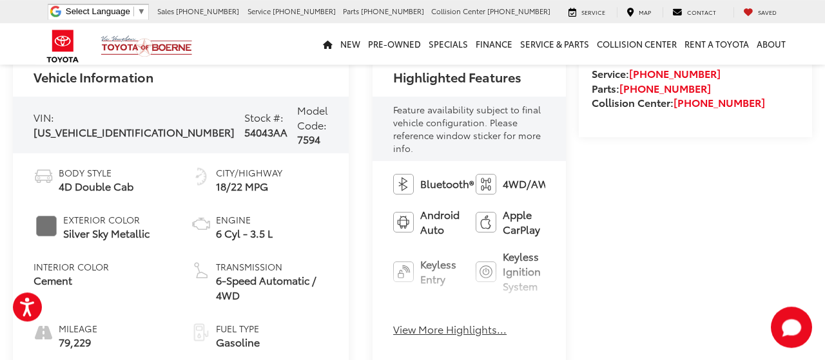
scroll to position [495, 0]
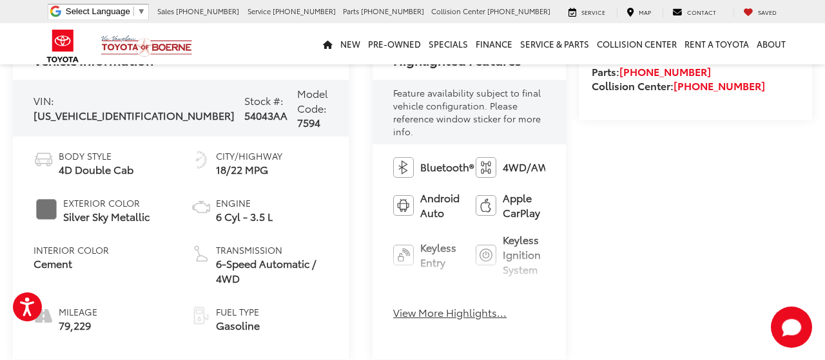
click at [397, 306] on button "View More Highlights..." at bounding box center [450, 313] width 114 height 15
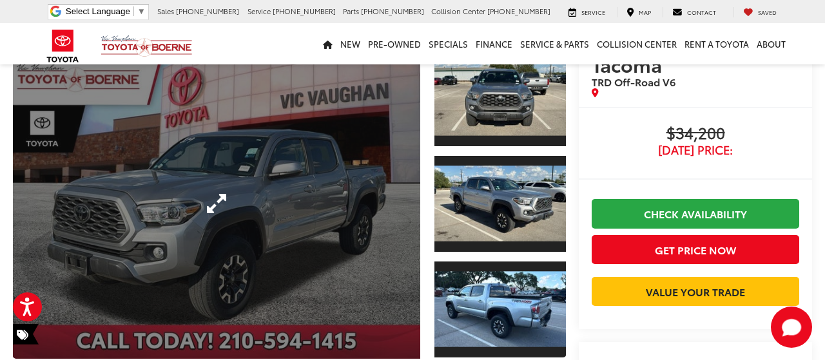
scroll to position [26, 0]
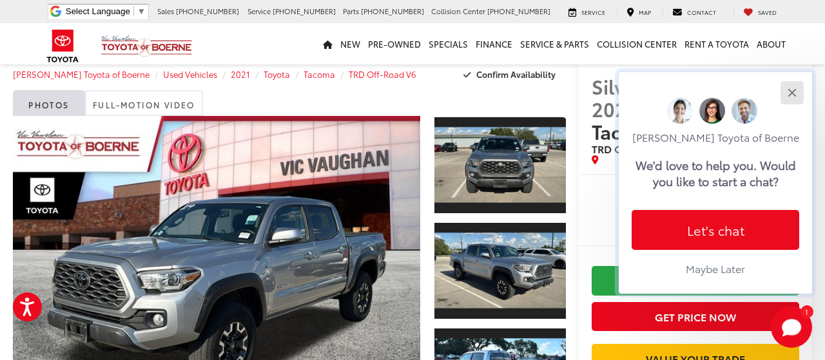
click at [790, 79] on button "Close" at bounding box center [792, 93] width 28 height 28
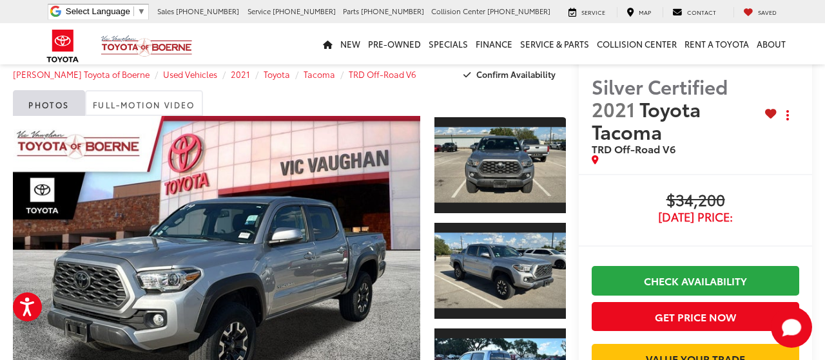
click at [790, 106] on button "Close" at bounding box center [794, 118] width 25 height 25
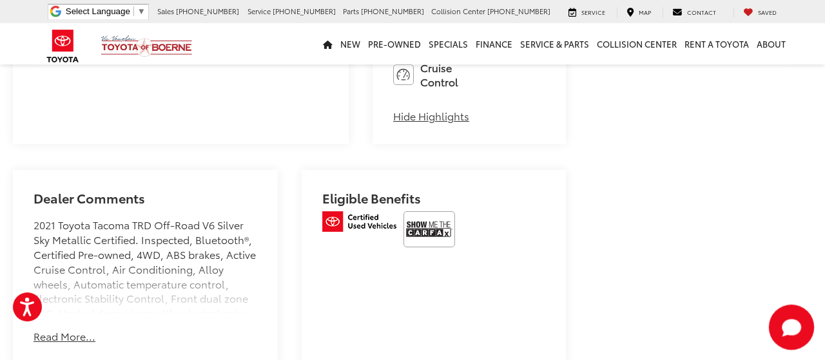
scroll to position [898, 0]
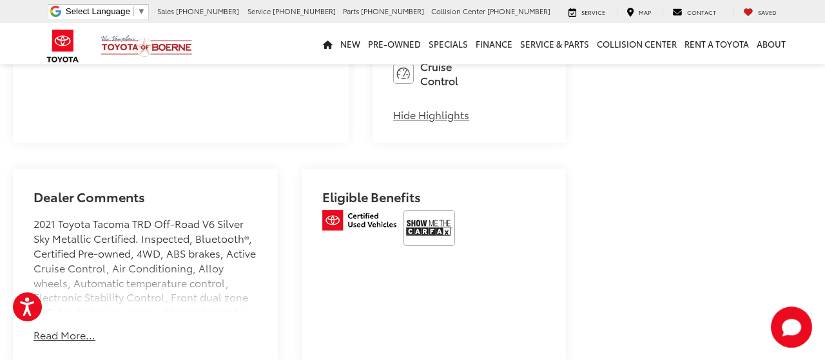
click at [57, 328] on button "Read More..." at bounding box center [65, 335] width 62 height 15
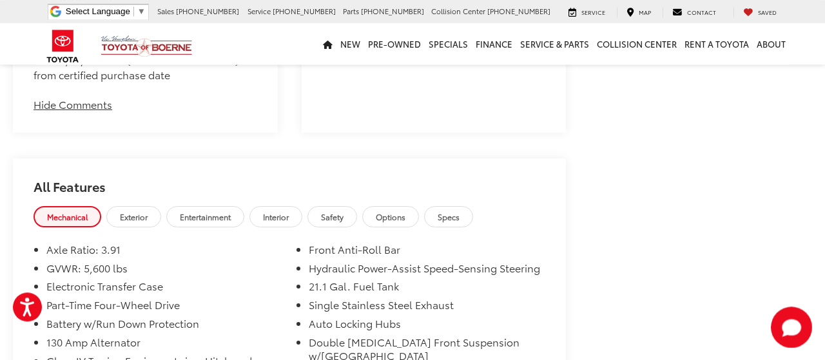
scroll to position [1501, 0]
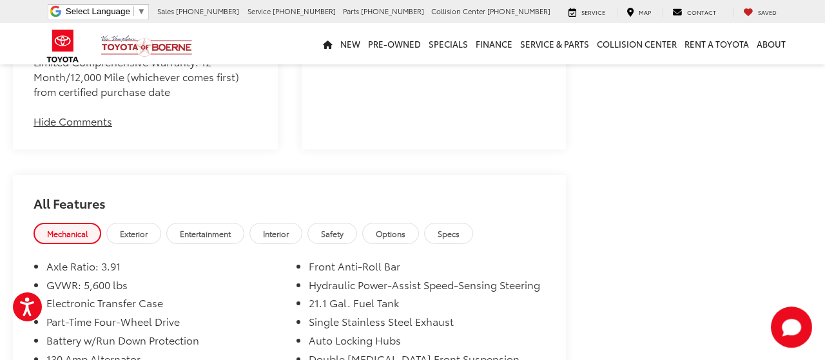
click at [139, 228] on span "Exterior" at bounding box center [134, 233] width 28 height 11
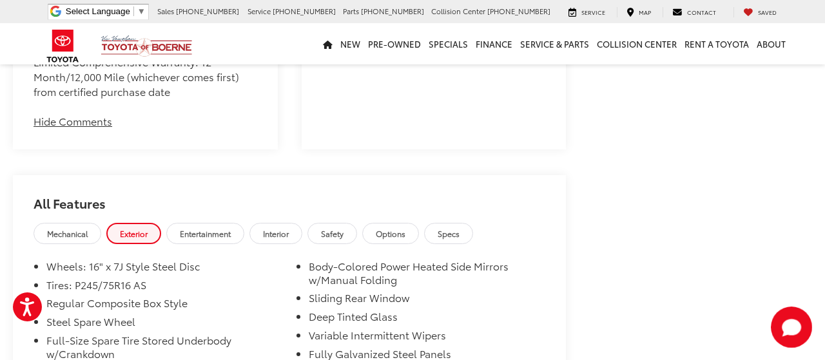
click at [289, 228] on span "Interior" at bounding box center [276, 233] width 26 height 11
click at [293, 223] on link "Interior" at bounding box center [276, 233] width 53 height 21
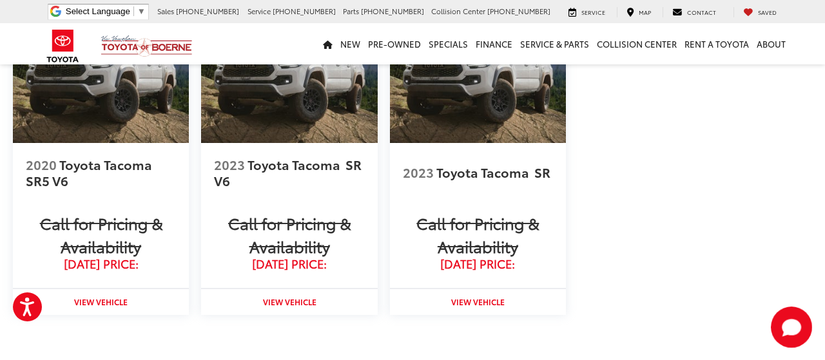
scroll to position [2306, 0]
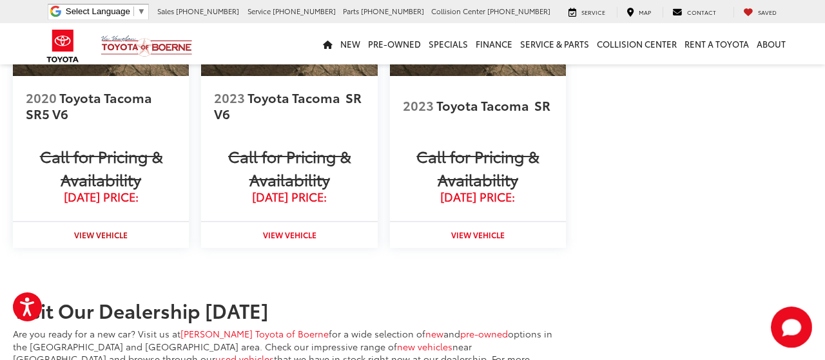
click at [106, 230] on strong "View Vehicle" at bounding box center [101, 235] width 54 height 11
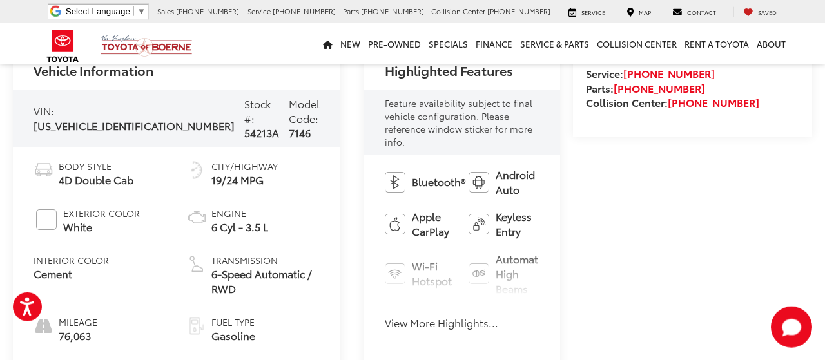
scroll to position [469, 0]
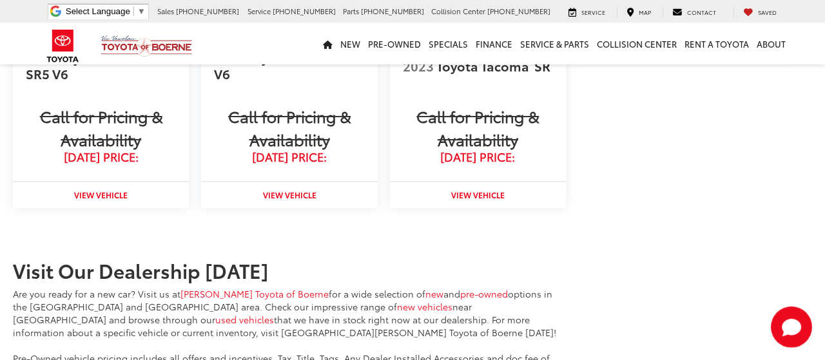
scroll to position [1428, 0]
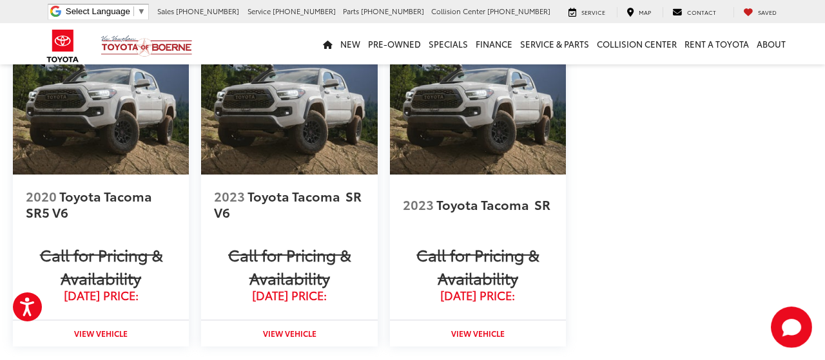
click at [265, 205] on span "Toyota Tacoma" at bounding box center [295, 196] width 95 height 18
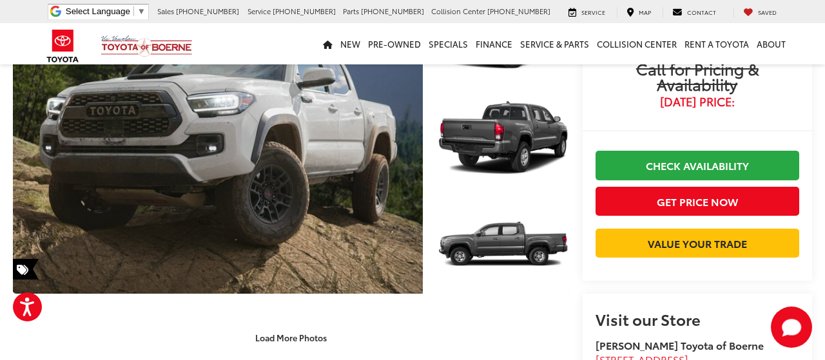
scroll to position [201, 0]
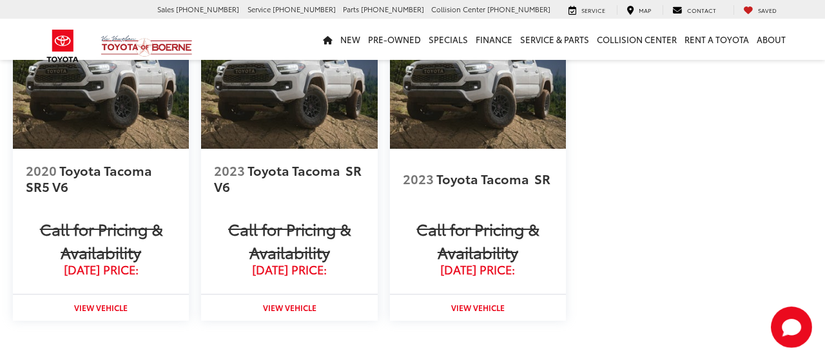
scroll to position [1428, 0]
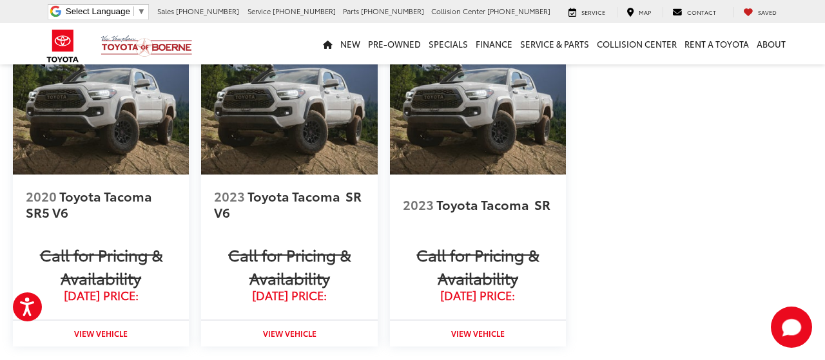
click at [440, 213] on span "Toyota Tacoma" at bounding box center [484, 204] width 95 height 18
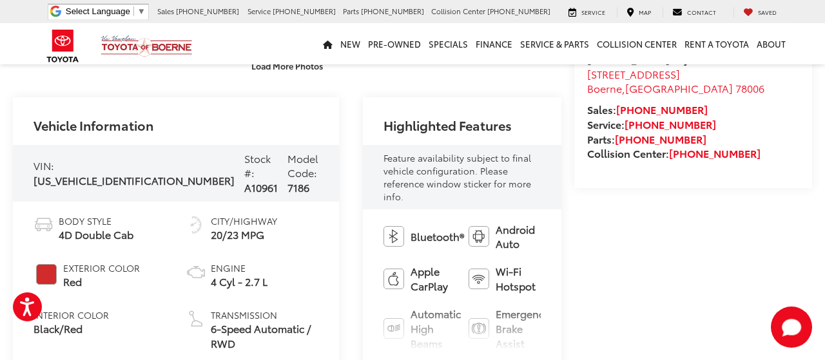
scroll to position [428, 0]
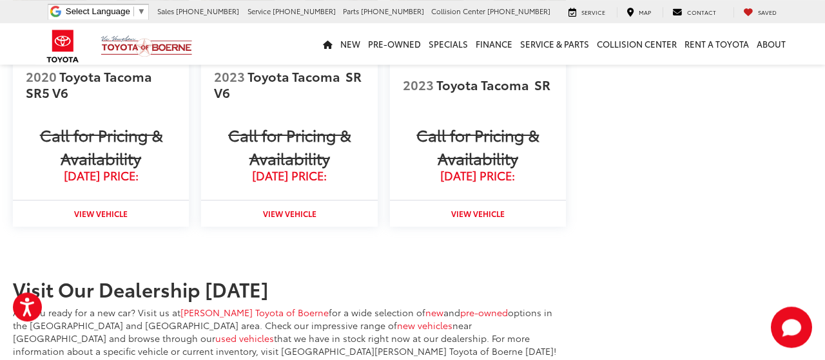
scroll to position [1562, 0]
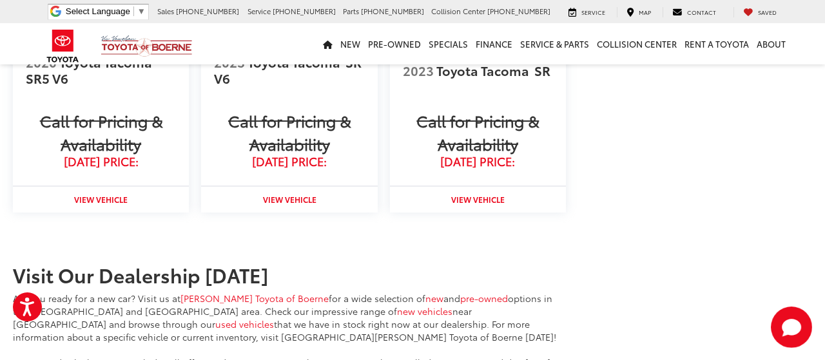
click at [279, 71] on span "Toyota Tacoma" at bounding box center [295, 62] width 95 height 18
